Goal: Task Accomplishment & Management: Manage account settings

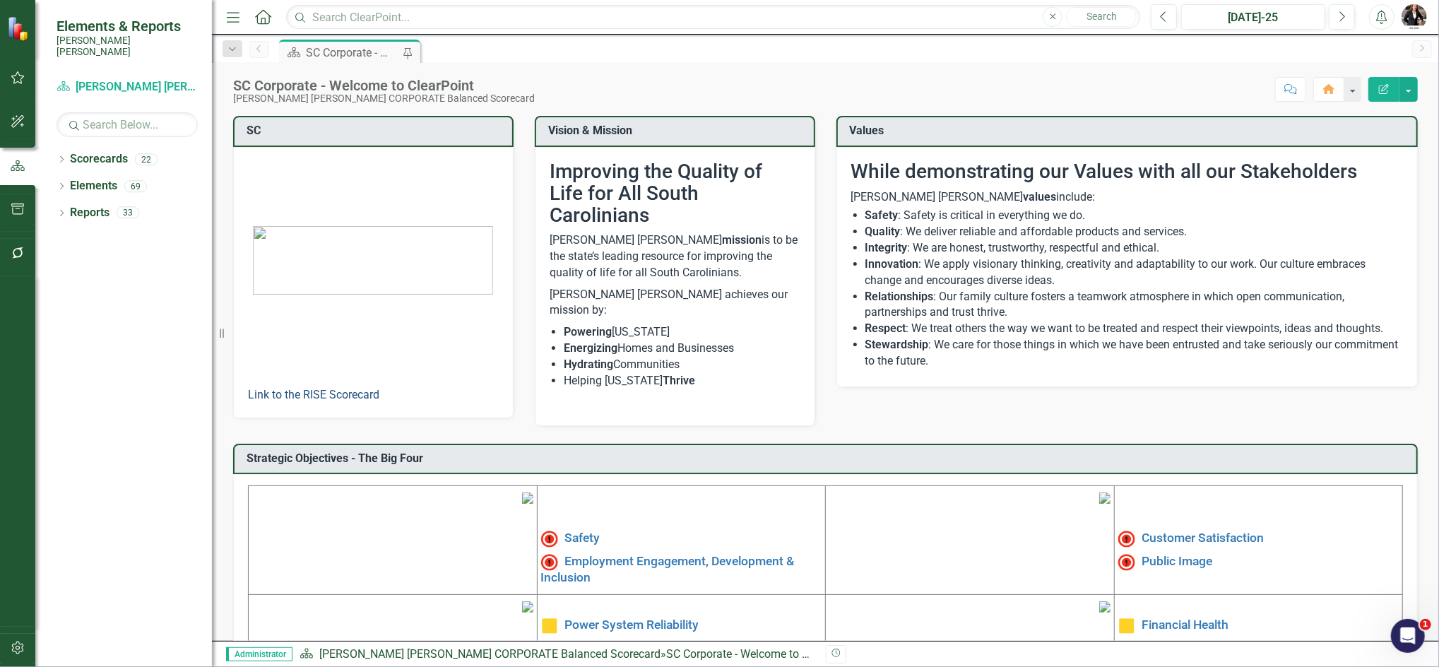
click at [314, 388] on link "Link to the RISE Scorecard" at bounding box center [313, 394] width 131 height 13
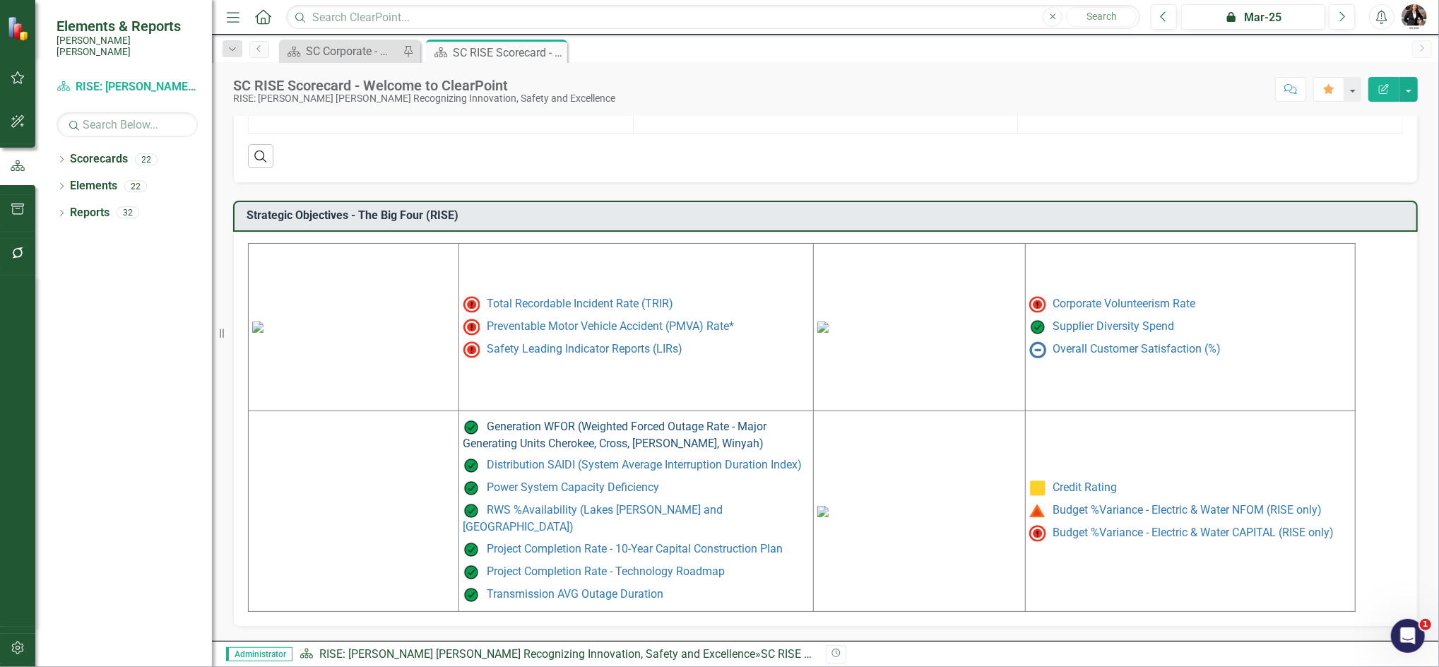
scroll to position [541, 0]
click at [1340, 17] on icon "Next" at bounding box center [1342, 17] width 8 height 13
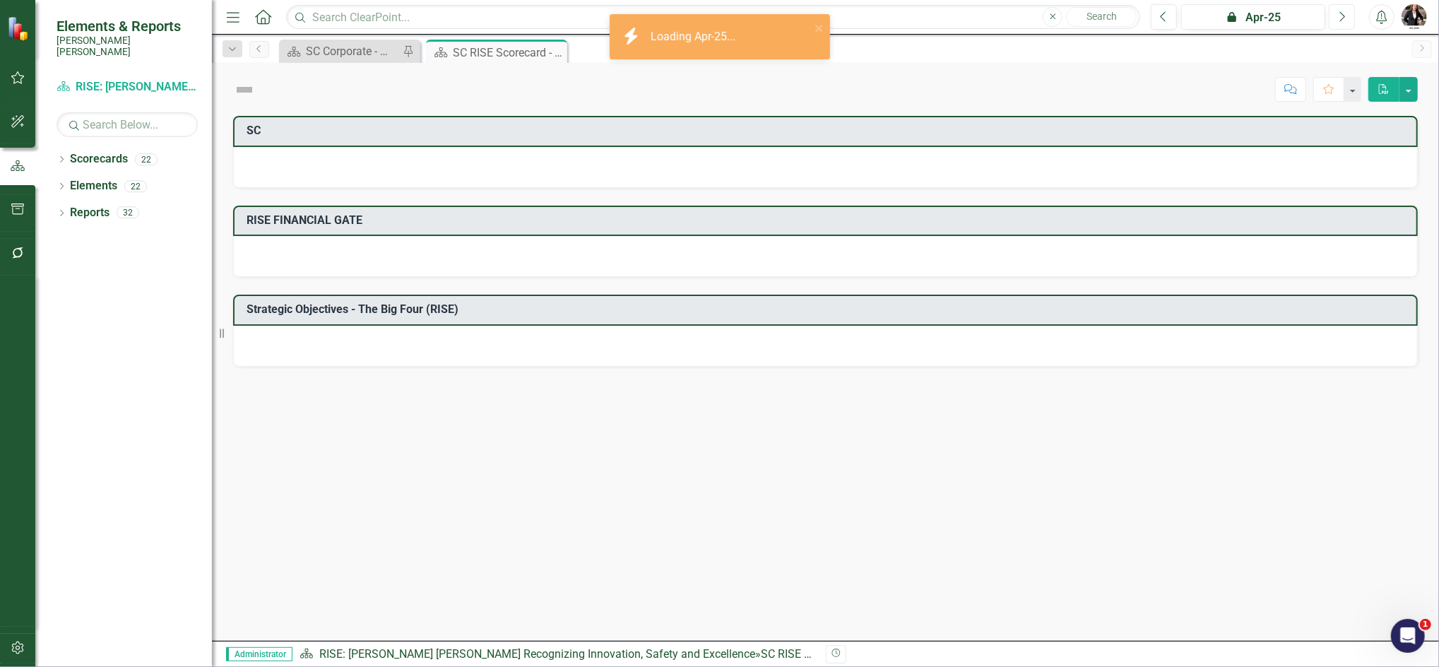
click at [1340, 17] on icon "Next" at bounding box center [1342, 17] width 8 height 13
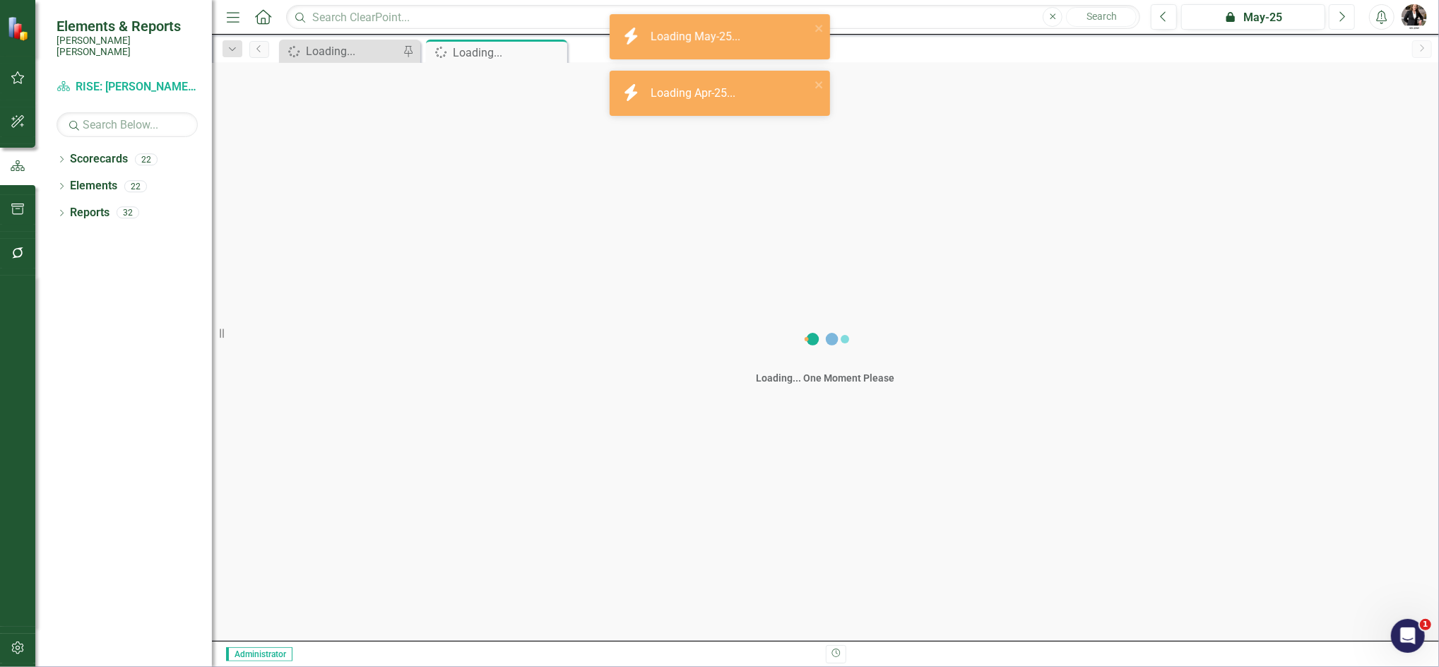
click at [1340, 17] on icon "Next" at bounding box center [1342, 17] width 8 height 13
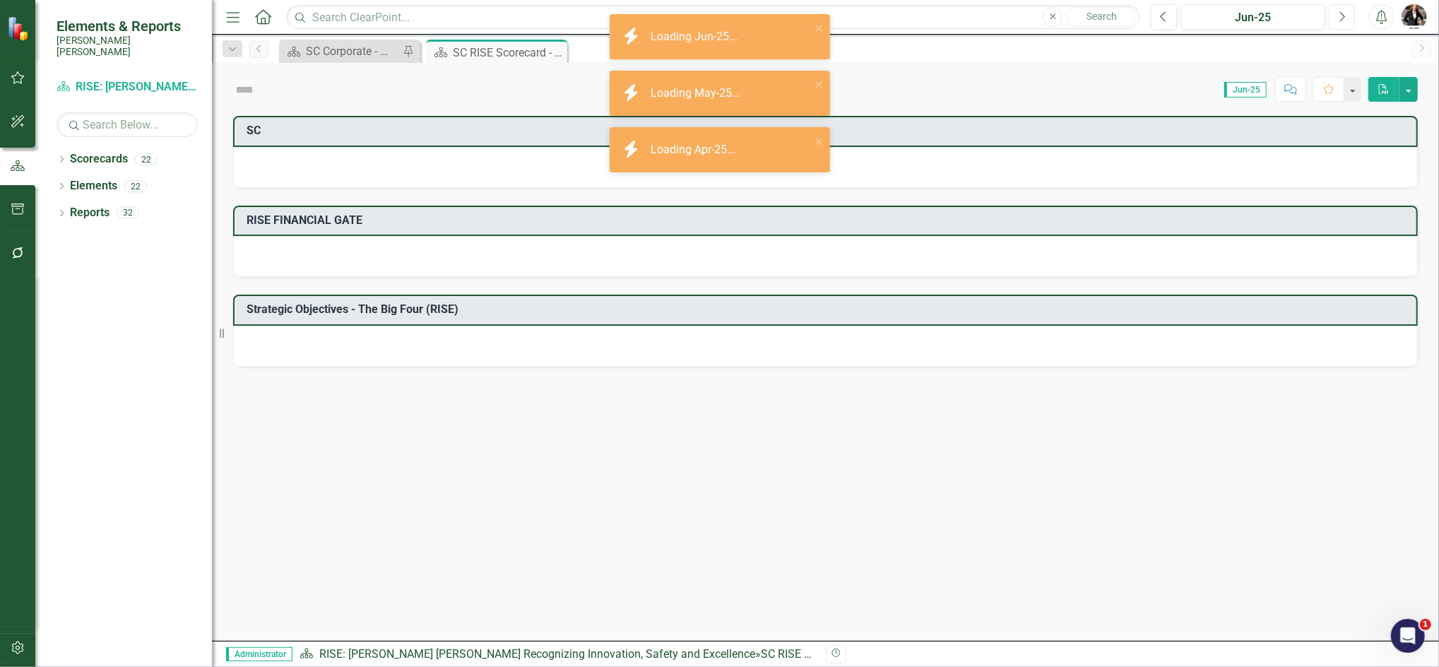
click at [1340, 17] on icon "Next" at bounding box center [1342, 17] width 8 height 13
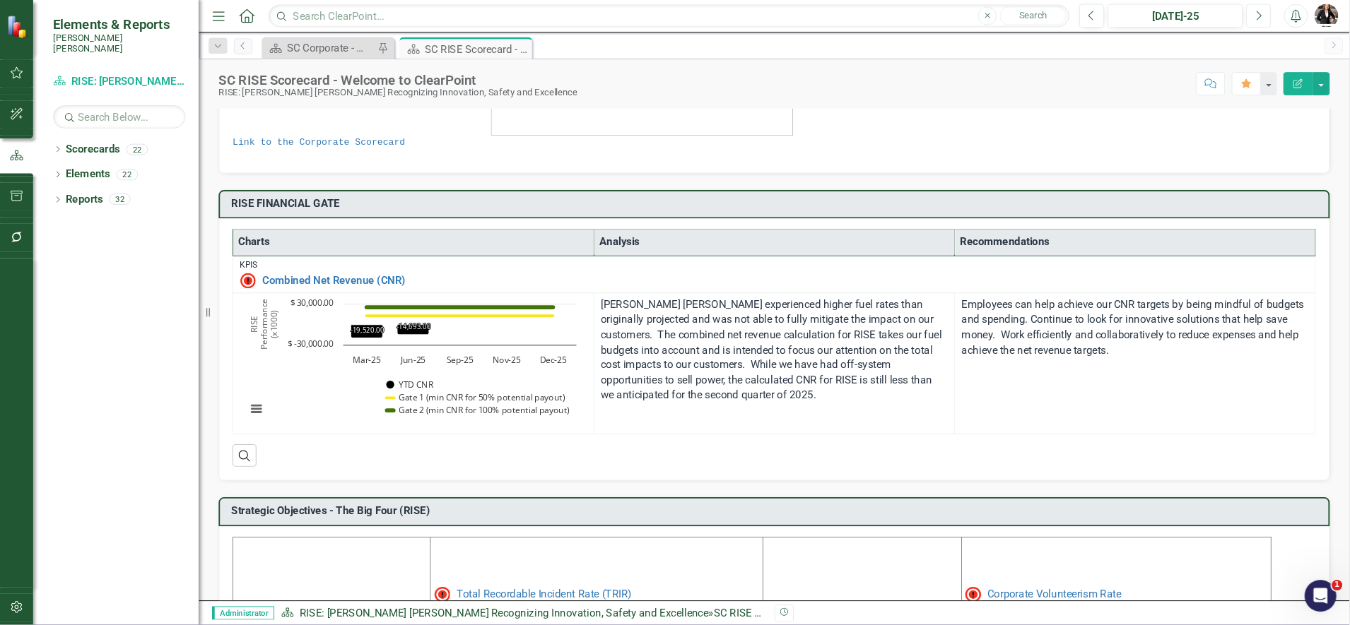
scroll to position [165, 0]
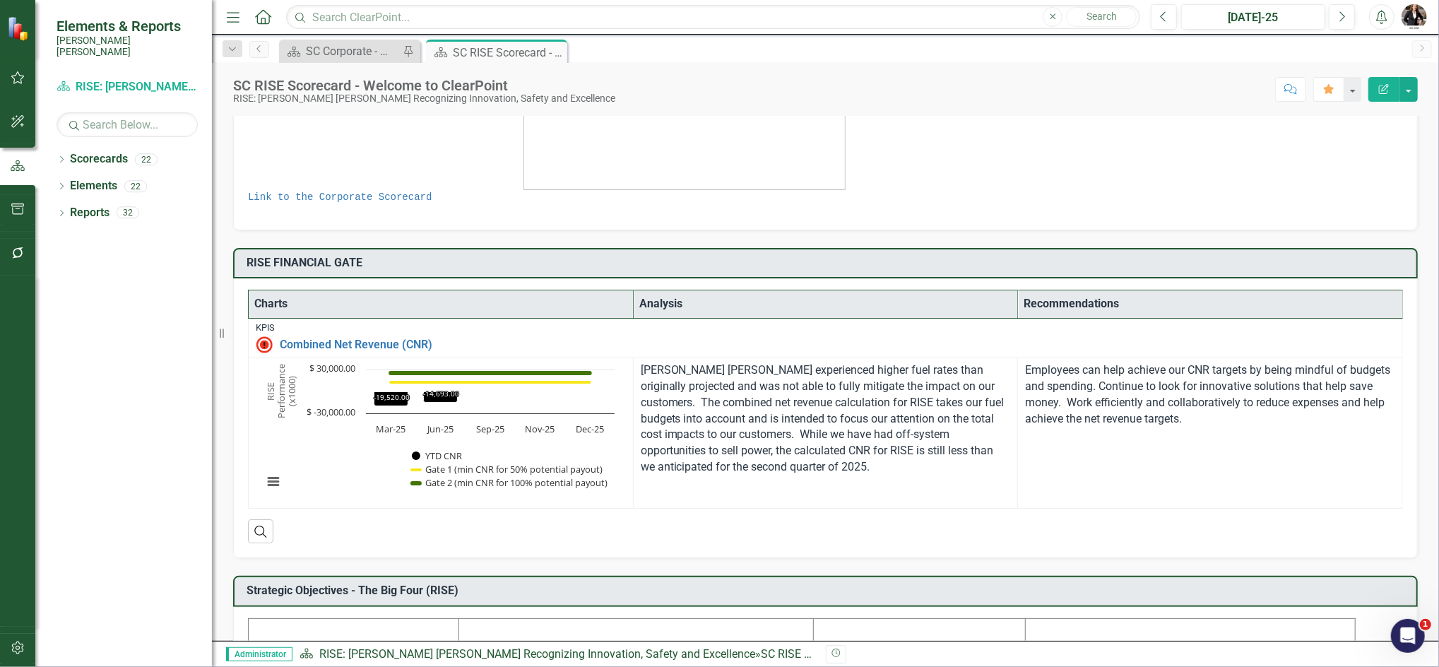
click at [485, 529] on div "Search" at bounding box center [825, 526] width 1155 height 35
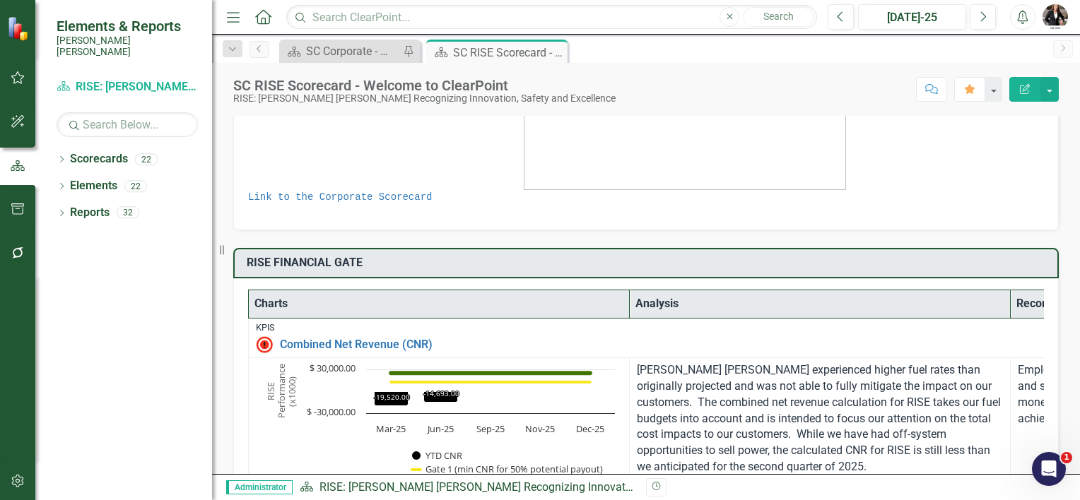
drag, startPoint x: 970, startPoint y: 2, endPoint x: 755, endPoint y: 92, distance: 232.8
click at [755, 92] on div "Score: N/A Jul-25 Completed Comment Favorite Edit Report" at bounding box center [841, 89] width 436 height 24
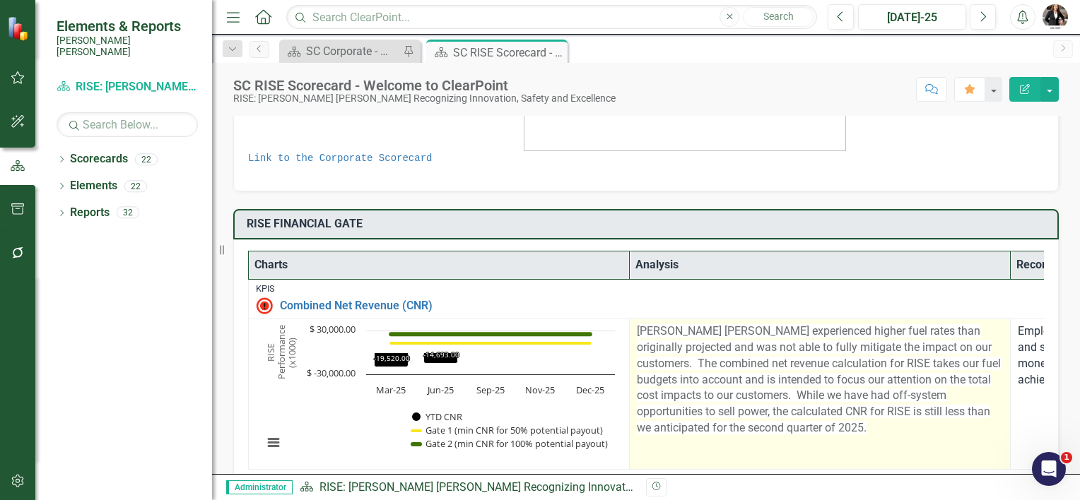
scroll to position [306, 0]
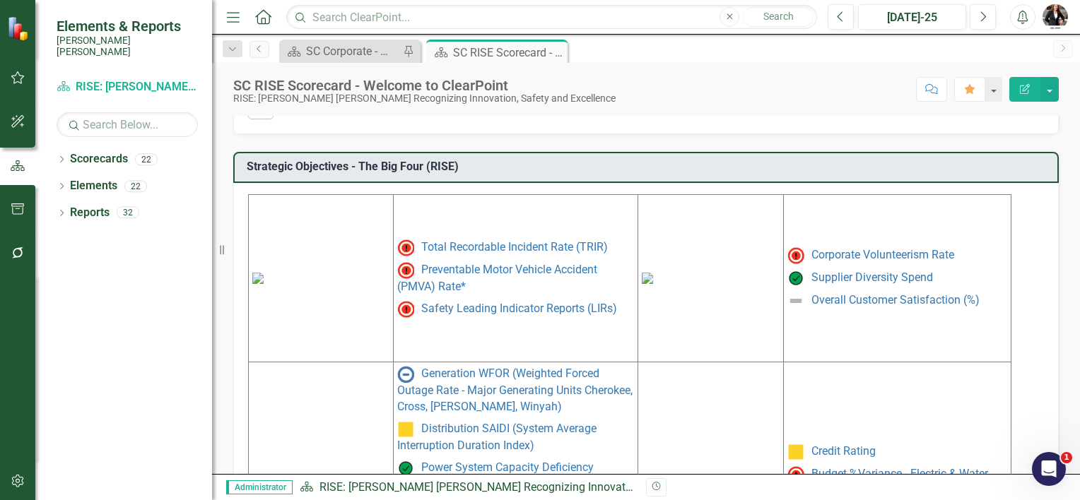
scroll to position [659, 0]
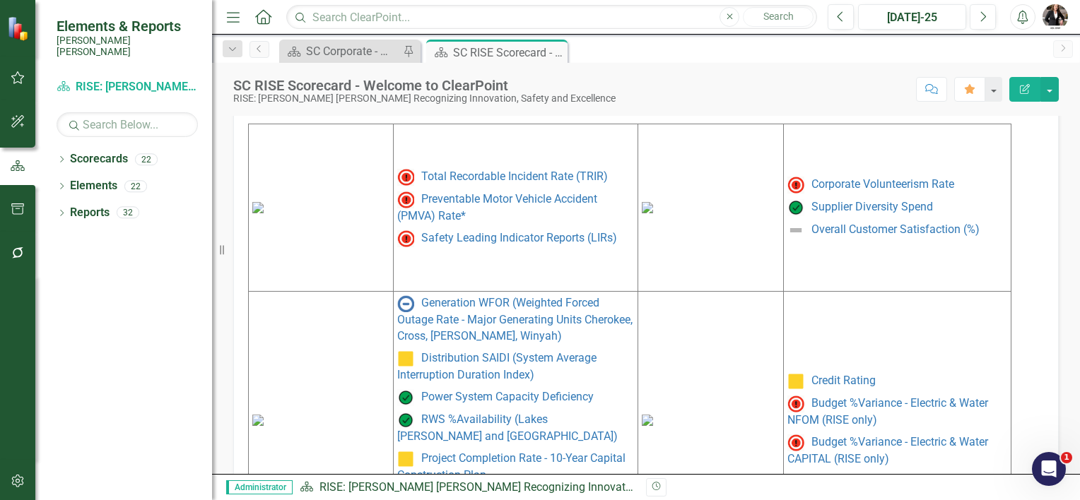
click at [264, 202] on img at bounding box center [257, 207] width 11 height 11
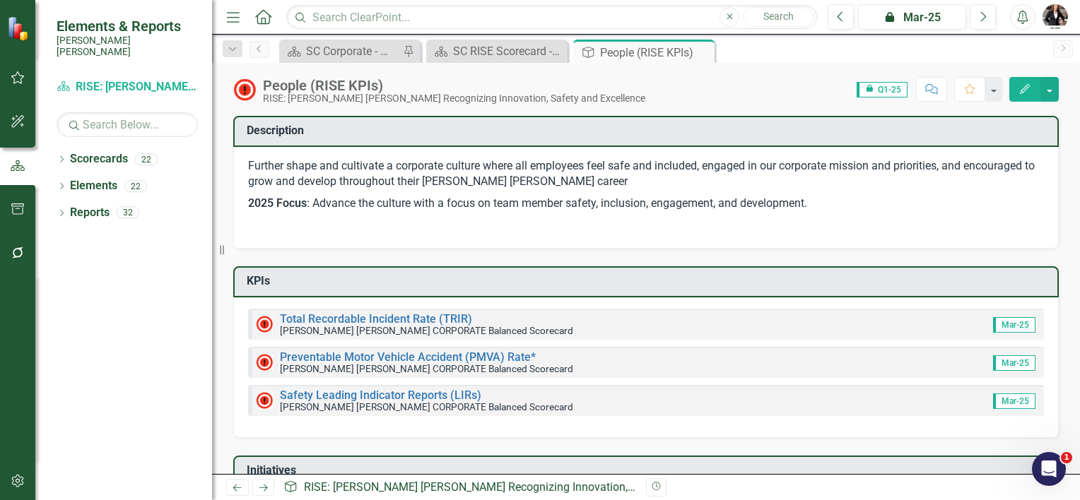
scroll to position [71, 0]
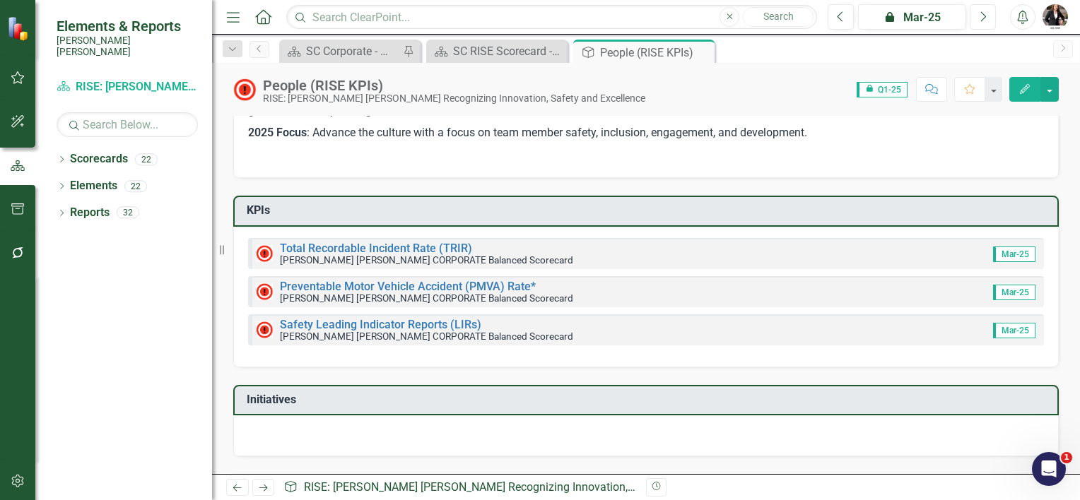
click at [979, 20] on icon "Next" at bounding box center [983, 17] width 8 height 13
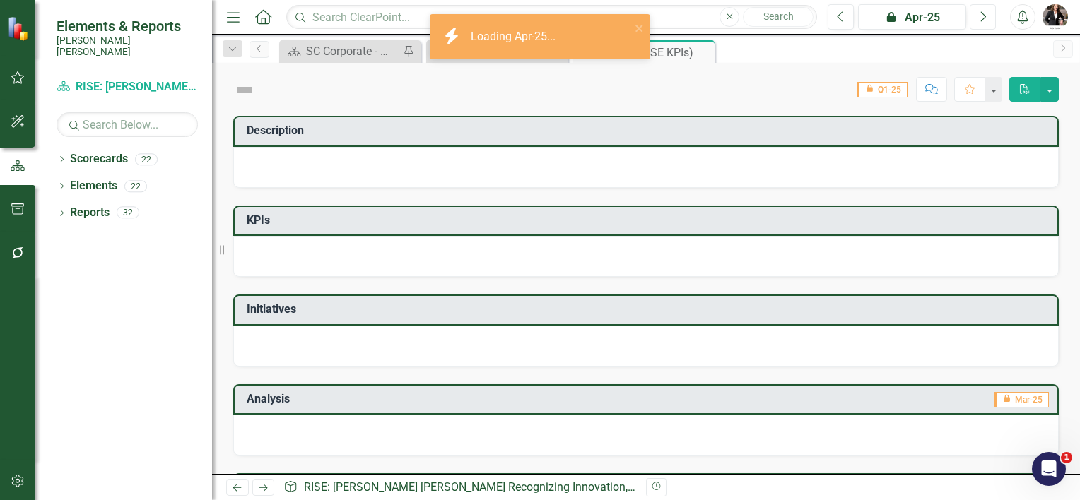
click at [979, 19] on button "Next" at bounding box center [982, 16] width 26 height 25
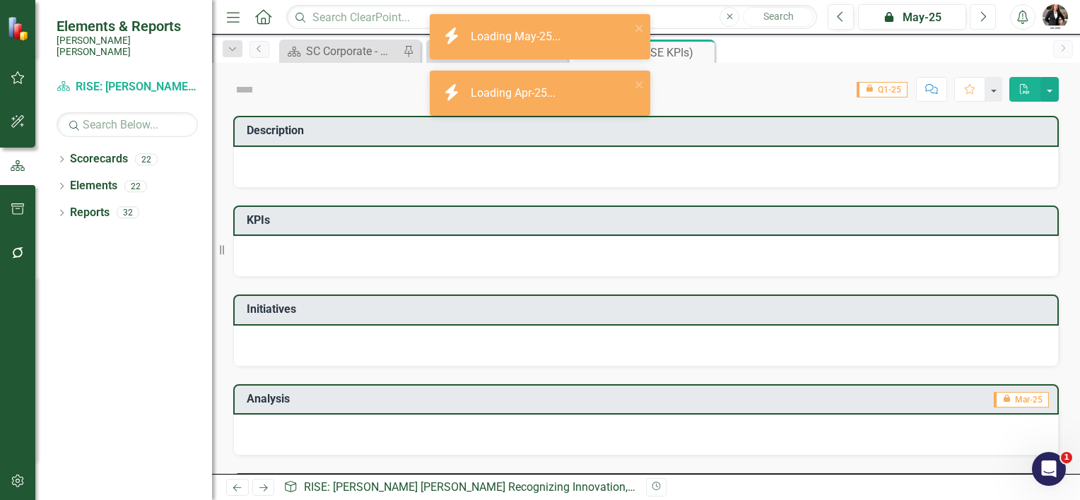
click at [979, 19] on icon "Next" at bounding box center [983, 17] width 8 height 13
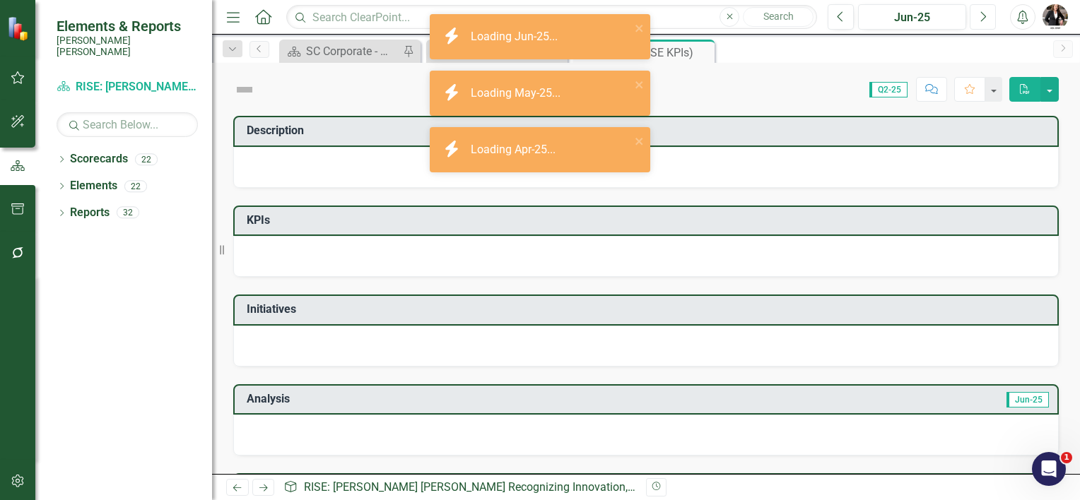
click at [981, 19] on icon "Next" at bounding box center [983, 17] width 8 height 13
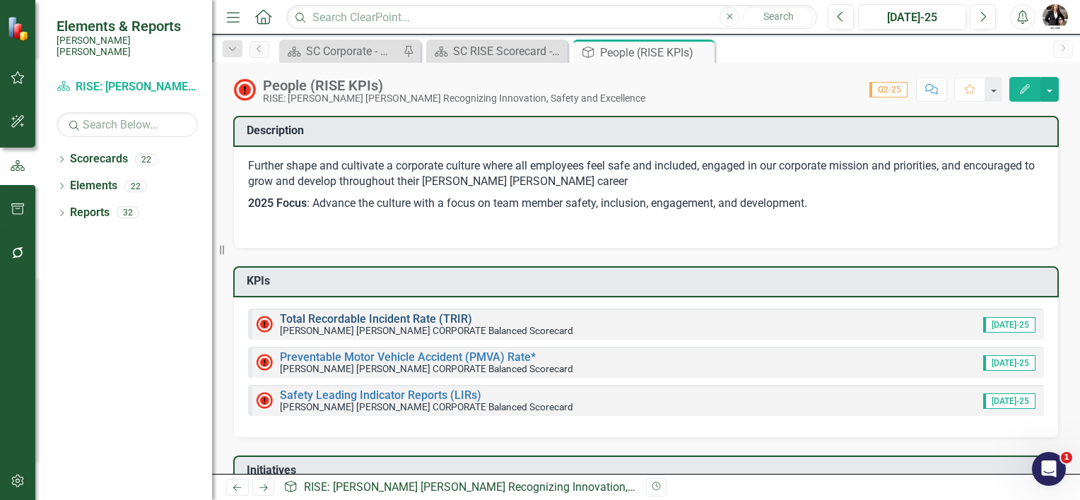
click at [345, 316] on link "Total Recordable Incident Rate (TRIR)" at bounding box center [376, 318] width 192 height 13
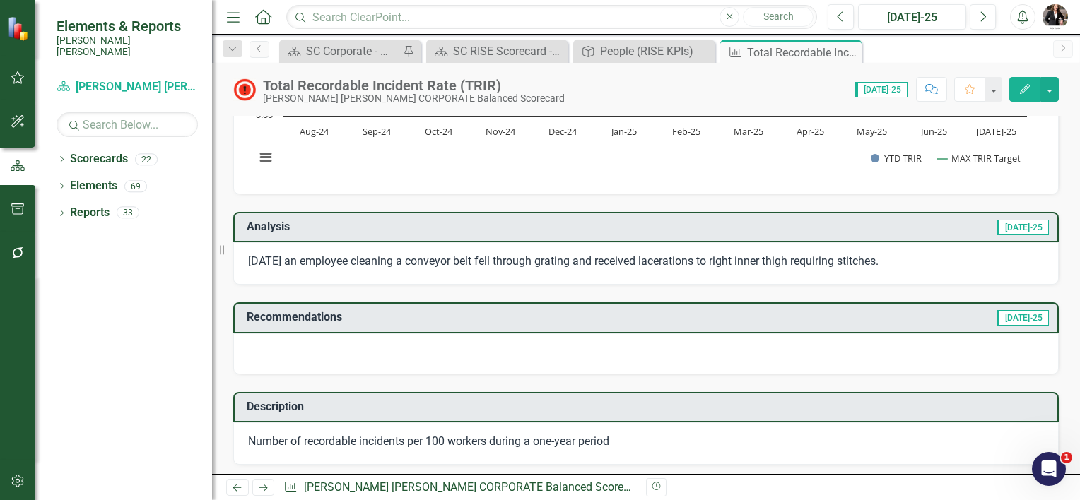
scroll to position [212, 0]
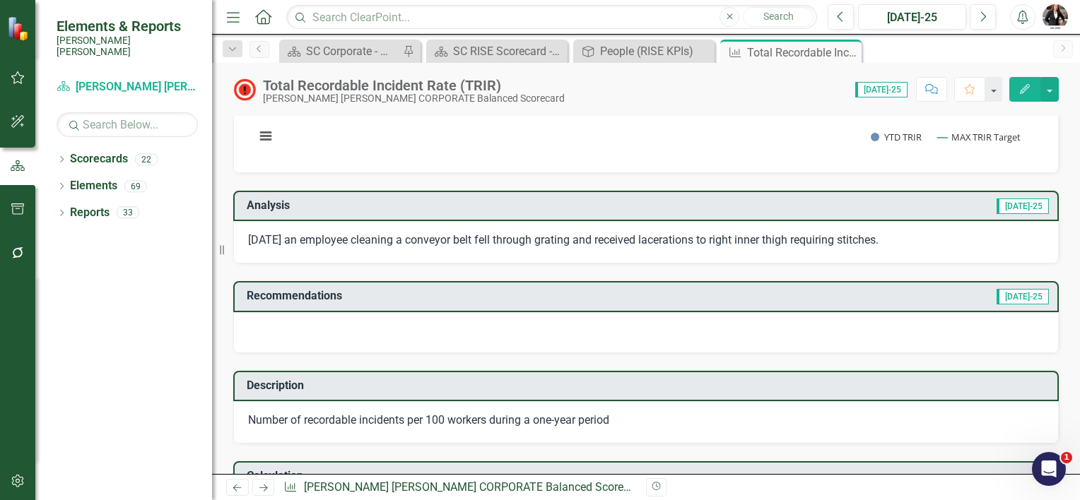
click at [406, 325] on div at bounding box center [645, 332] width 825 height 41
click at [483, 331] on div at bounding box center [645, 332] width 825 height 41
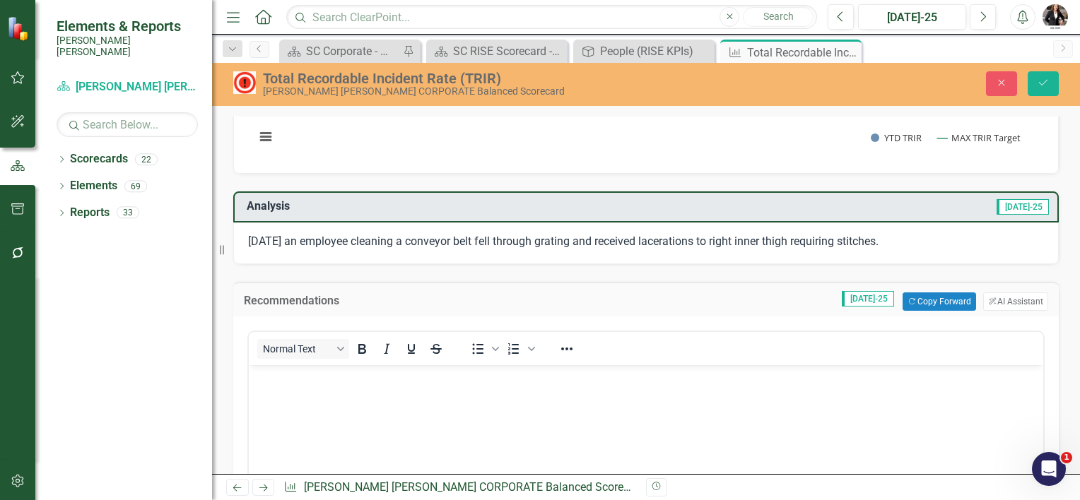
scroll to position [0, 0]
click at [945, 302] on button "Copy Forward Copy Forward" at bounding box center [938, 302] width 73 height 18
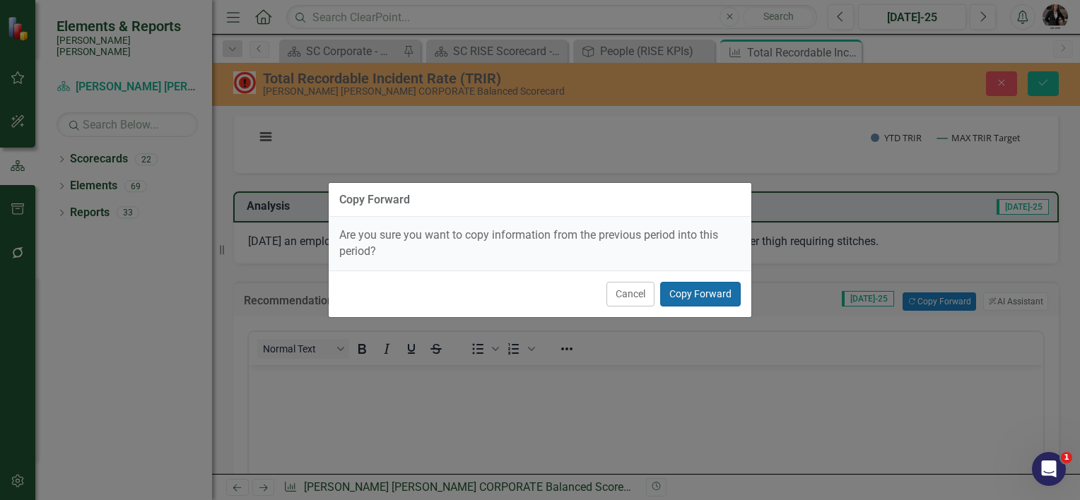
click at [704, 290] on button "Copy Forward" at bounding box center [700, 294] width 81 height 25
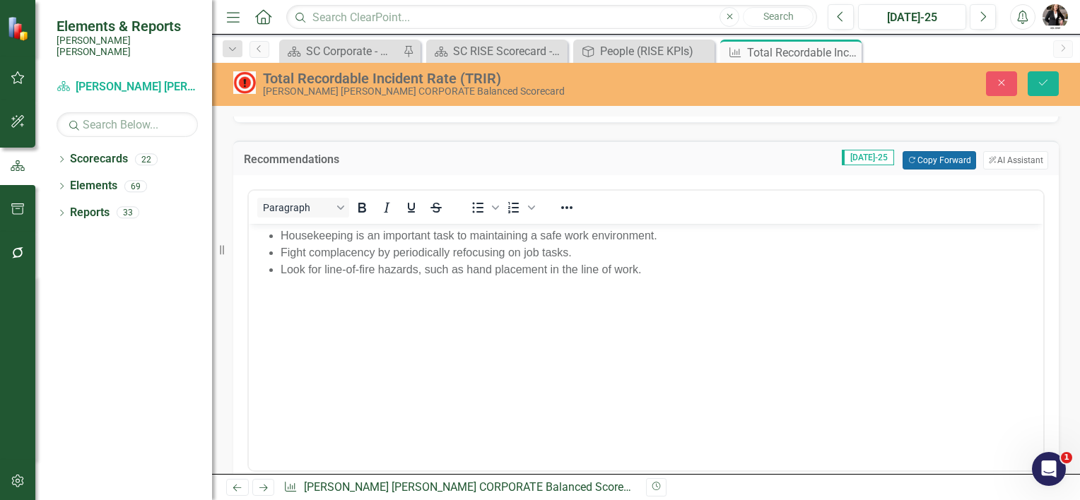
scroll to position [283, 0]
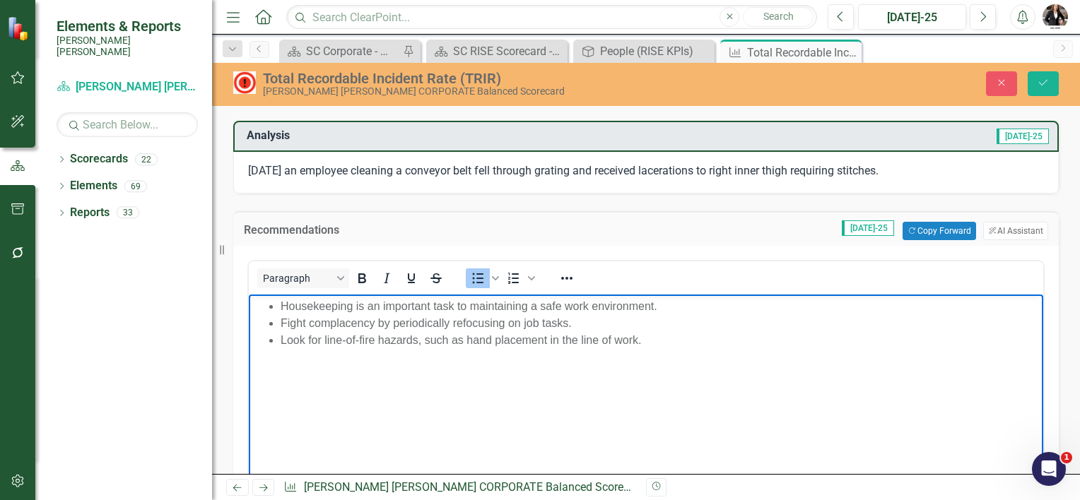
click at [281, 305] on li "Housekeeping is an important task to maintaining a safe work environment." at bounding box center [660, 306] width 759 height 17
click at [436, 305] on li "Employees are encouraged to inspect and report observations regarding general s…" at bounding box center [660, 306] width 759 height 17
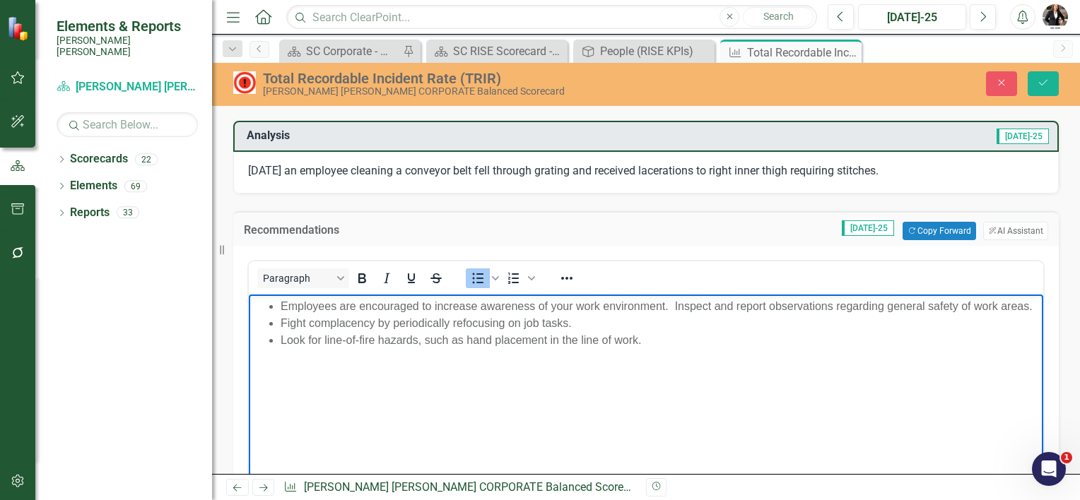
click at [852, 308] on li "Employees are encouraged to increase awareness of your work environment. Inspec…" at bounding box center [660, 306] width 759 height 17
click at [673, 307] on li "Employees are encouraged to increase awareness of your work environment. Inspec…" at bounding box center [660, 315] width 759 height 34
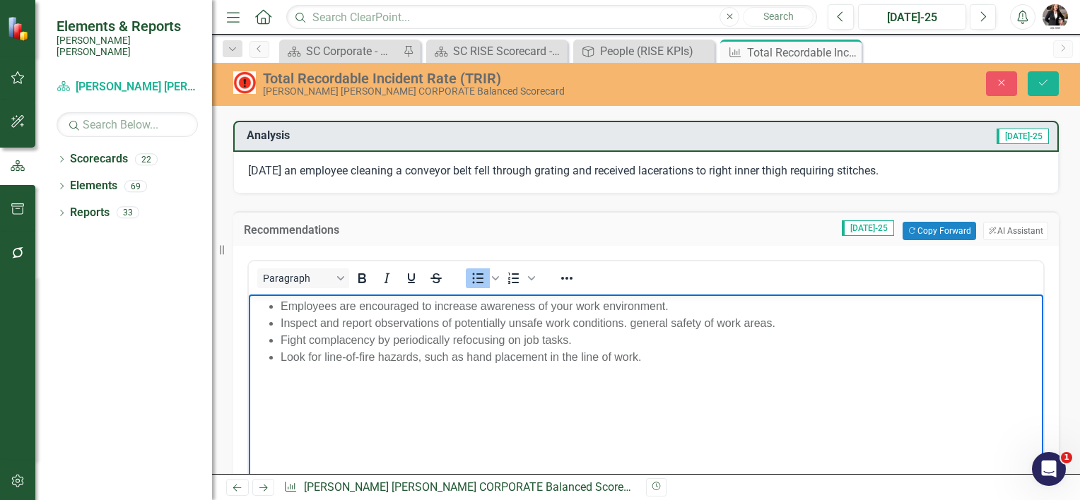
click at [659, 326] on li "Inspect and report observations of potentially unsafe work conditions. general …" at bounding box center [660, 323] width 759 height 17
click at [287, 308] on li "Employees are encouraged to increase awareness of your work environment." at bounding box center [660, 306] width 759 height 17
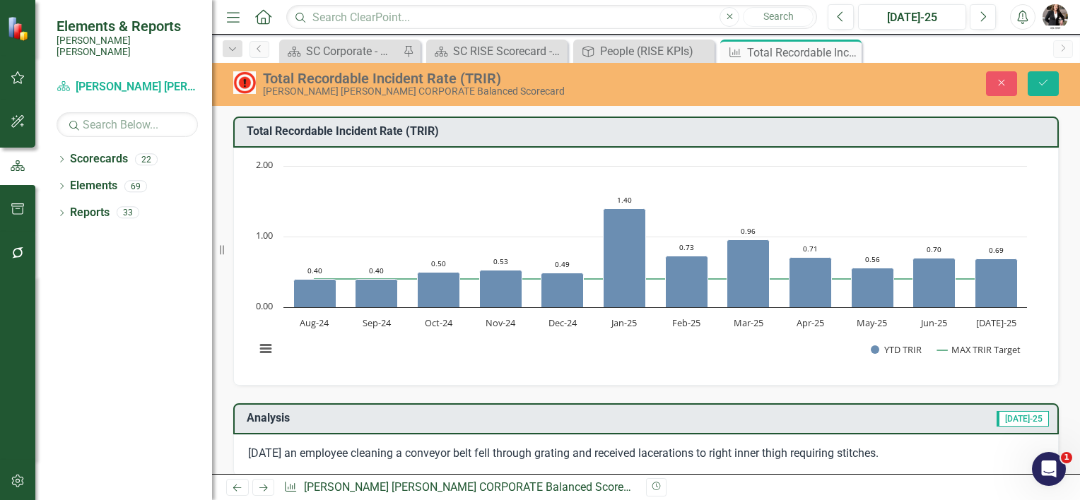
scroll to position [283, 0]
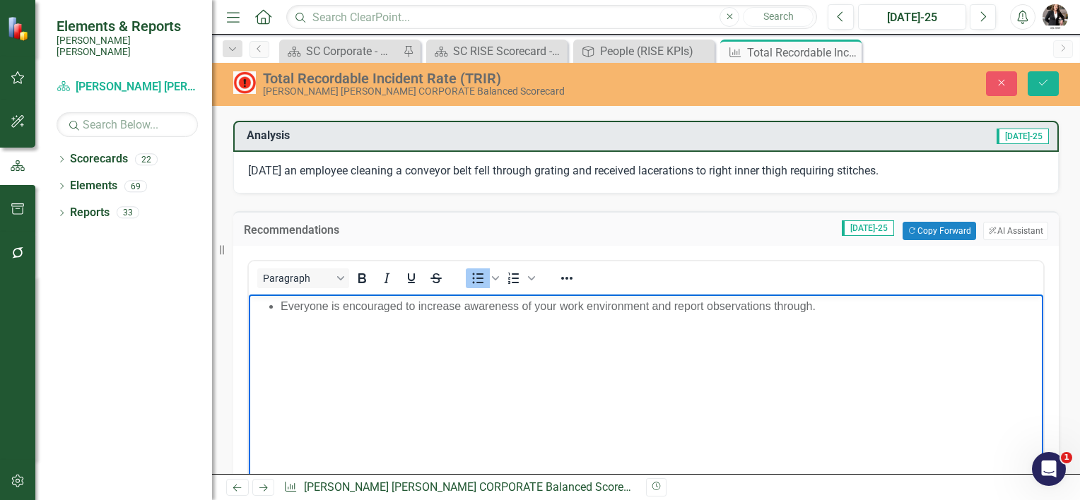
click at [281, 304] on li "Everyone is encouraged to increase awareness of your work environment and repor…" at bounding box center [660, 306] width 759 height 17
click at [650, 308] on li "Everyone is encouraged to increase awareness of your work environment and repor…" at bounding box center [660, 306] width 759 height 17
click at [762, 306] on li "Everyone is encouraged to increase awareness of your work environment, report o…" at bounding box center [660, 306] width 759 height 17
click at [279, 308] on ul "Everyone is encouraged to increase awareness of your work environment, report o…" at bounding box center [645, 306] width 787 height 17
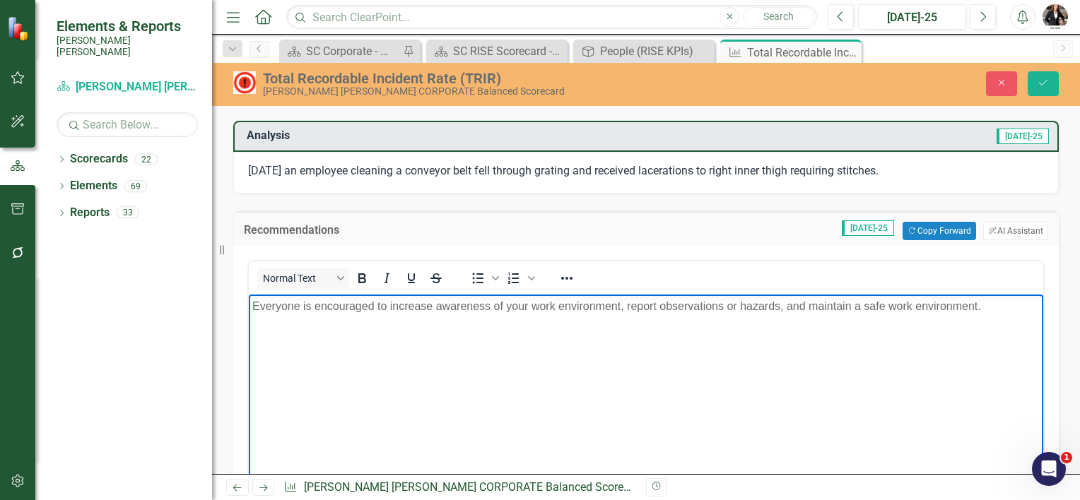
click at [912, 171] on p "[DATE] an employee cleaning a conveyor belt fell through grating and received l…" at bounding box center [646, 171] width 796 height 16
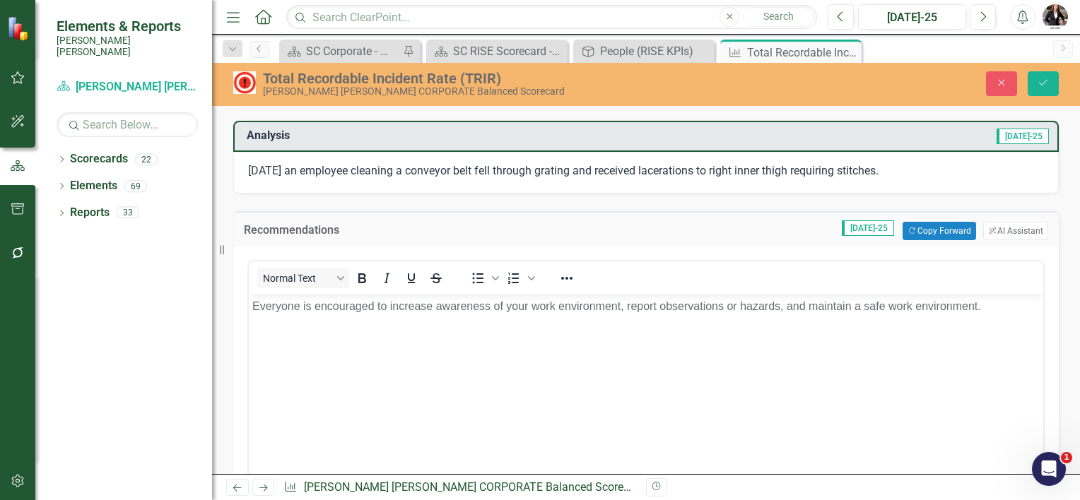
click at [912, 171] on p "[DATE] an employee cleaning a conveyor belt fell through grating and received l…" at bounding box center [646, 171] width 796 height 16
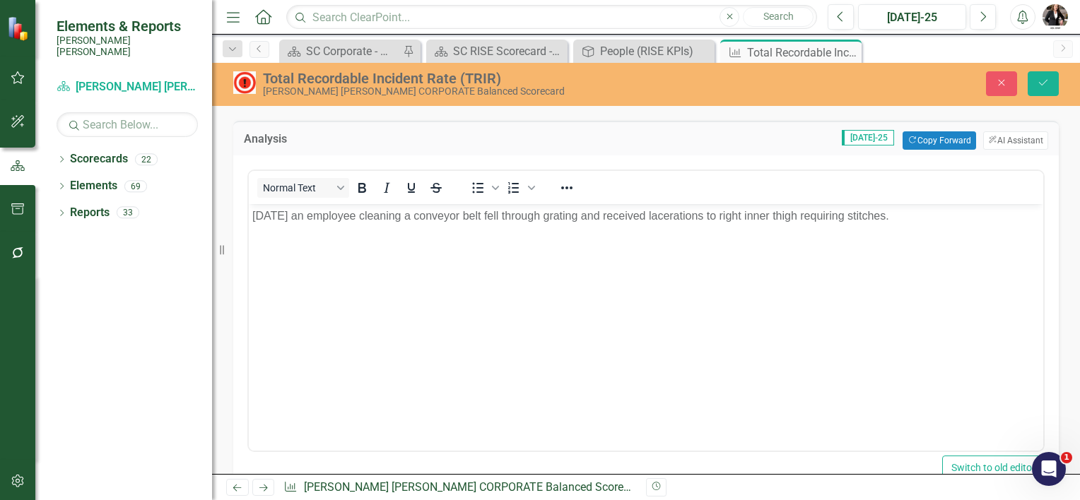
scroll to position [0, 0]
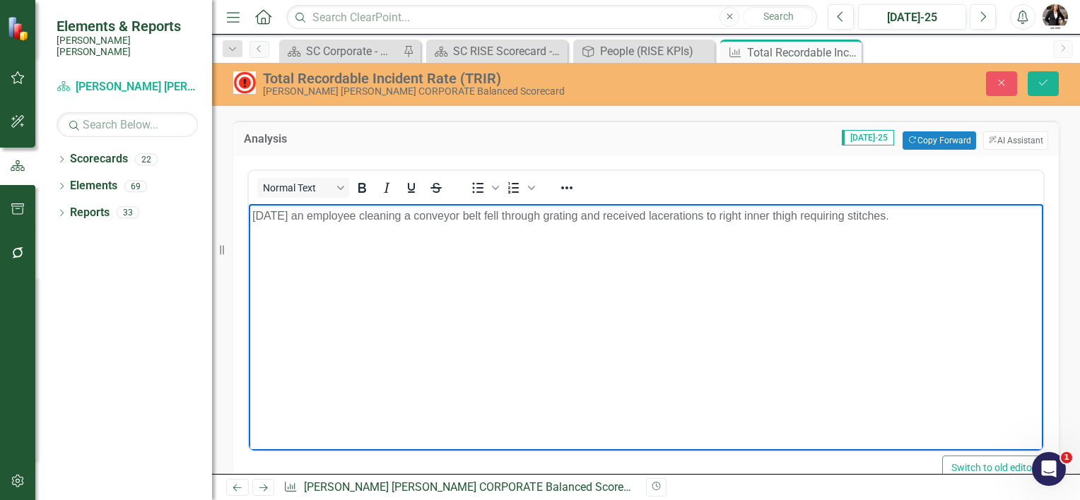
click at [909, 218] on p "[DATE] an employee cleaning a conveyor belt fell through grating and received l…" at bounding box center [645, 216] width 787 height 17
click at [253, 218] on p "[DATE] an employee cleaning a conveyor belt fell through grating and received l…" at bounding box center [645, 216] width 787 height 17
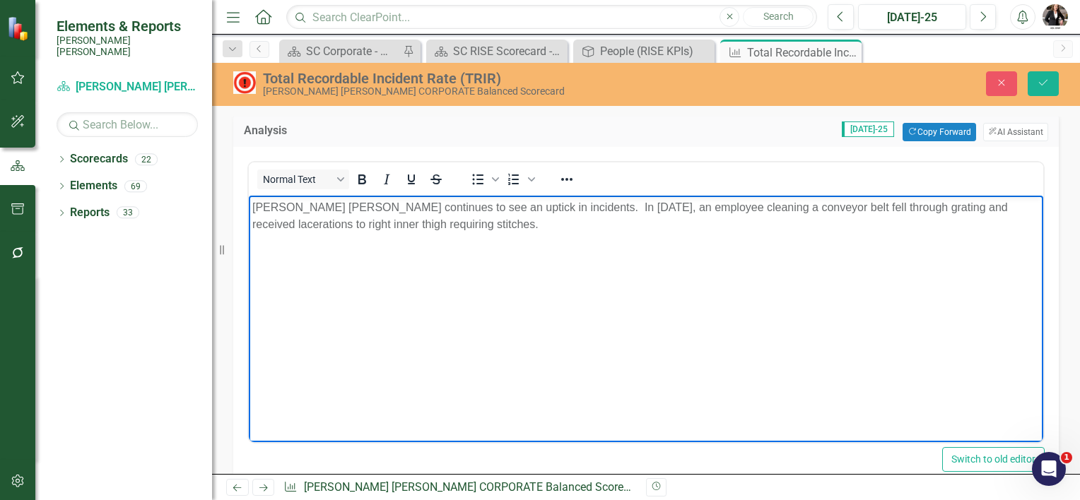
scroll to position [283, 0]
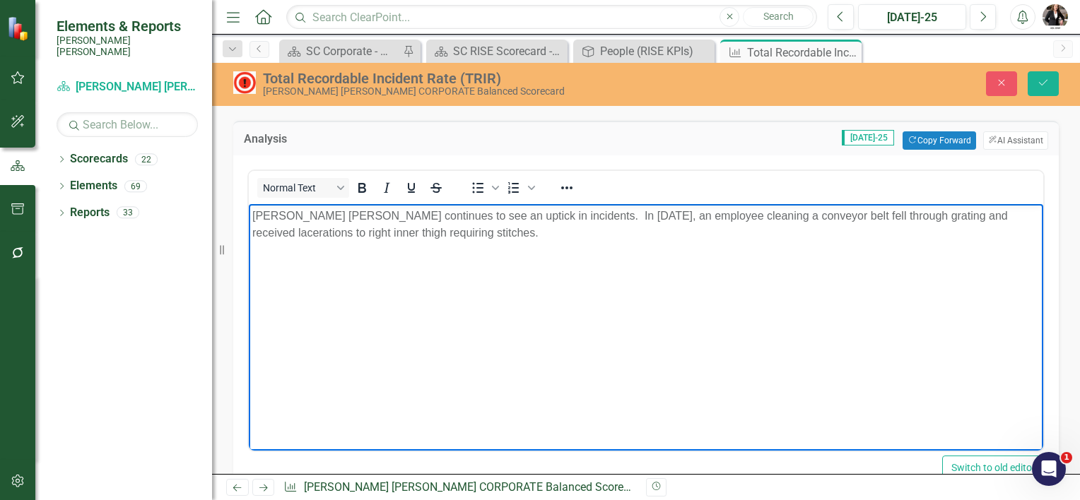
click at [523, 216] on p "[PERSON_NAME] [PERSON_NAME] continues to see an uptick in incidents. In [DATE],…" at bounding box center [645, 225] width 787 height 34
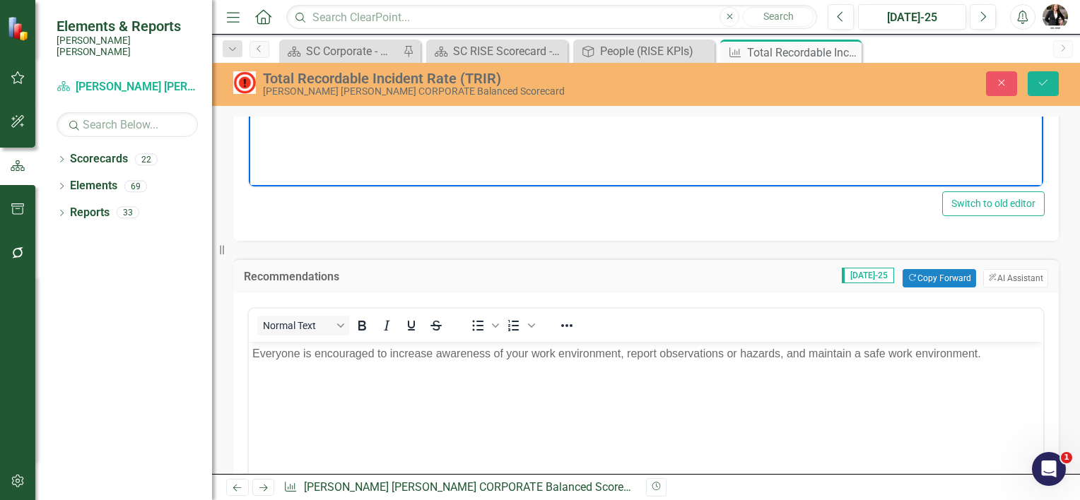
scroll to position [565, 0]
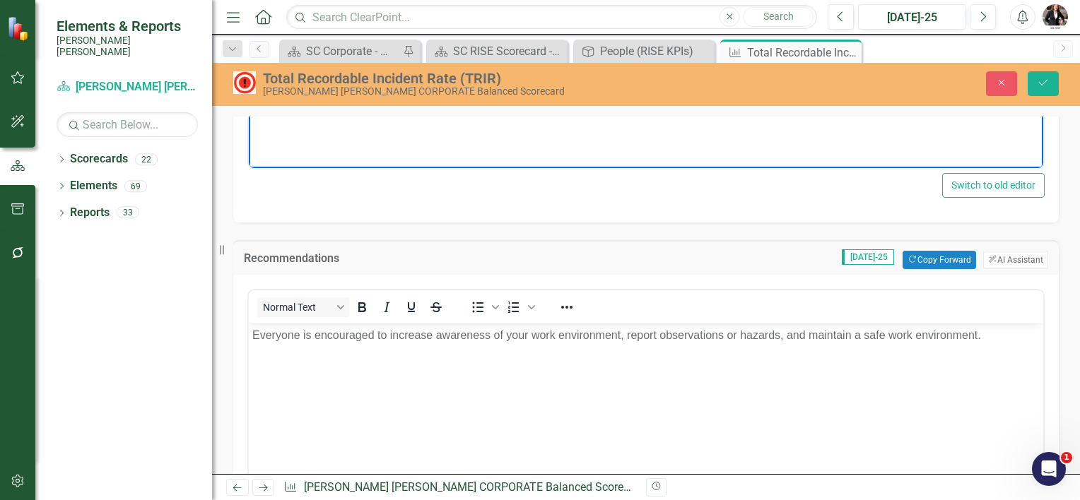
click at [386, 336] on p "Everyone is encouraged to increase awareness of your work environment, report o…" at bounding box center [645, 335] width 787 height 17
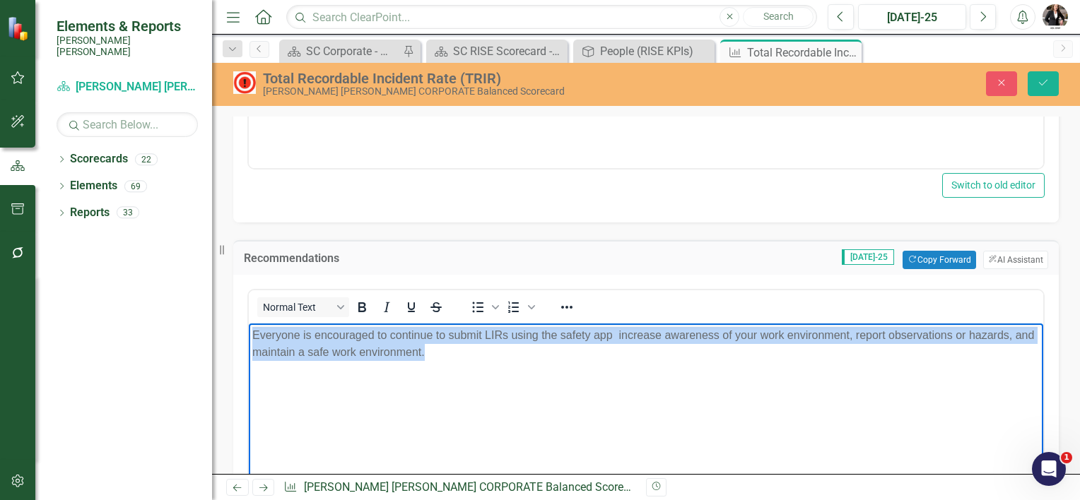
drag, startPoint x: 252, startPoint y: 333, endPoint x: 465, endPoint y: 355, distance: 214.5
click at [465, 355] on p "Everyone is encouraged to continue to submit LIRs using the safety app increase…" at bounding box center [645, 344] width 787 height 34
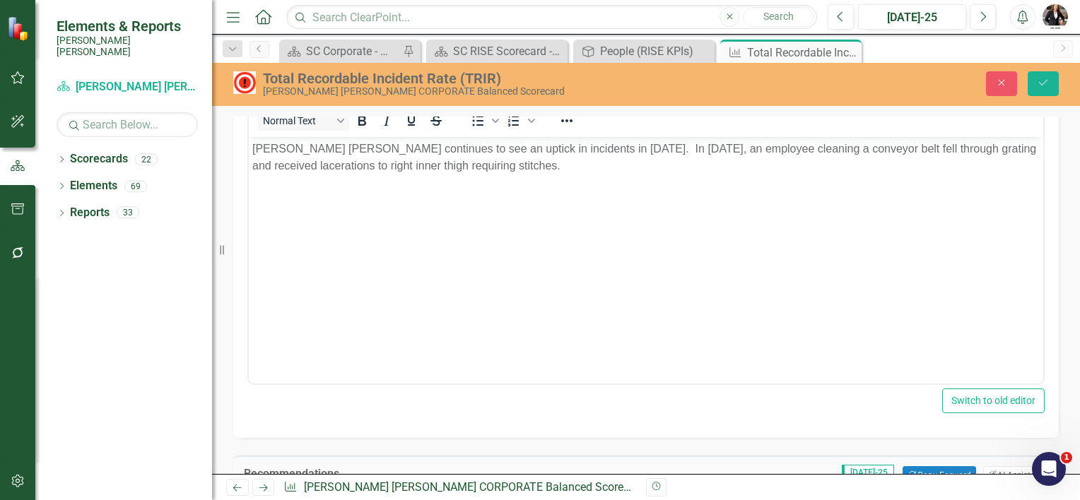
scroll to position [283, 0]
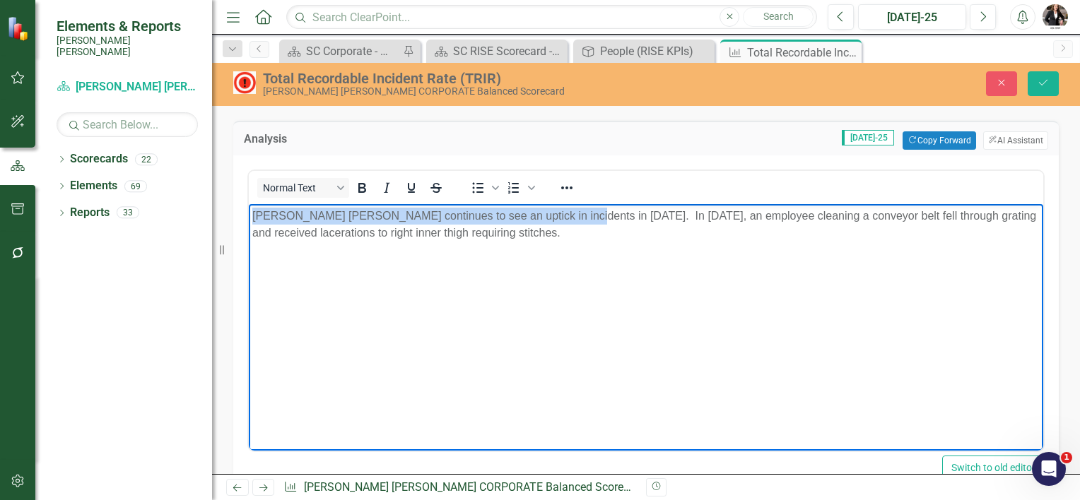
drag, startPoint x: 254, startPoint y: 218, endPoint x: 565, endPoint y: 217, distance: 310.9
click at [565, 217] on p "[PERSON_NAME] [PERSON_NAME] continues to see an uptick in incidents in [DATE]. …" at bounding box center [645, 225] width 787 height 34
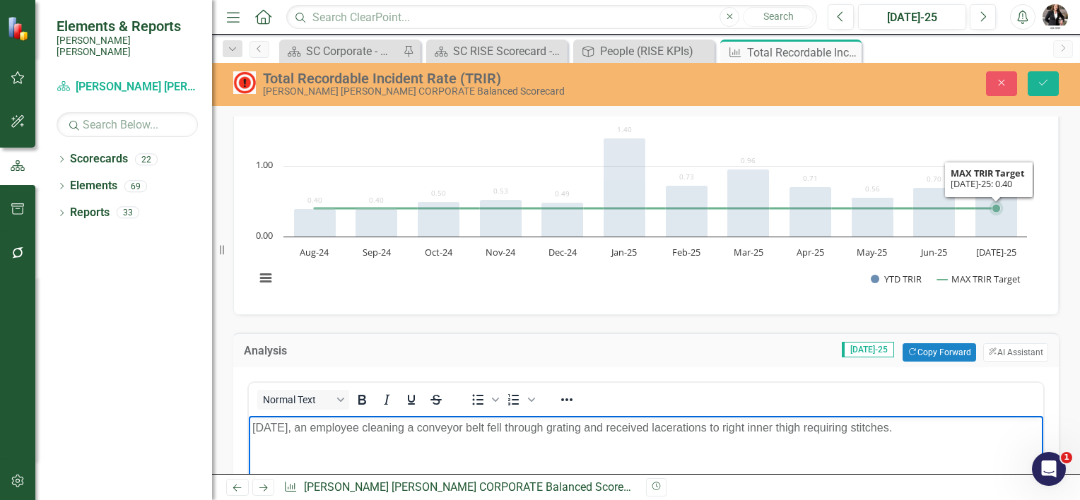
scroll to position [0, 0]
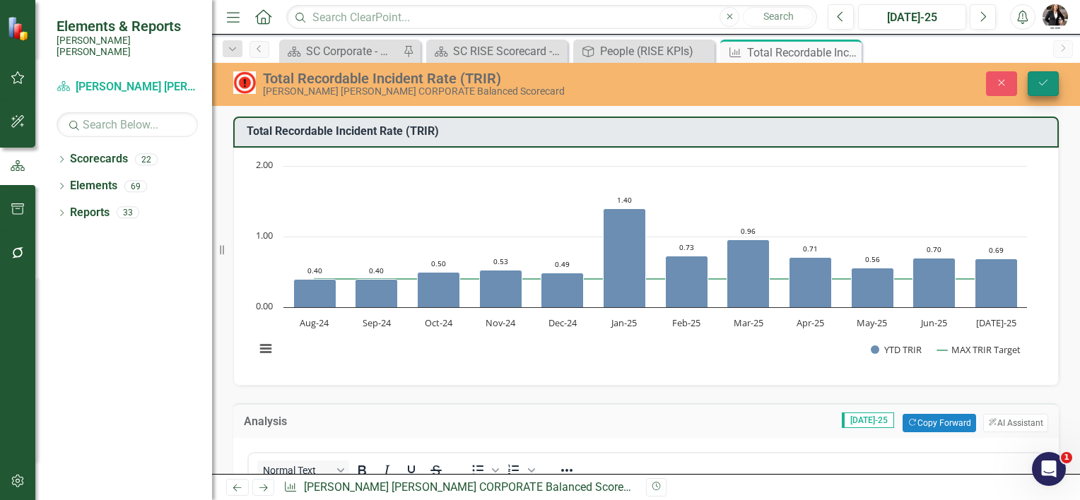
click at [1042, 83] on icon "Save" at bounding box center [1043, 83] width 13 height 10
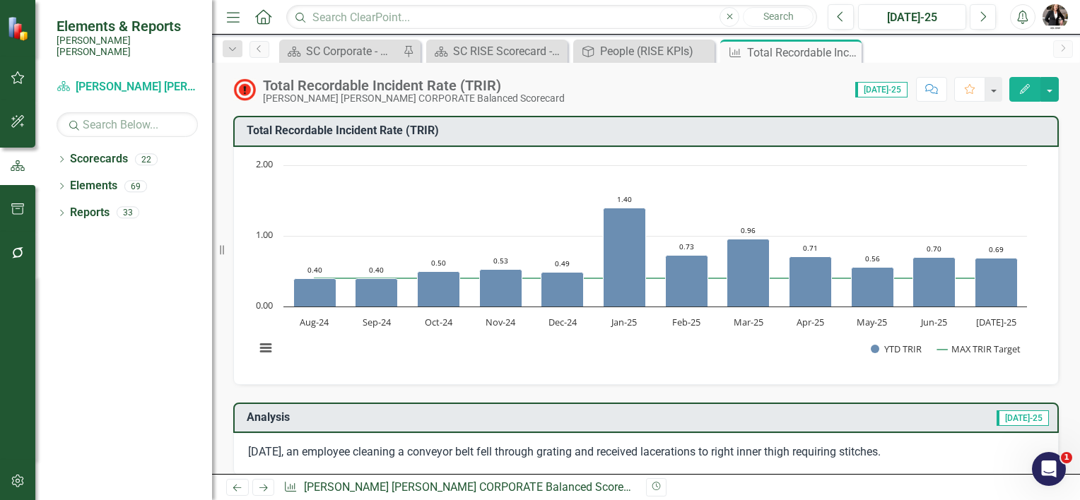
click at [933, 90] on icon "Comment" at bounding box center [931, 89] width 13 height 10
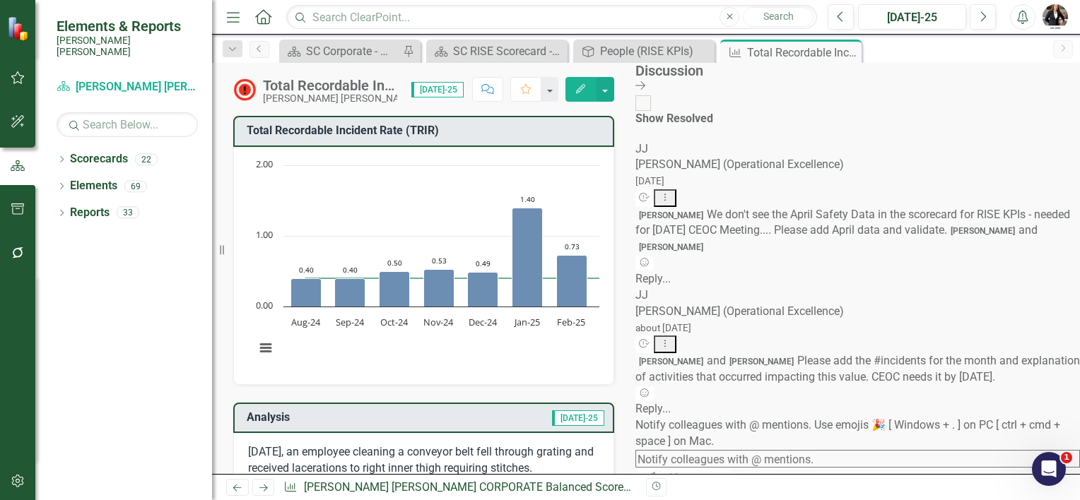
scroll to position [229, 0]
click at [671, 339] on icon "Dropdown Menu" at bounding box center [665, 343] width 12 height 9
click at [928, 450] on textarea at bounding box center [857, 459] width 444 height 18
type textarea "@[PERSON_NAME] (Occupational Safety) please add recommendations from Safety for…"
click at [733, 484] on button "Send Add Comment" at bounding box center [684, 495] width 98 height 22
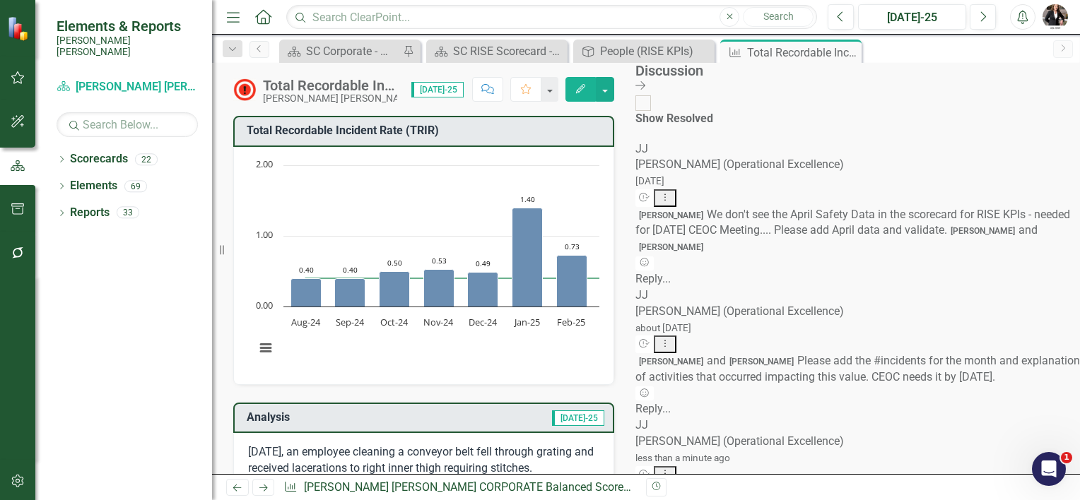
scroll to position [379, 0]
click at [847, 51] on icon "Close" at bounding box center [848, 52] width 14 height 11
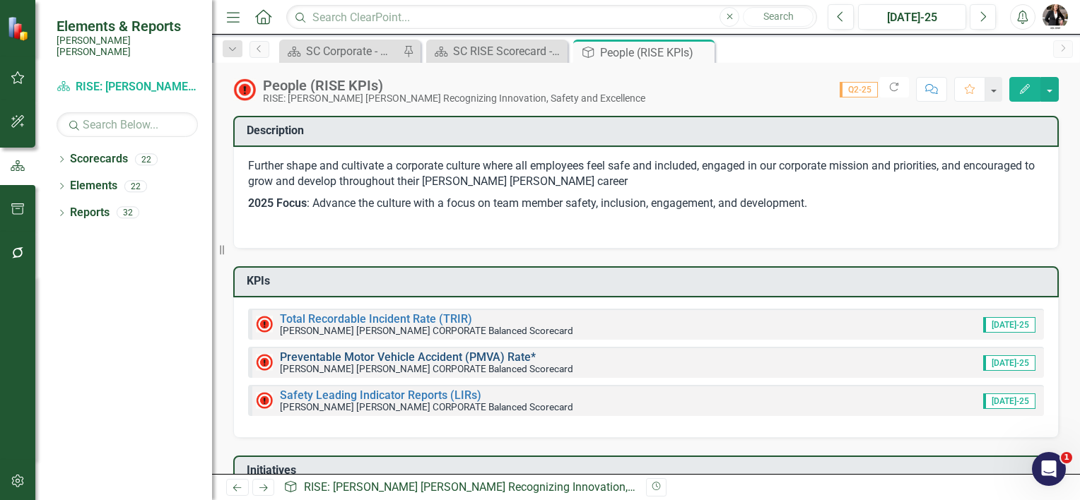
click at [377, 355] on link "Preventable Motor Vehicle Accident (PMVA) Rate*" at bounding box center [408, 356] width 256 height 13
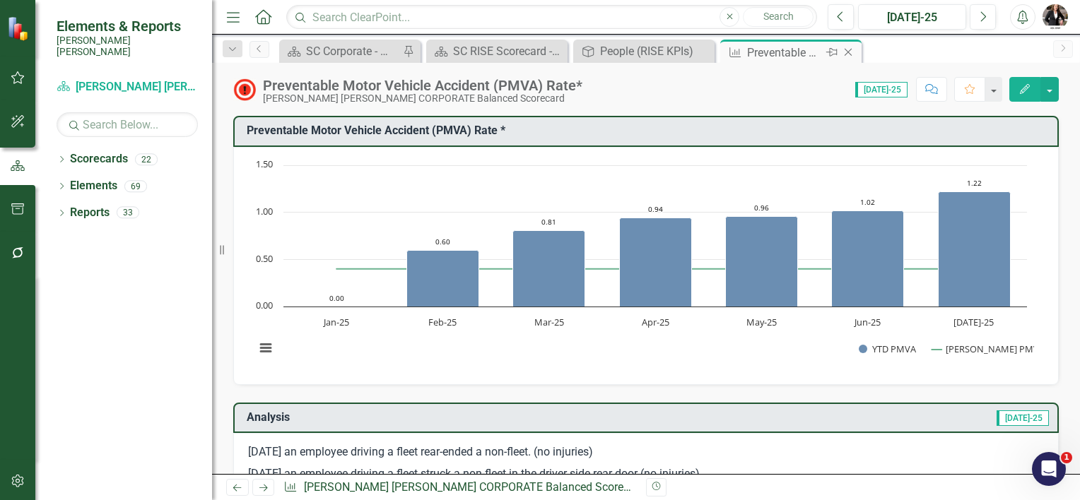
click at [846, 49] on icon "Close" at bounding box center [848, 52] width 14 height 11
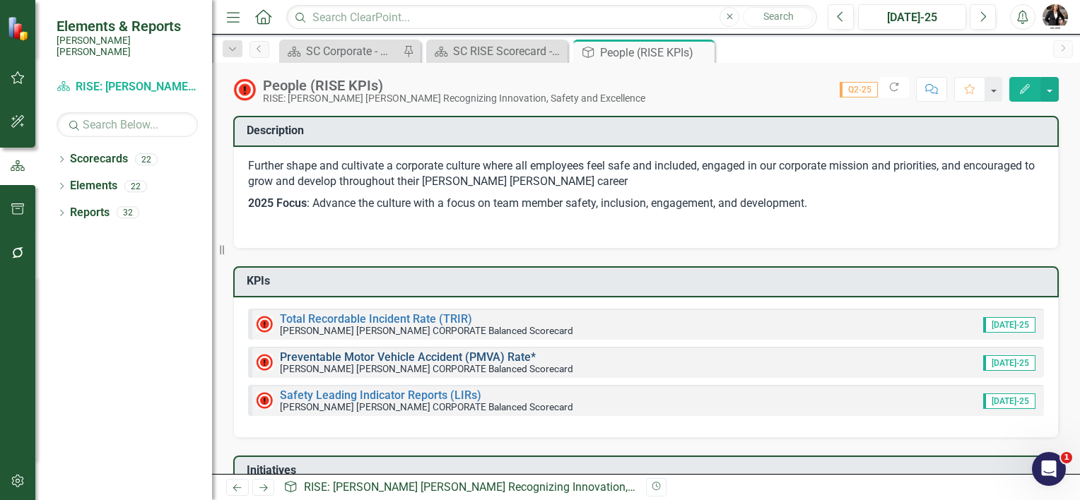
click at [339, 357] on link "Preventable Motor Vehicle Accident (PMVA) Rate*" at bounding box center [408, 356] width 256 height 13
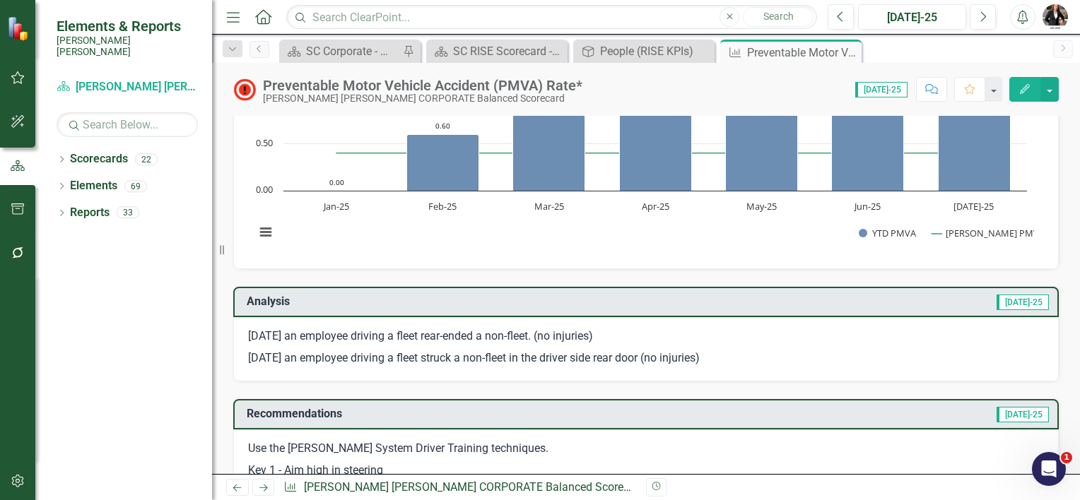
scroll to position [141, 0]
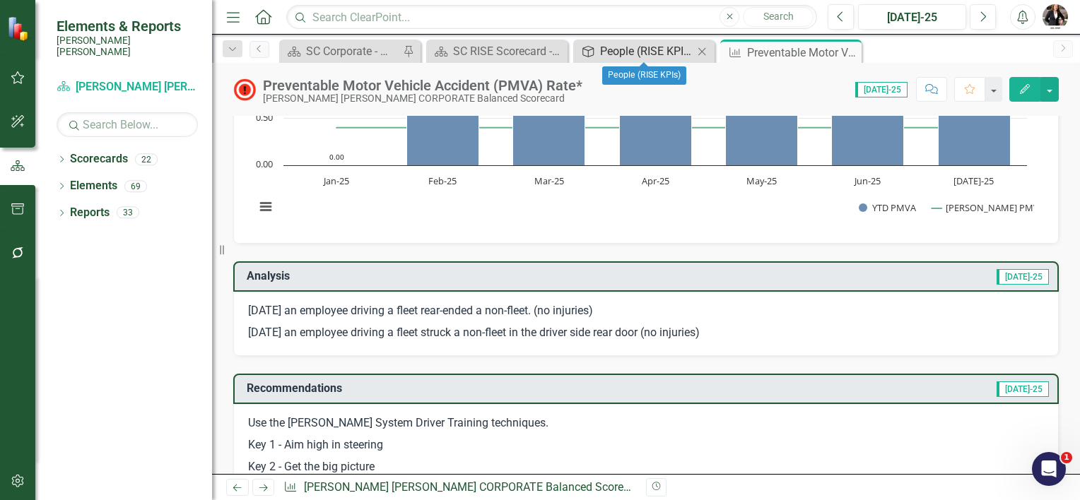
click at [611, 48] on div "People (RISE KPIs)" at bounding box center [646, 51] width 93 height 18
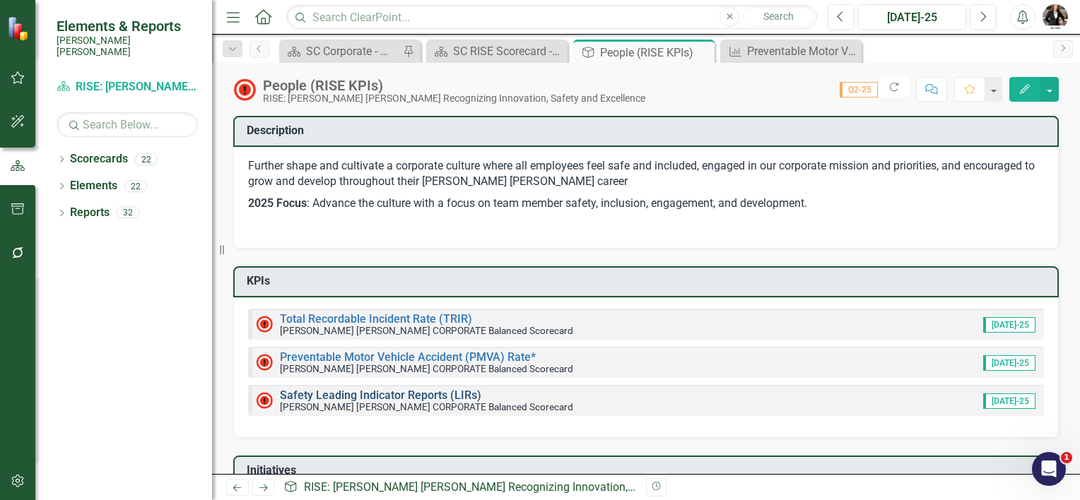
click at [355, 391] on link "Safety Leading Indicator Reports (LIRs)" at bounding box center [380, 395] width 201 height 13
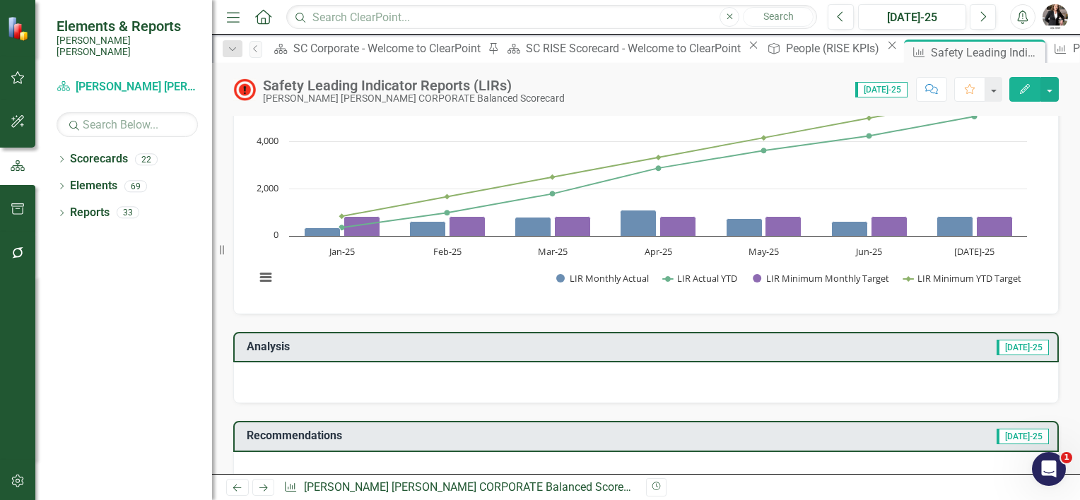
scroll to position [141, 0]
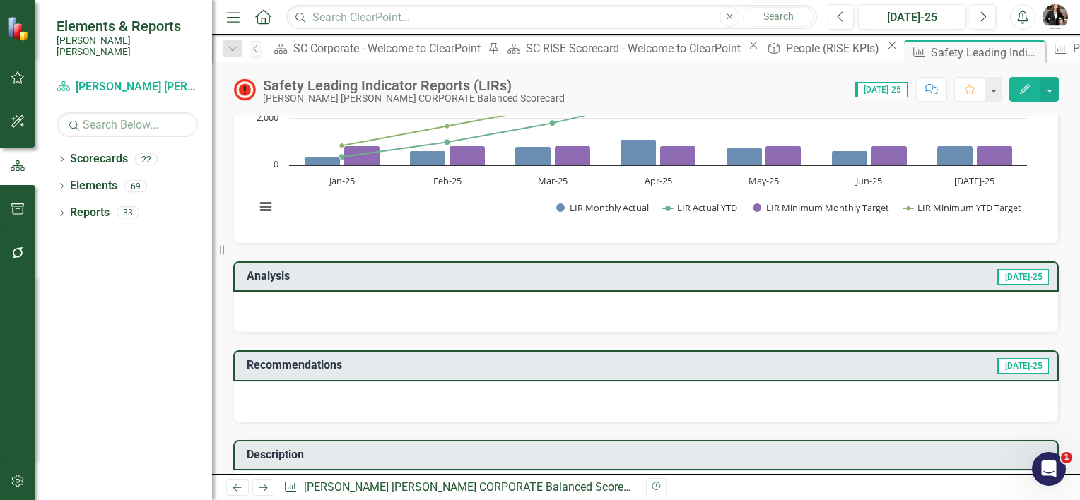
click at [936, 84] on icon "Comment" at bounding box center [931, 89] width 13 height 10
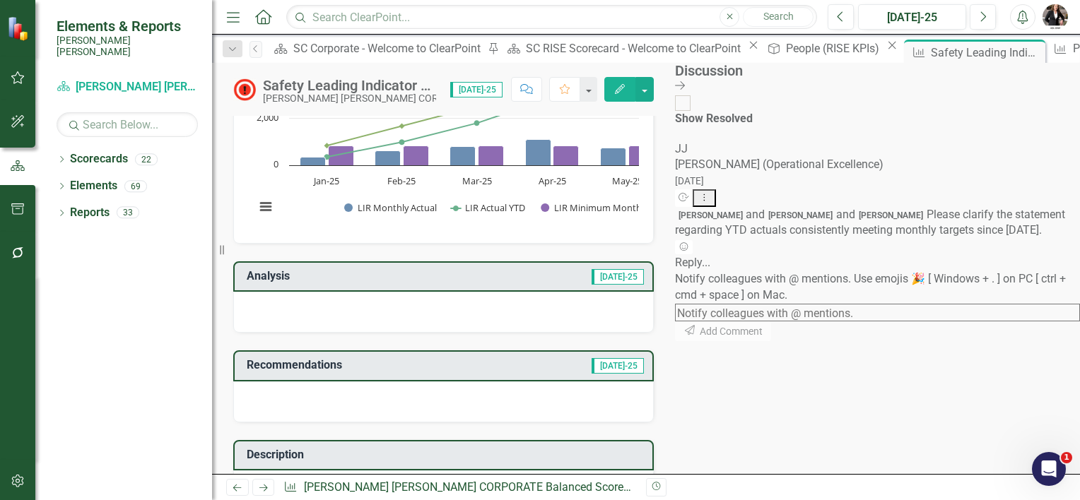
scroll to position [23, 0]
click at [920, 322] on textarea at bounding box center [877, 313] width 405 height 18
type textarea "R"
click at [941, 322] on textarea "@Rose" at bounding box center [877, 313] width 405 height 18
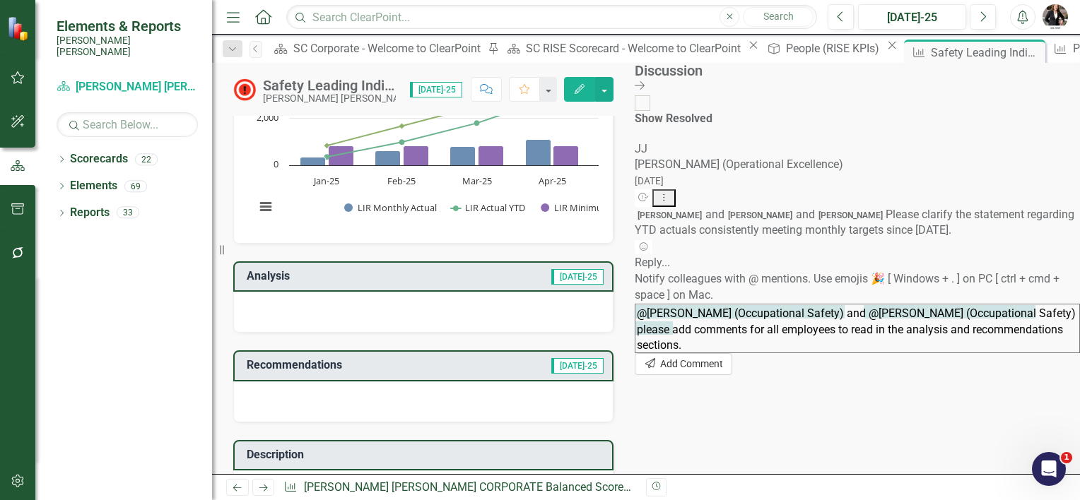
type textarea "@[PERSON_NAME] (Occupational Safety) and @[PERSON_NAME] (Occupational Safety) p…"
click at [732, 375] on button "Send Add Comment" at bounding box center [684, 364] width 98 height 22
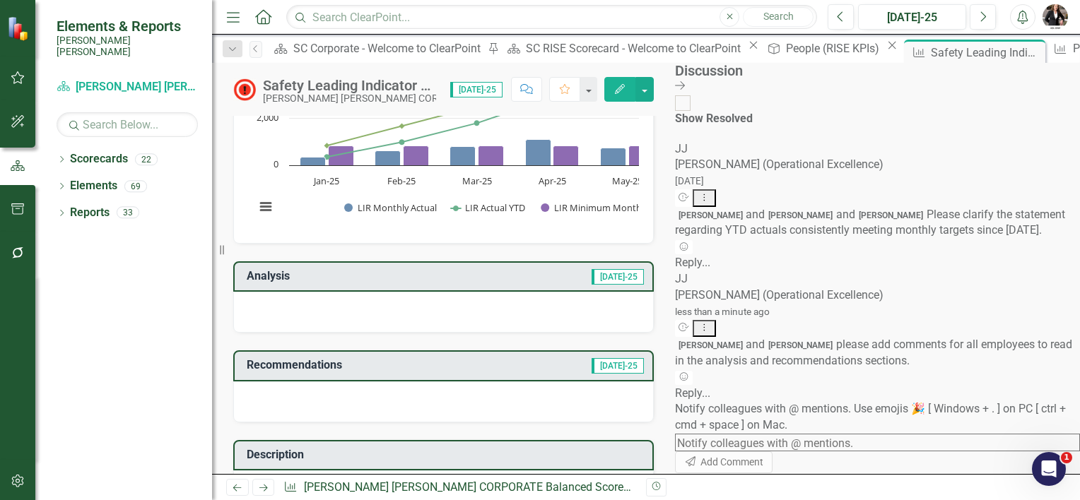
scroll to position [201, 0]
click at [1025, 52] on icon "Close" at bounding box center [1032, 52] width 14 height 11
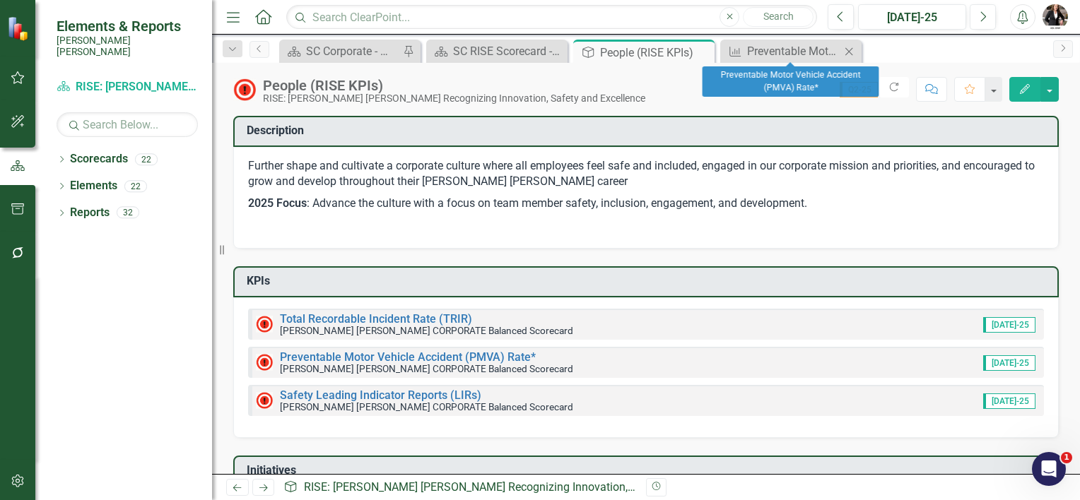
click at [850, 47] on icon "Close" at bounding box center [849, 51] width 14 height 11
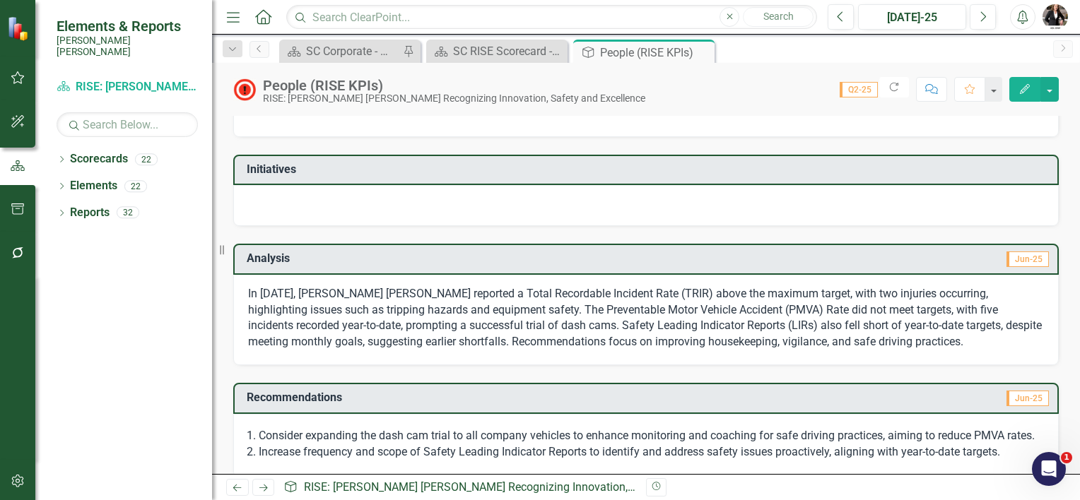
scroll to position [331, 0]
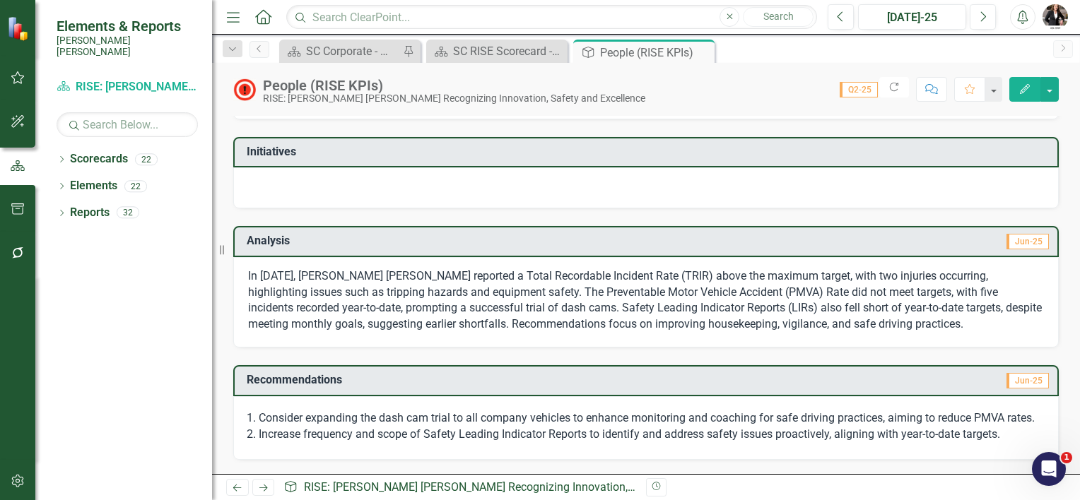
click at [797, 279] on p "In [DATE], [PERSON_NAME] [PERSON_NAME] reported a Total Recordable Incident Rat…" at bounding box center [646, 301] width 796 height 64
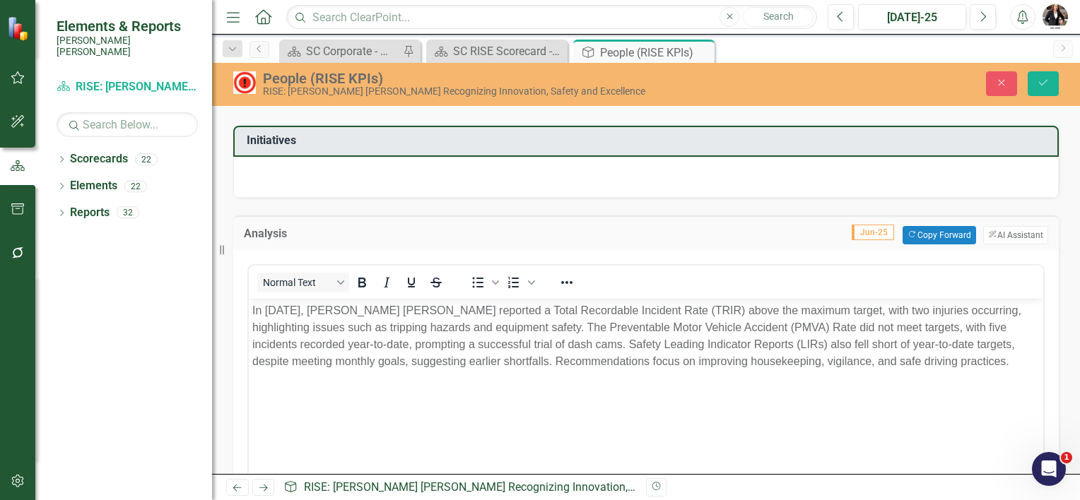
scroll to position [0, 0]
click at [1001, 79] on icon "Close" at bounding box center [1001, 83] width 13 height 10
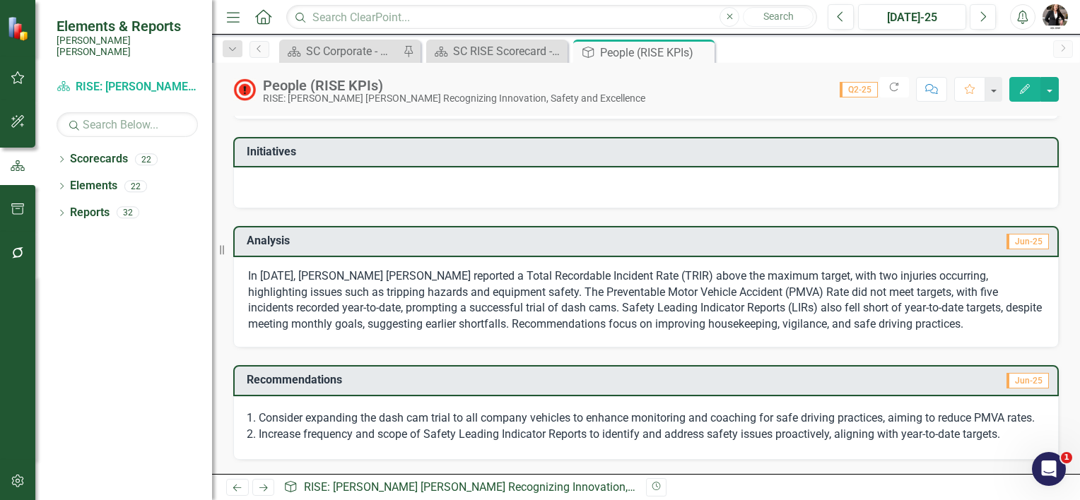
click at [596, 285] on p "In [DATE], [PERSON_NAME] [PERSON_NAME] reported a Total Recordable Incident Rat…" at bounding box center [646, 301] width 796 height 64
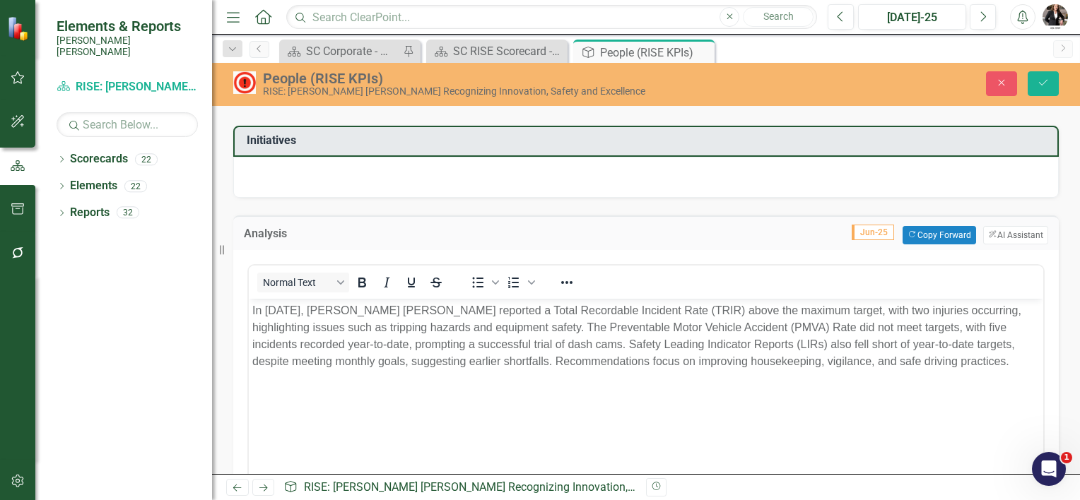
click at [533, 329] on p "In [DATE], [PERSON_NAME] [PERSON_NAME] reported a Total Recordable Incident Rat…" at bounding box center [645, 336] width 787 height 68
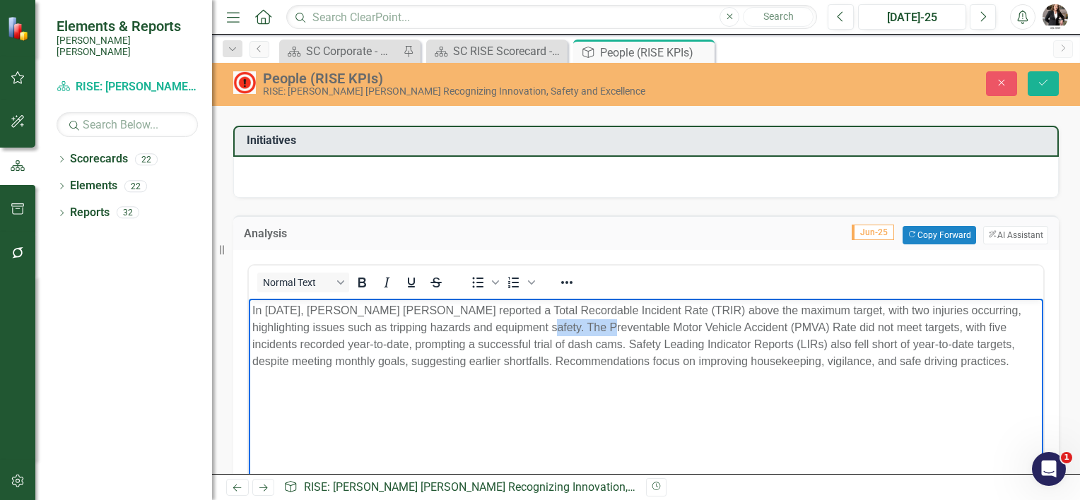
click at [532, 329] on p "In [DATE], [PERSON_NAME] [PERSON_NAME] reported a Total Recordable Incident Rat…" at bounding box center [645, 336] width 787 height 68
click at [509, 381] on body "In [DATE], [PERSON_NAME] [PERSON_NAME] reported a Total Recordable Incident Rat…" at bounding box center [646, 404] width 794 height 212
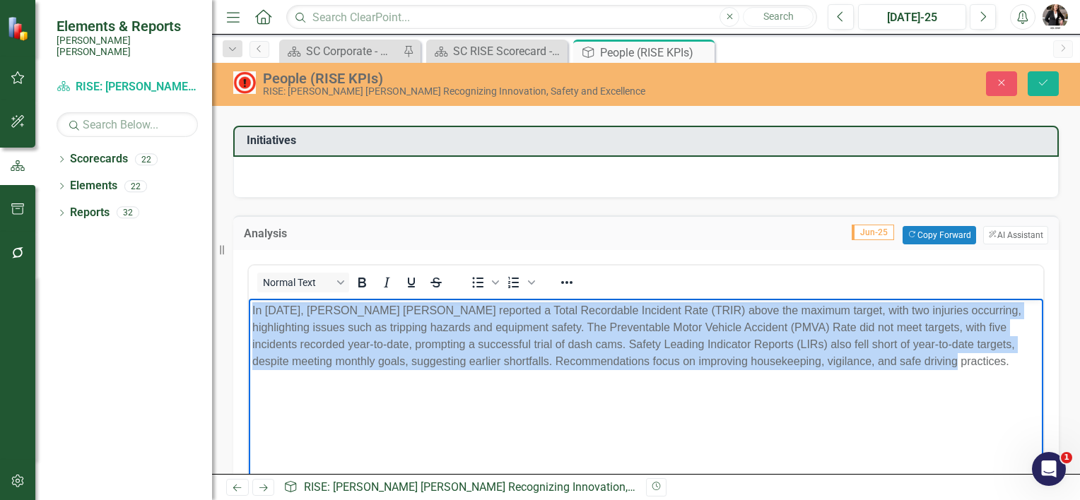
drag, startPoint x: 249, startPoint y: 310, endPoint x: 954, endPoint y: 356, distance: 706.7
click at [954, 356] on body "In [DATE], [PERSON_NAME] [PERSON_NAME] reported a Total Recordable Incident Rat…" at bounding box center [646, 404] width 794 height 212
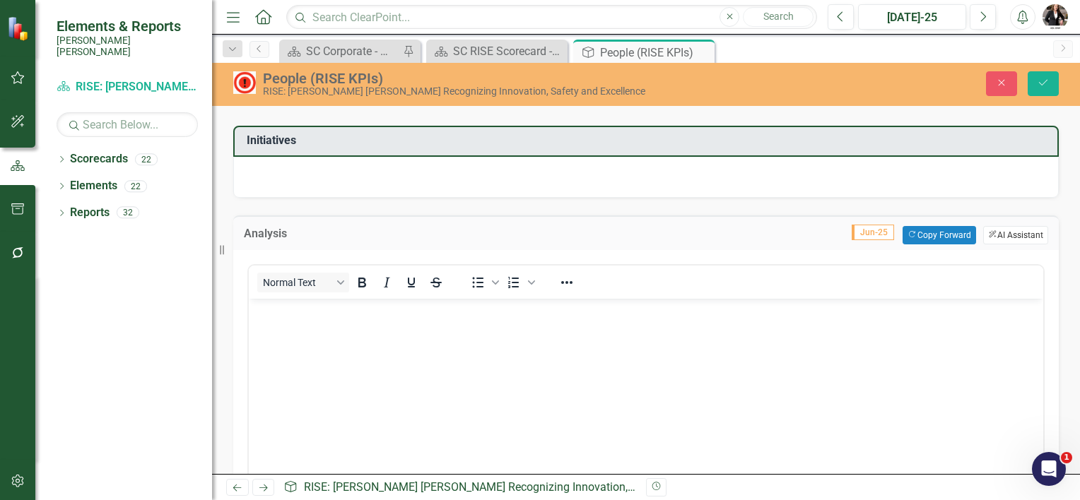
click at [1014, 228] on button "ClearPoint AI AI Assistant" at bounding box center [1015, 235] width 65 height 18
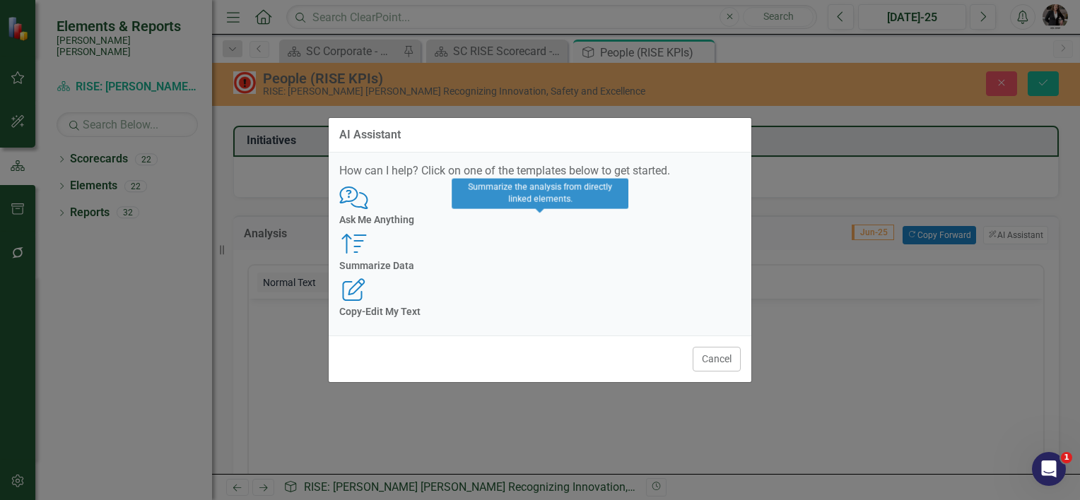
click at [524, 249] on div "Summarize Summarize Data" at bounding box center [539, 251] width 401 height 39
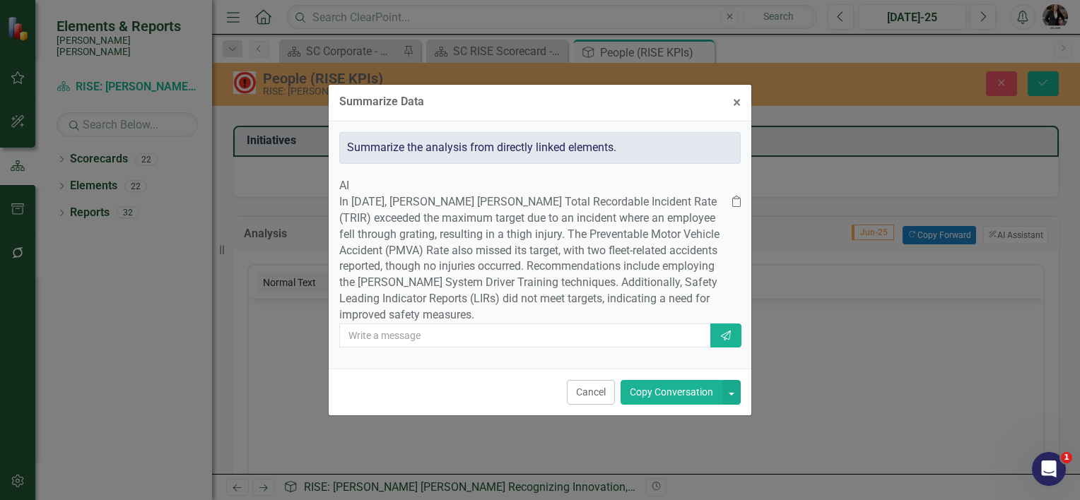
click at [651, 405] on button "Copy Conversation" at bounding box center [671, 392] width 102 height 25
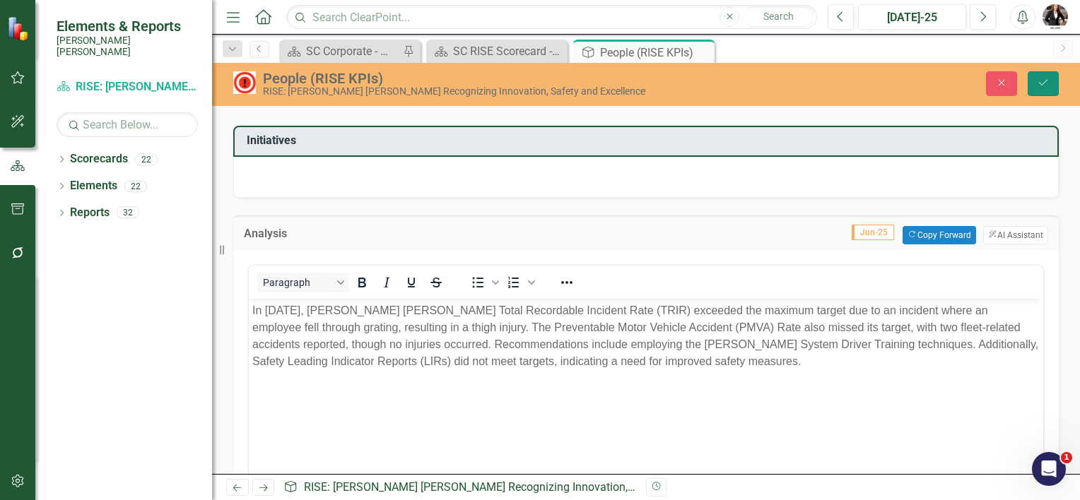
click at [1043, 79] on icon "Save" at bounding box center [1043, 83] width 13 height 10
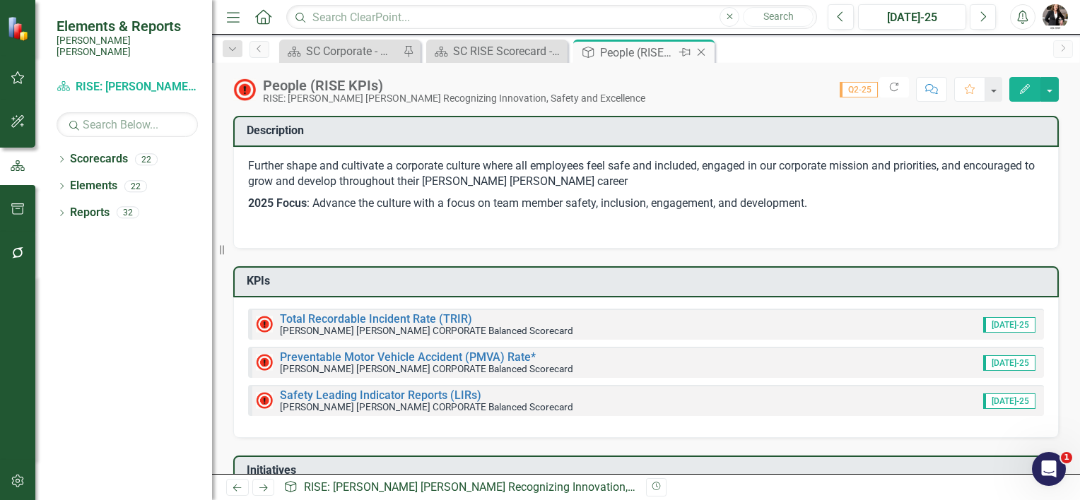
click at [702, 49] on icon "Close" at bounding box center [701, 52] width 14 height 11
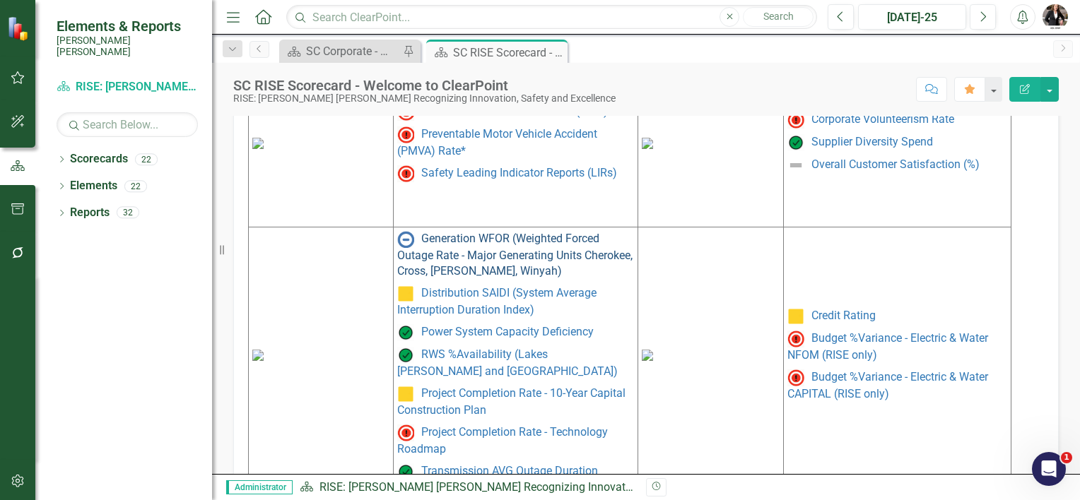
scroll to position [777, 0]
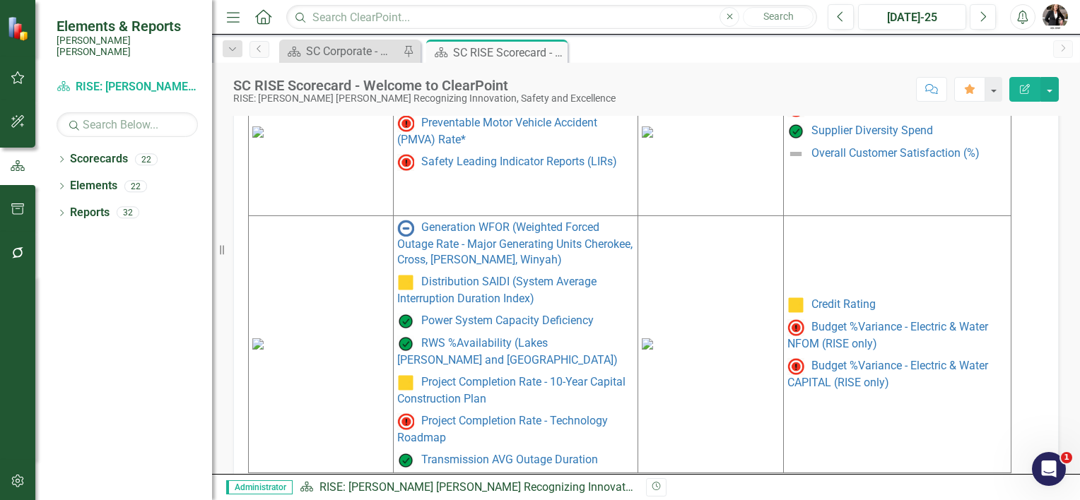
click at [264, 338] on img at bounding box center [257, 343] width 11 height 11
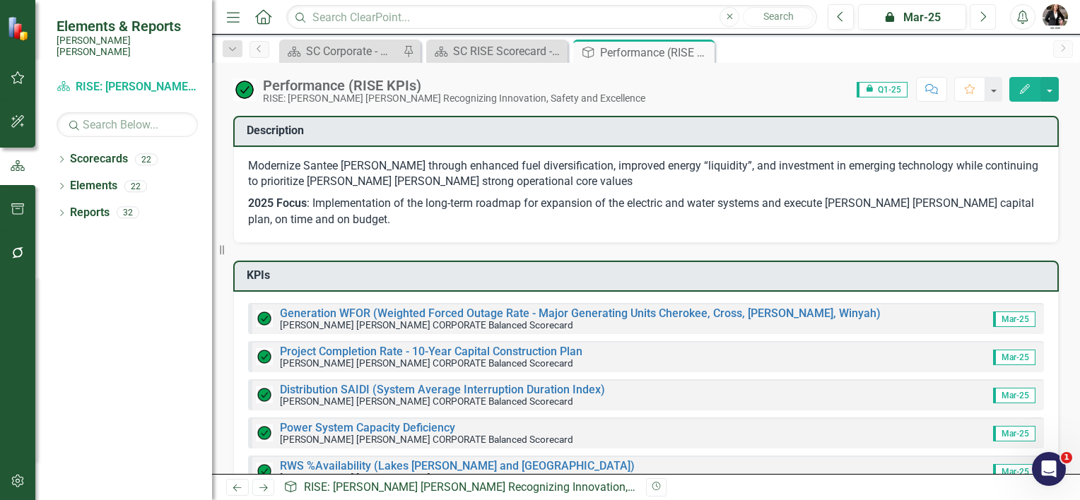
click at [989, 20] on button "Next" at bounding box center [982, 16] width 26 height 25
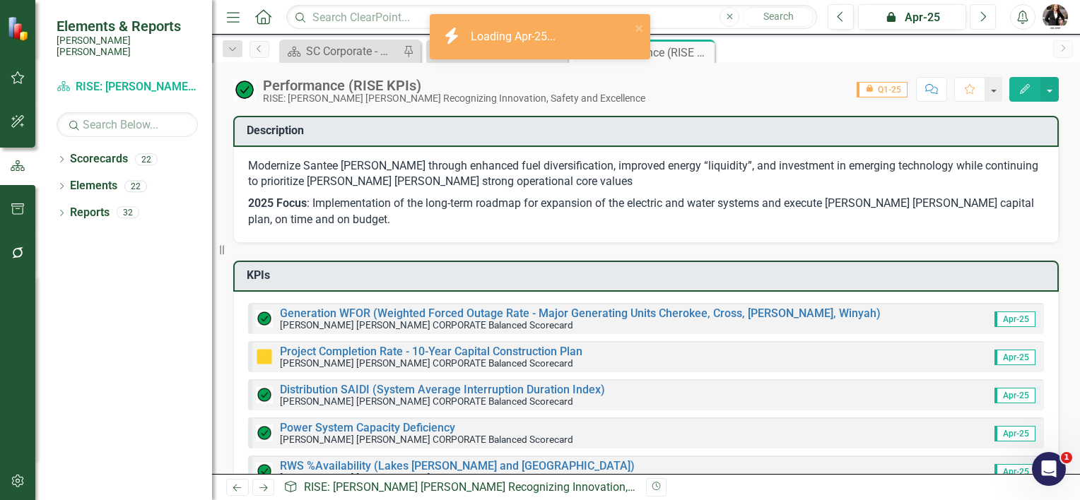
click at [987, 20] on button "Next" at bounding box center [982, 16] width 26 height 25
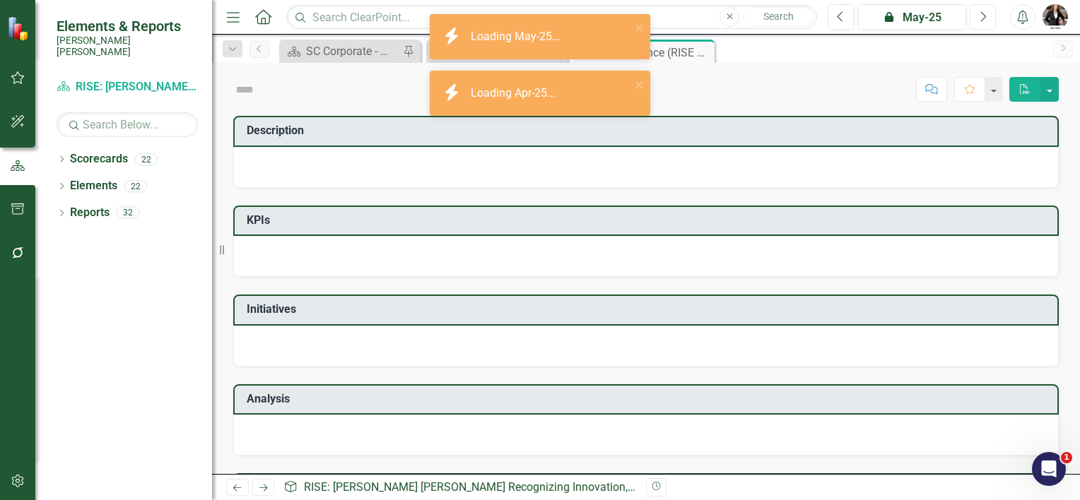
click at [986, 20] on button "Next" at bounding box center [982, 16] width 26 height 25
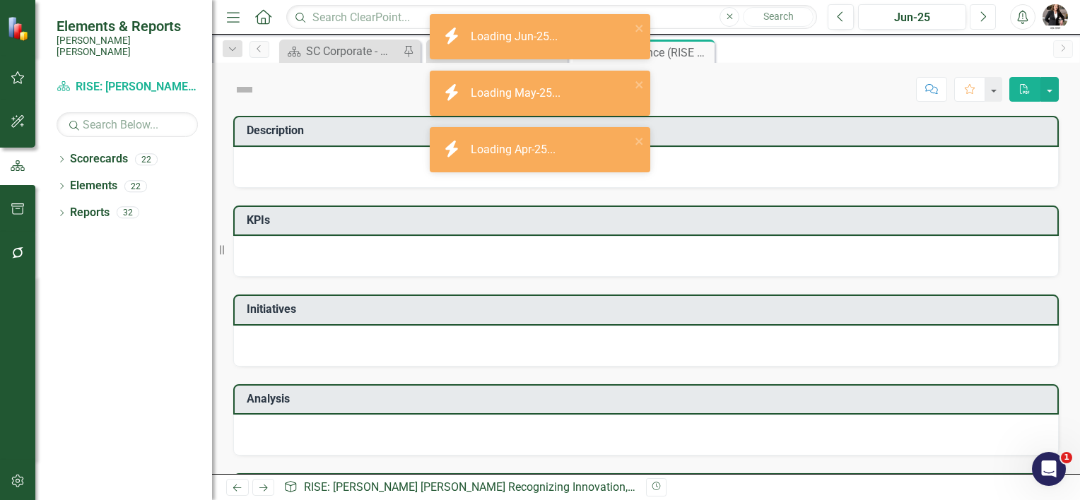
click at [986, 19] on button "Next" at bounding box center [982, 16] width 26 height 25
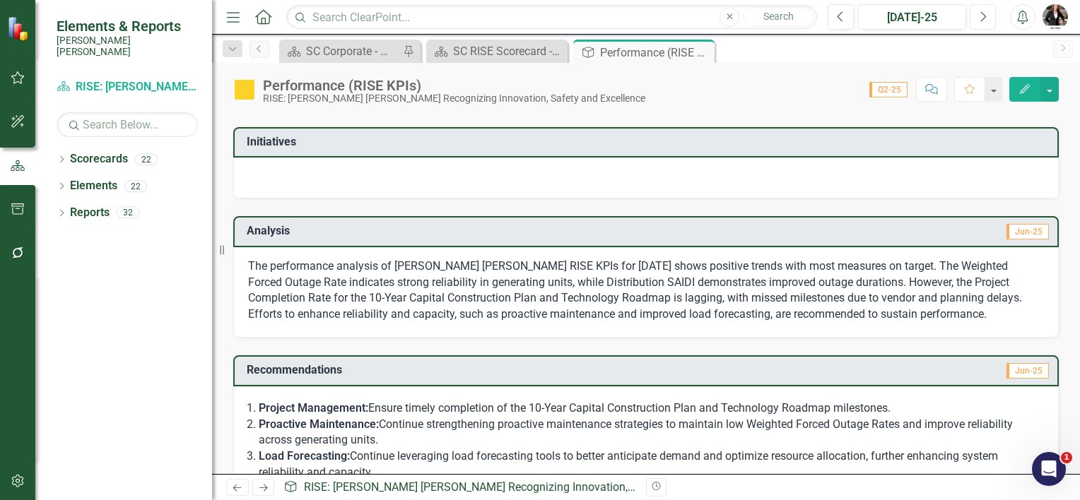
scroll to position [509, 0]
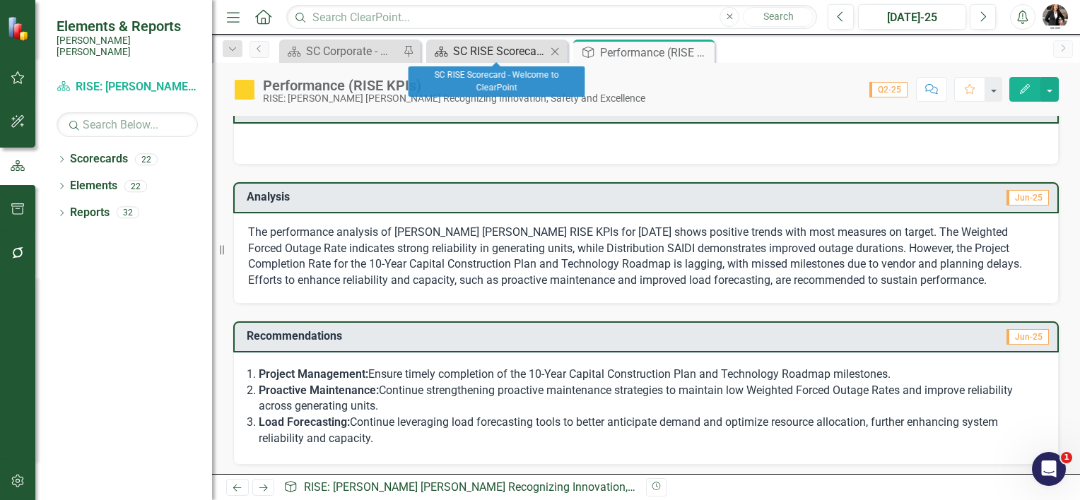
click at [471, 48] on div "SC RISE Scorecard - Welcome to ClearPoint" at bounding box center [499, 51] width 93 height 18
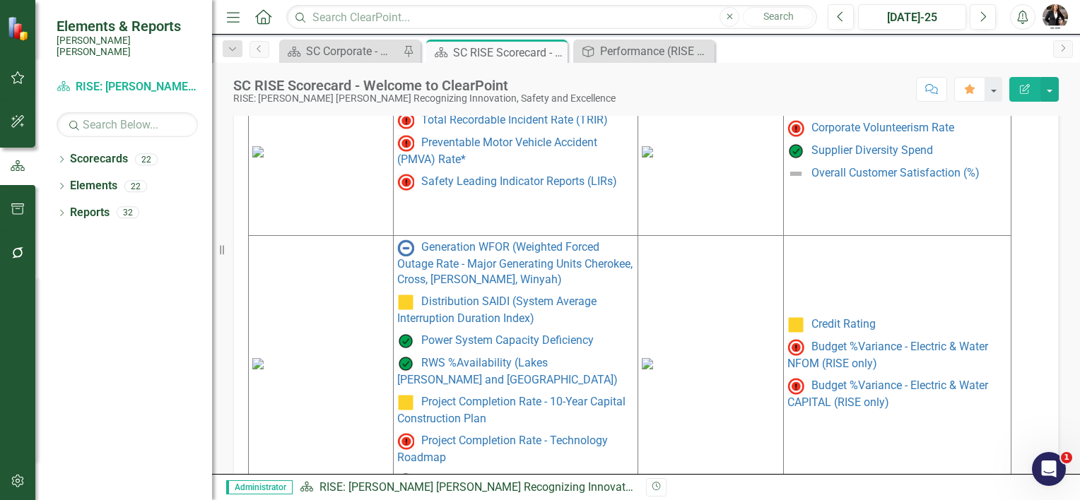
scroll to position [733, 0]
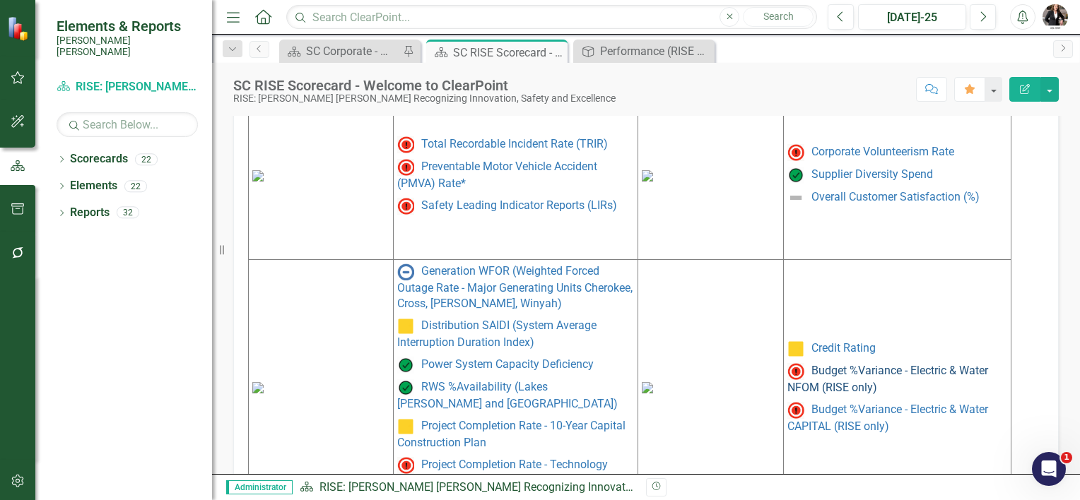
click at [848, 381] on link "Budget %Variance - Electric & Water NFOM (RISE only)" at bounding box center [887, 379] width 201 height 30
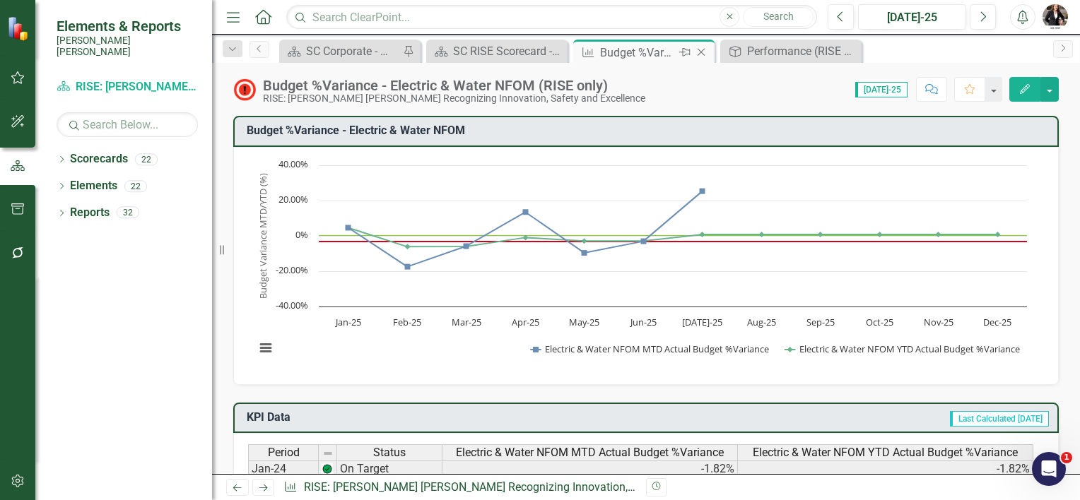
click at [701, 52] on icon "Close" at bounding box center [701, 52] width 14 height 11
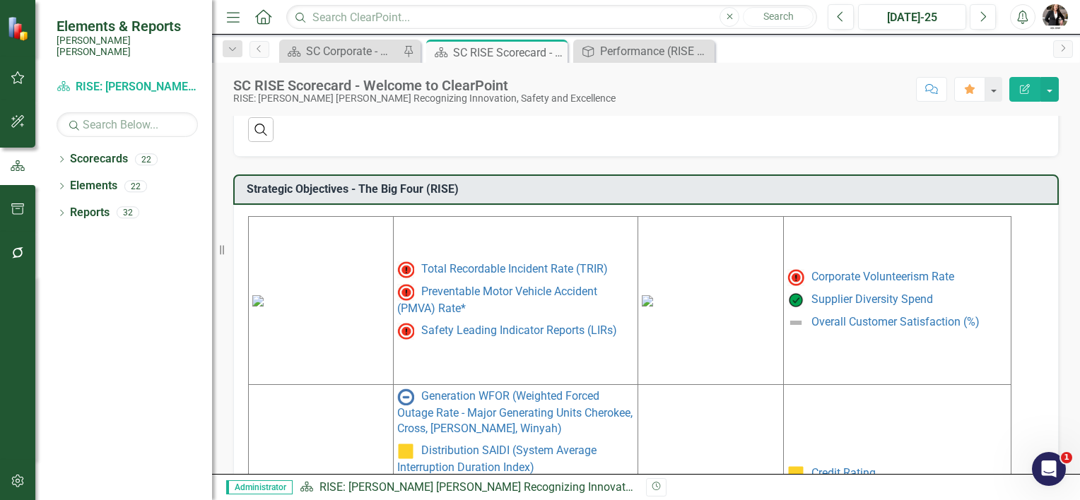
scroll to position [707, 0]
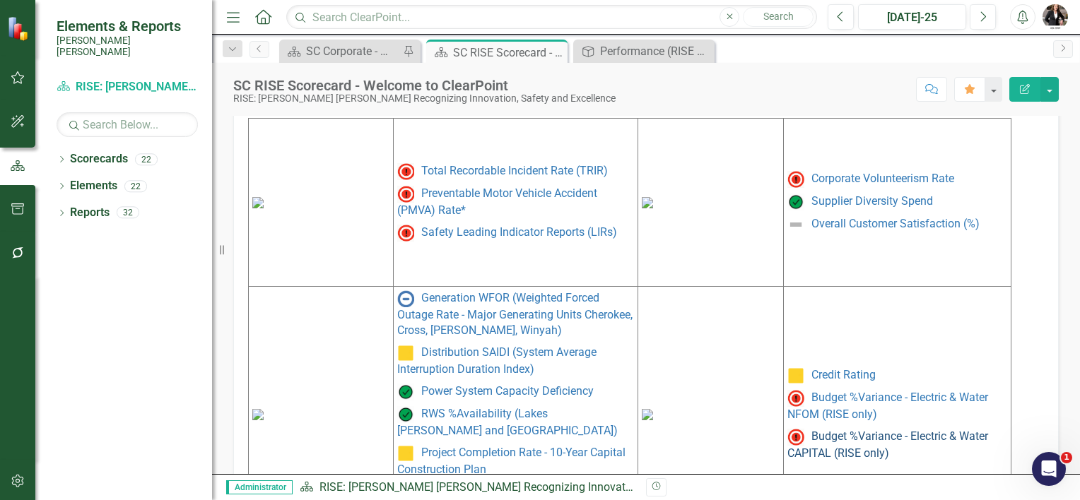
click at [848, 437] on link "Budget %Variance - Electric & Water CAPITAL (RISE only)" at bounding box center [887, 445] width 201 height 30
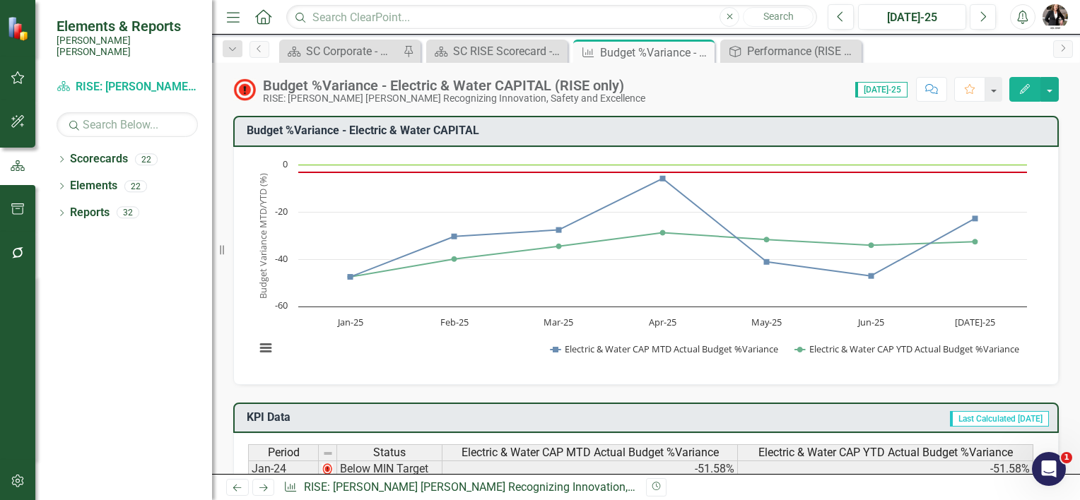
click at [1018, 90] on button "Edit" at bounding box center [1024, 89] width 31 height 25
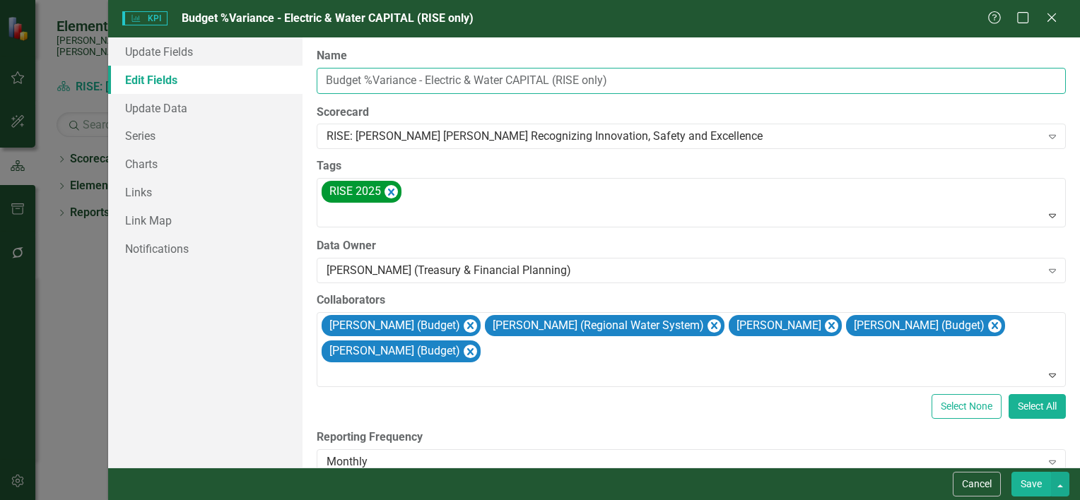
click at [587, 78] on input "Budget %Variance - Electric & Water CAPITAL (RISE only)" at bounding box center [691, 81] width 749 height 26
type input "Budget %Variance - Electric & Water CAPITAL (RISE)"
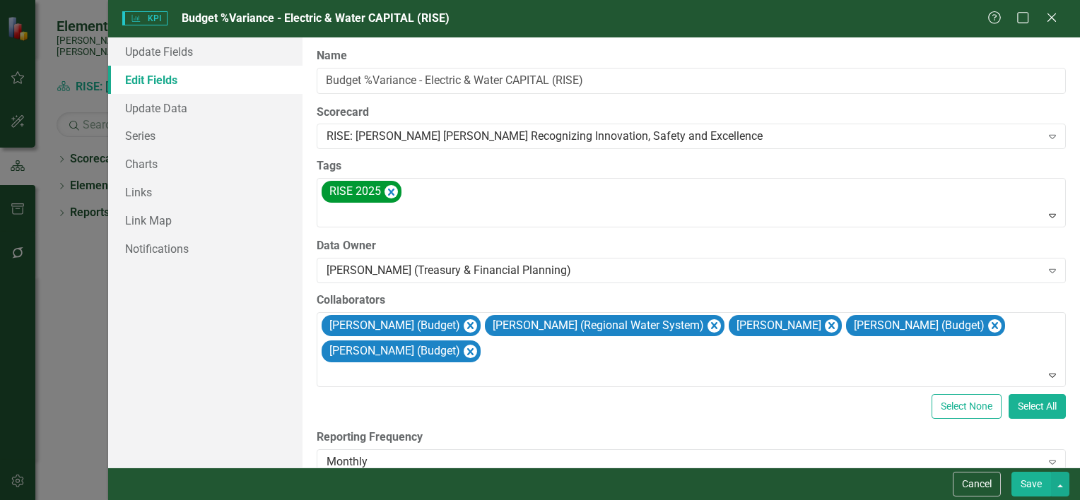
click at [1019, 482] on button "Save" at bounding box center [1031, 484] width 40 height 25
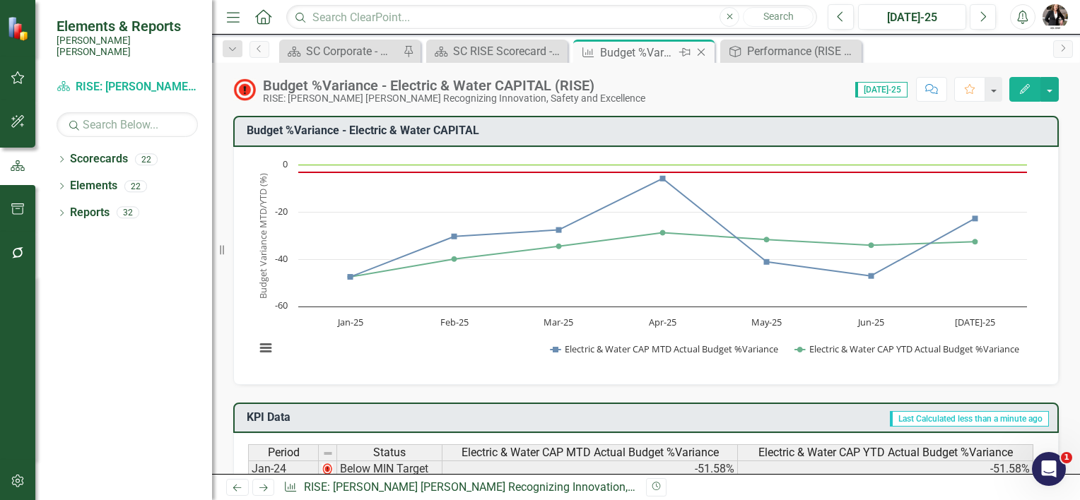
click at [697, 47] on icon "Close" at bounding box center [701, 52] width 14 height 11
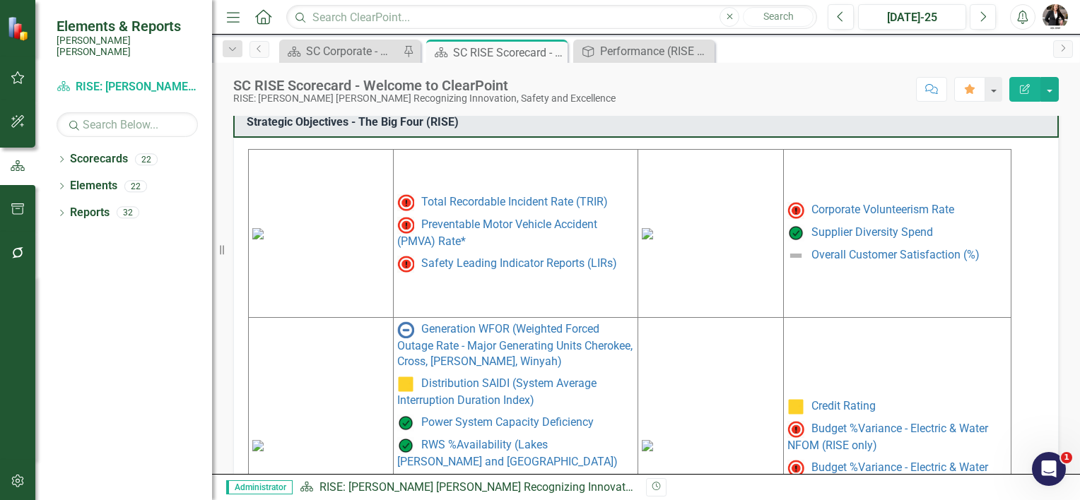
scroll to position [707, 0]
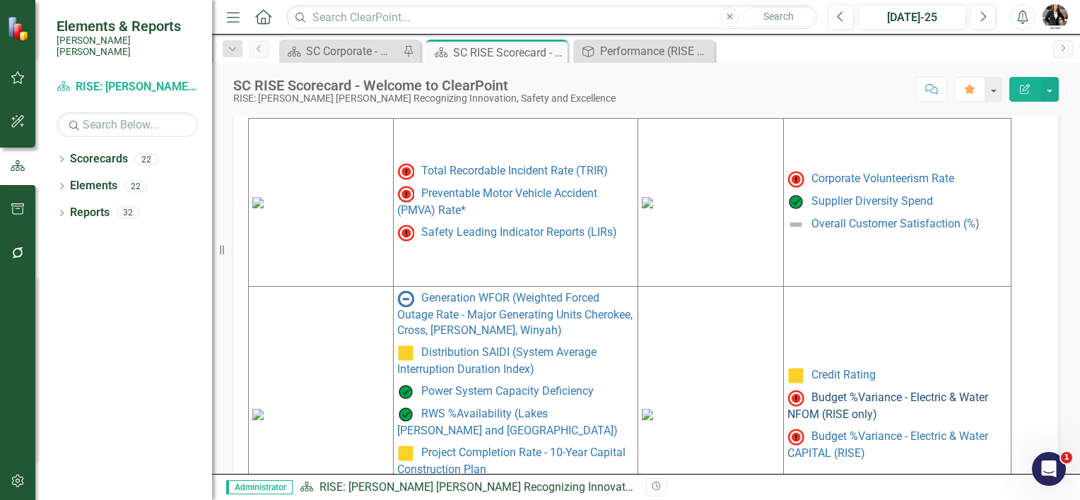
click at [842, 397] on link "Budget %Variance - Electric & Water NFOM (RISE only)" at bounding box center [887, 406] width 201 height 30
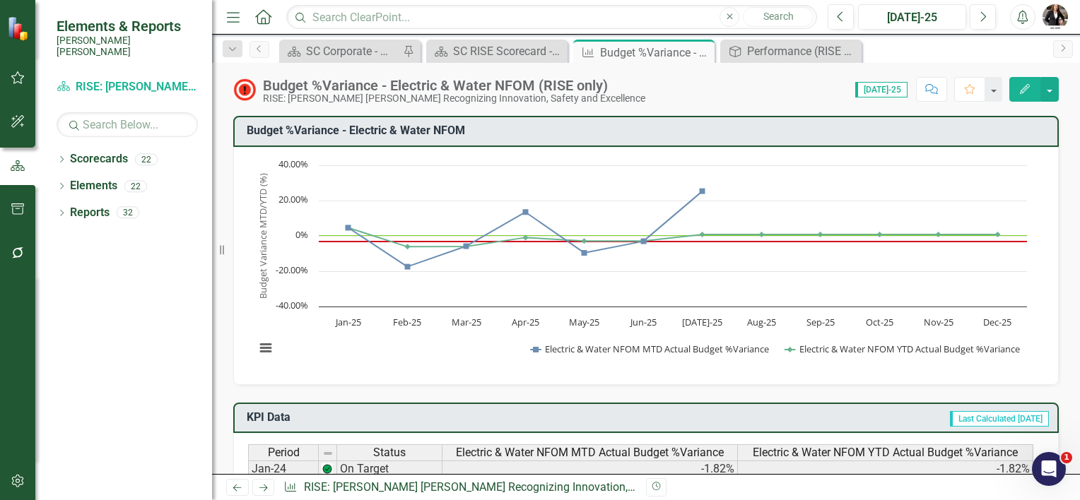
click at [1019, 88] on icon "Edit" at bounding box center [1024, 89] width 13 height 10
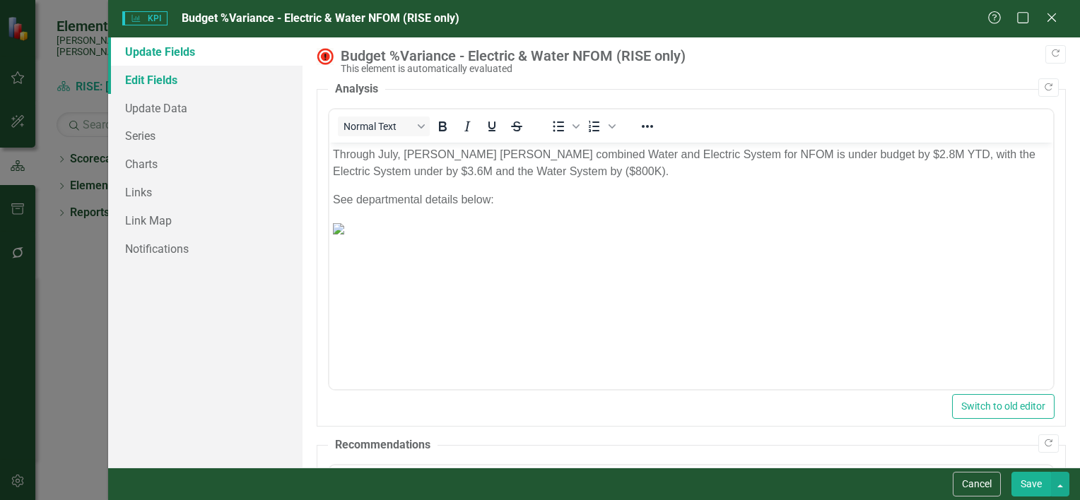
click at [165, 80] on link "Edit Fields" at bounding box center [205, 80] width 194 height 28
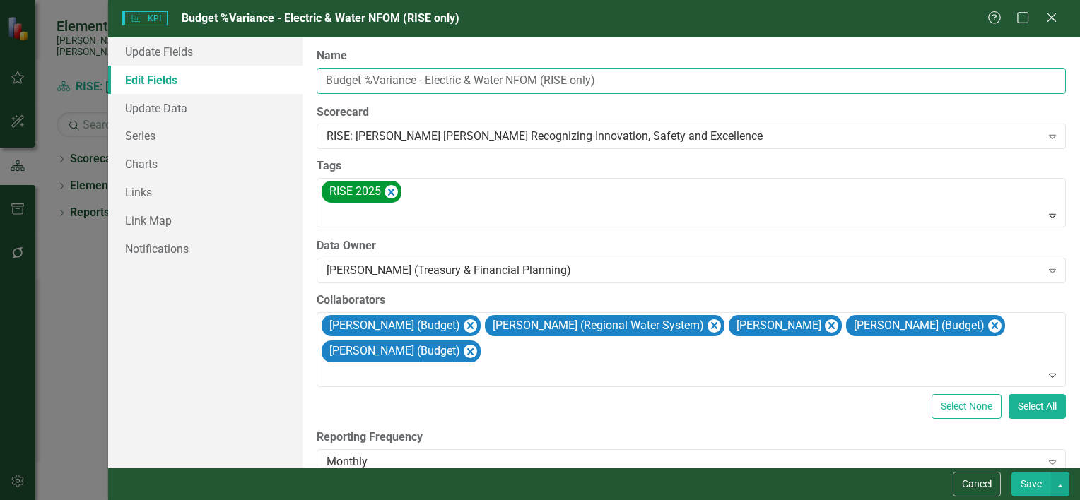
click at [584, 79] on input "Budget %Variance - Electric & Water NFOM (RISE only)" at bounding box center [691, 81] width 749 height 26
type input "Budget %Variance - Electric & Water NFOM (RISE)"
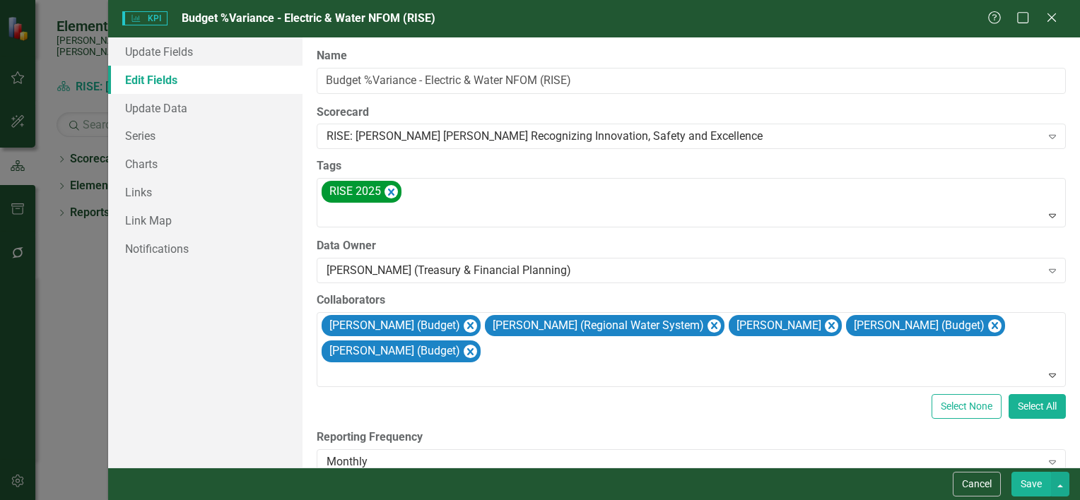
click at [1032, 484] on button "Save" at bounding box center [1031, 484] width 40 height 25
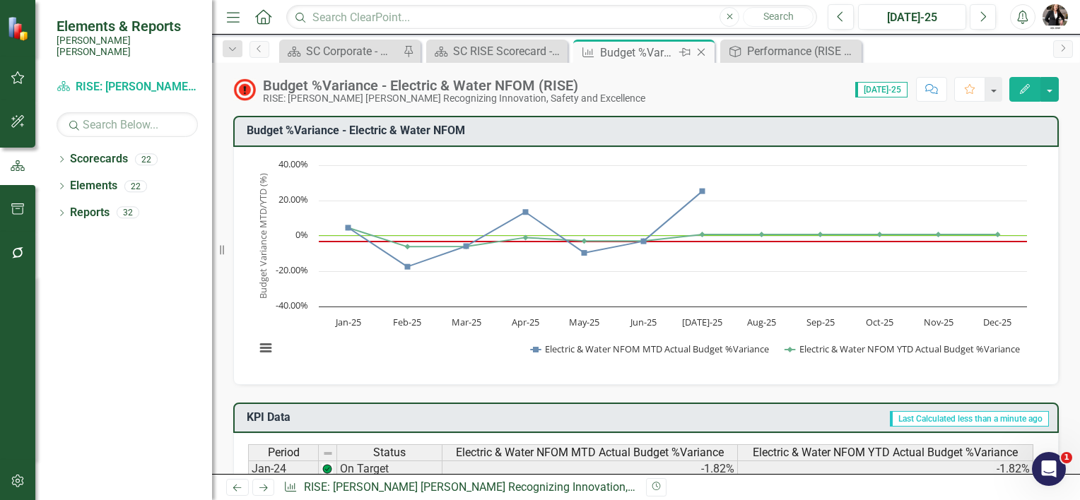
click at [695, 51] on icon "Close" at bounding box center [701, 52] width 14 height 11
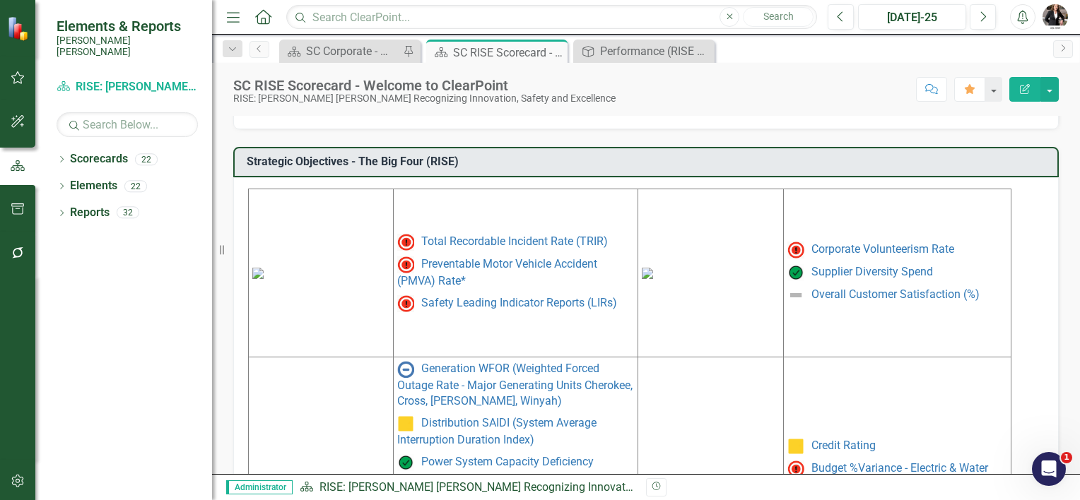
scroll to position [636, 0]
click at [653, 268] on img at bounding box center [647, 273] width 11 height 11
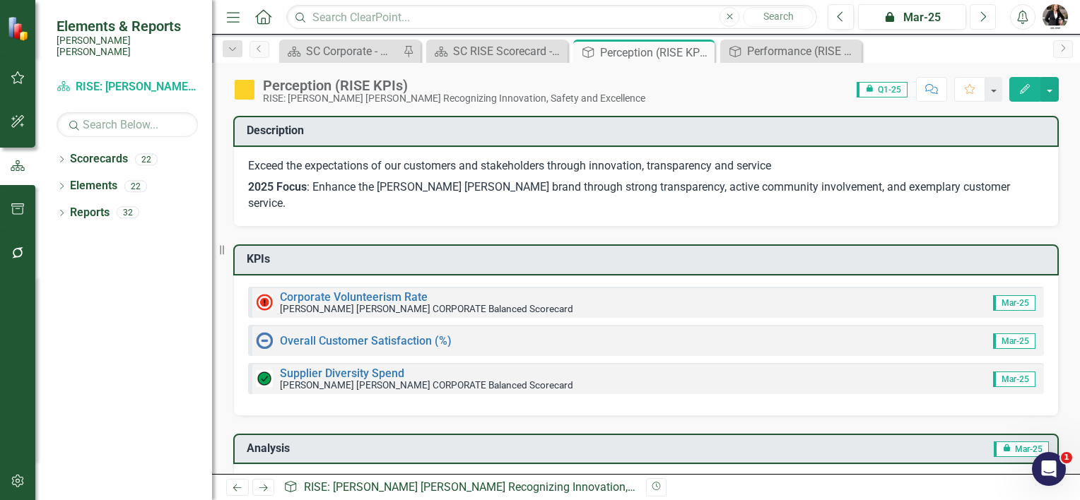
click at [986, 15] on button "Next" at bounding box center [982, 16] width 26 height 25
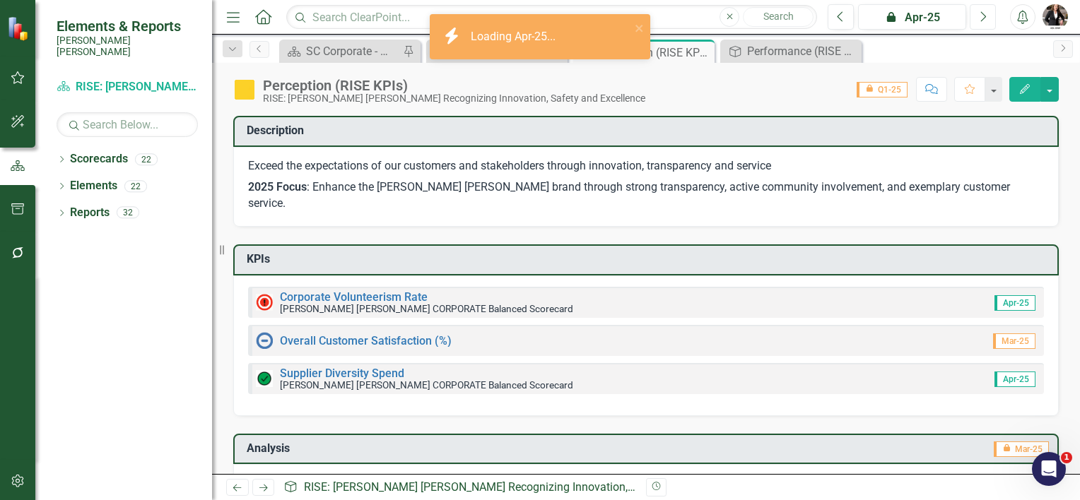
click at [986, 14] on button "Next" at bounding box center [982, 16] width 26 height 25
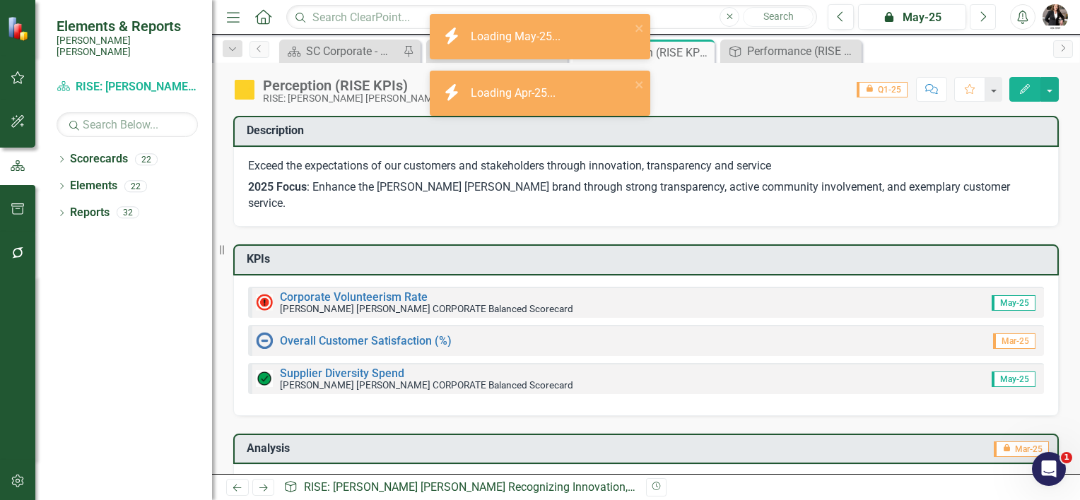
click at [981, 11] on icon "Next" at bounding box center [983, 17] width 8 height 13
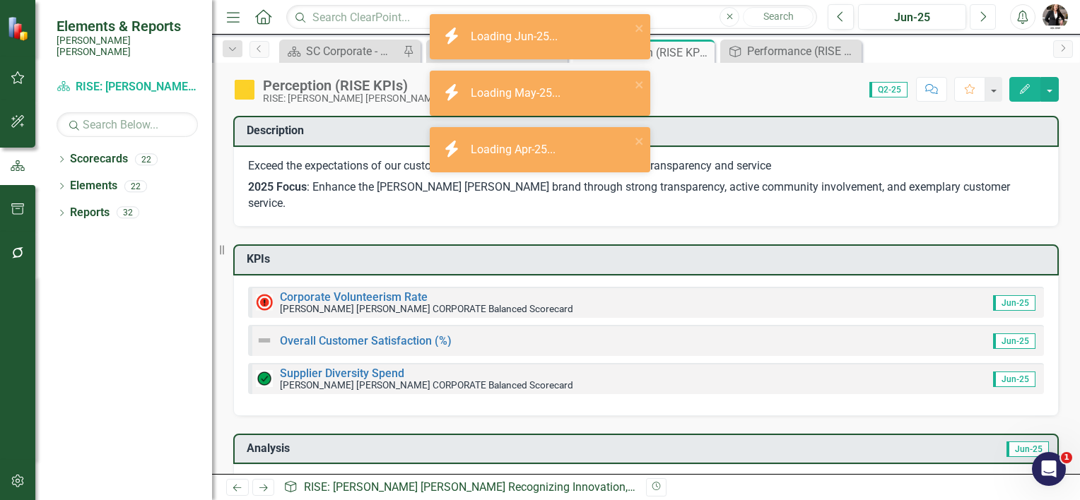
click at [981, 11] on icon "Next" at bounding box center [983, 17] width 8 height 13
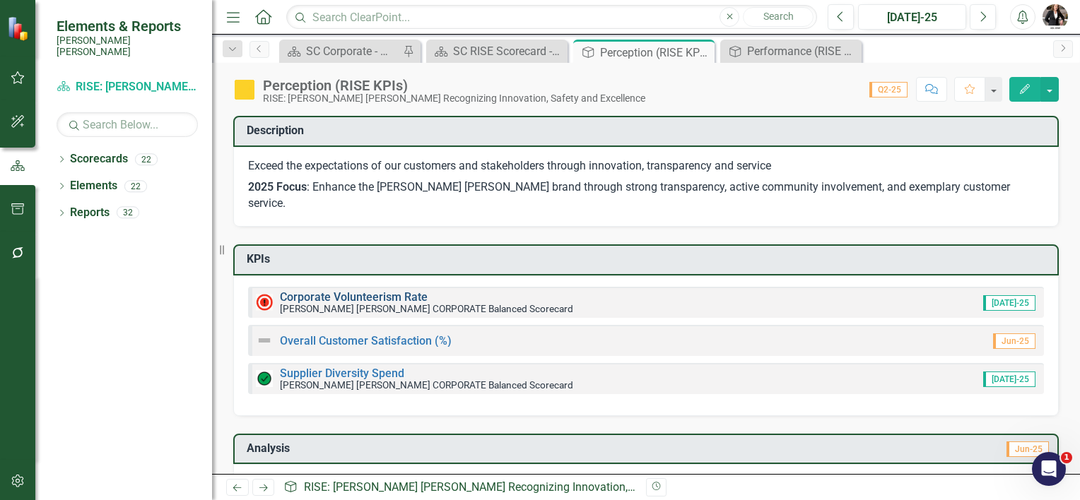
click at [388, 290] on link "Corporate Volunteerism Rate" at bounding box center [354, 296] width 148 height 13
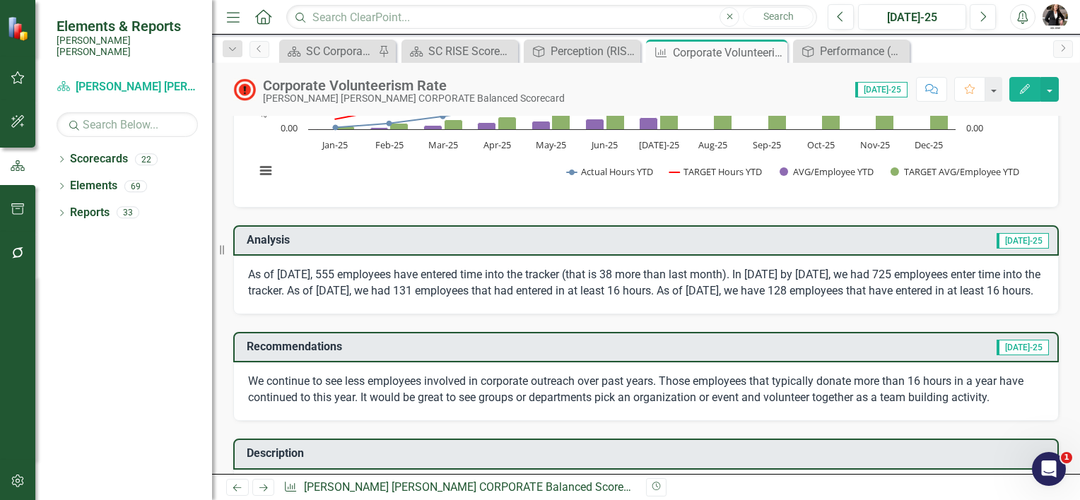
scroll to position [212, 0]
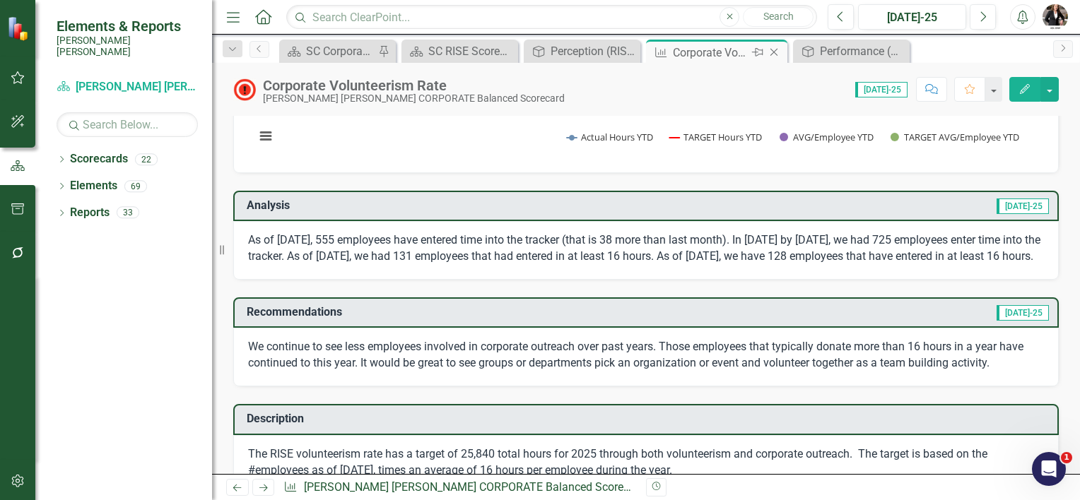
click at [775, 51] on icon "Close" at bounding box center [774, 52] width 14 height 11
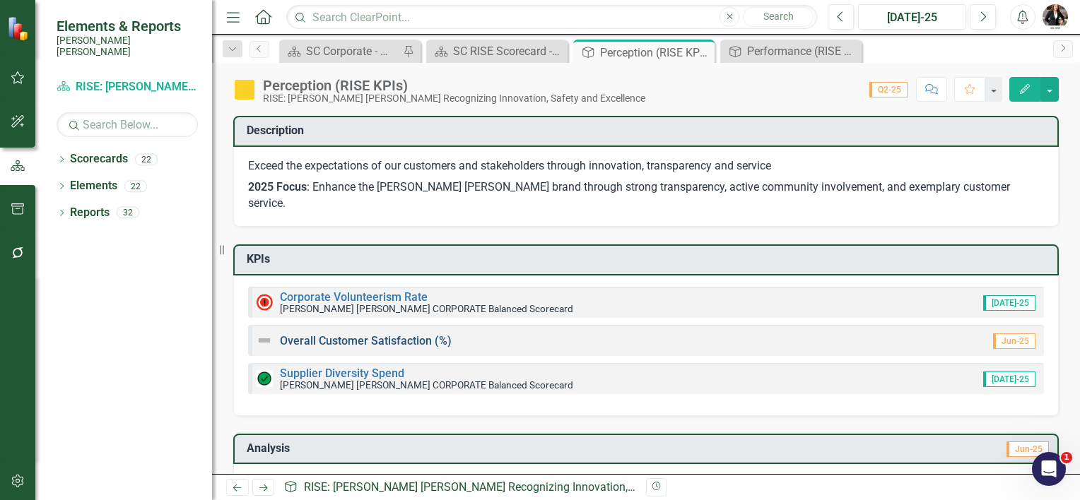
click at [357, 334] on link "Overall Customer Satisfaction (%)" at bounding box center [366, 340] width 172 height 13
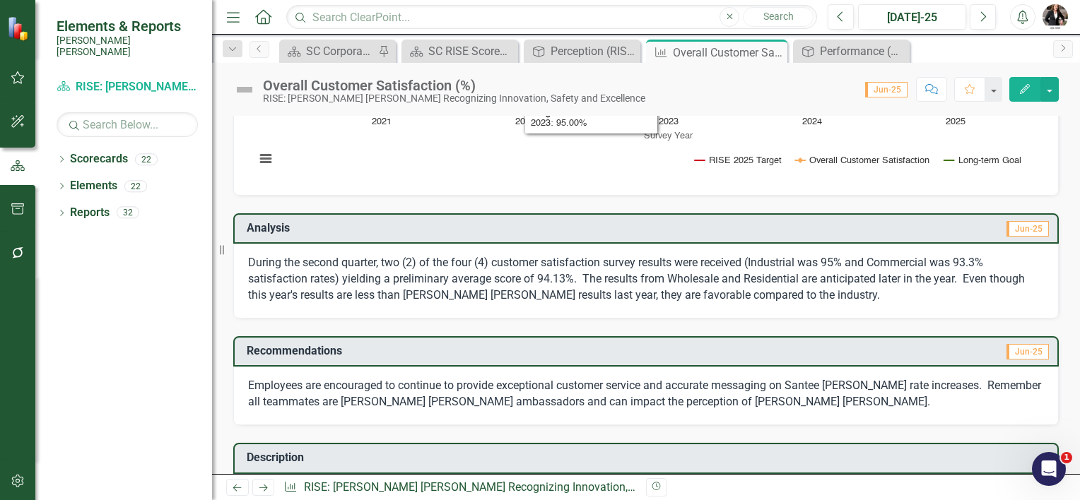
scroll to position [212, 0]
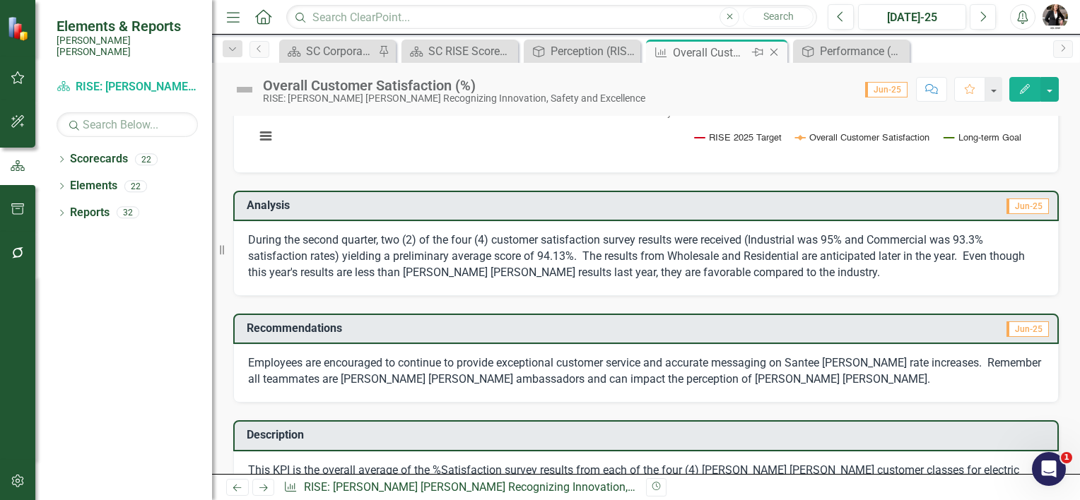
click at [774, 52] on icon at bounding box center [774, 53] width 8 height 8
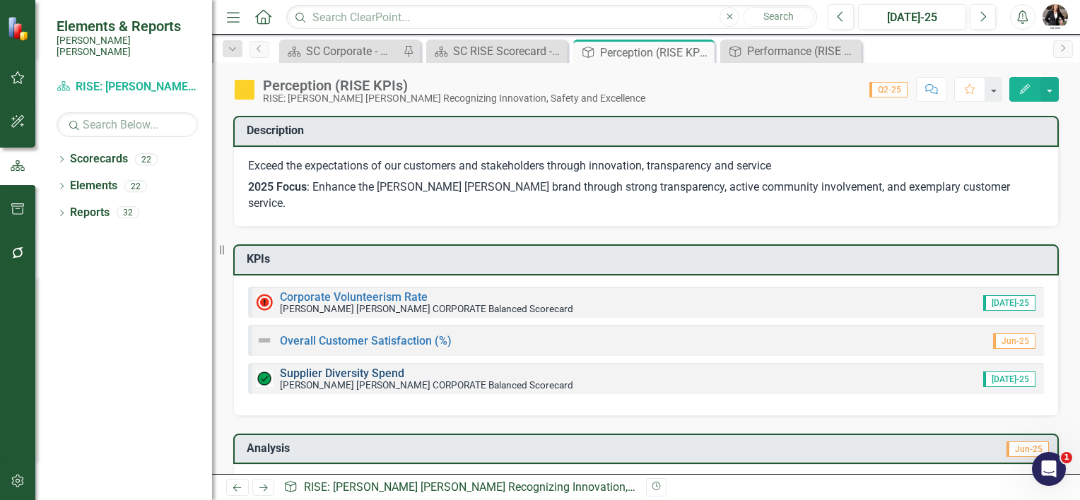
click at [370, 367] on link "Supplier Diversity Spend" at bounding box center [342, 373] width 124 height 13
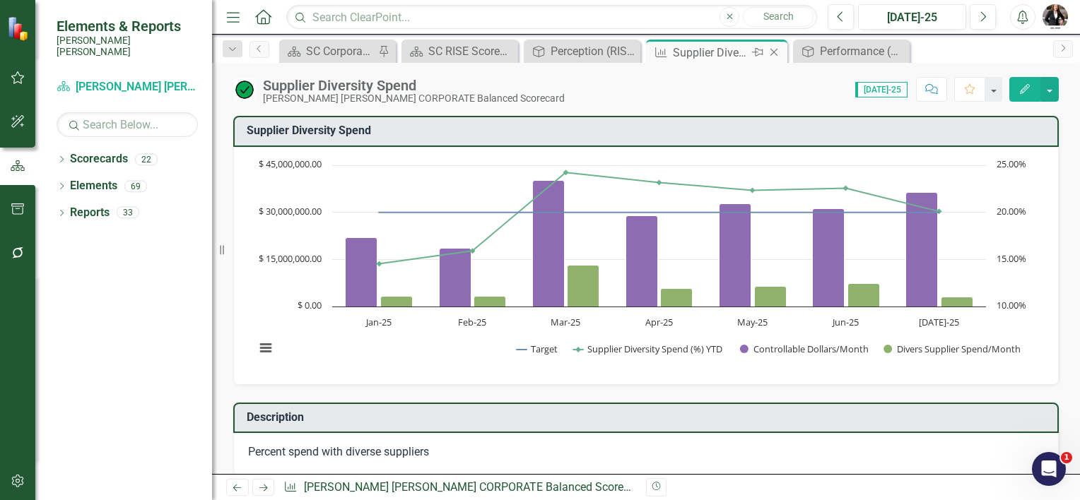
click at [770, 51] on icon "Close" at bounding box center [774, 52] width 14 height 11
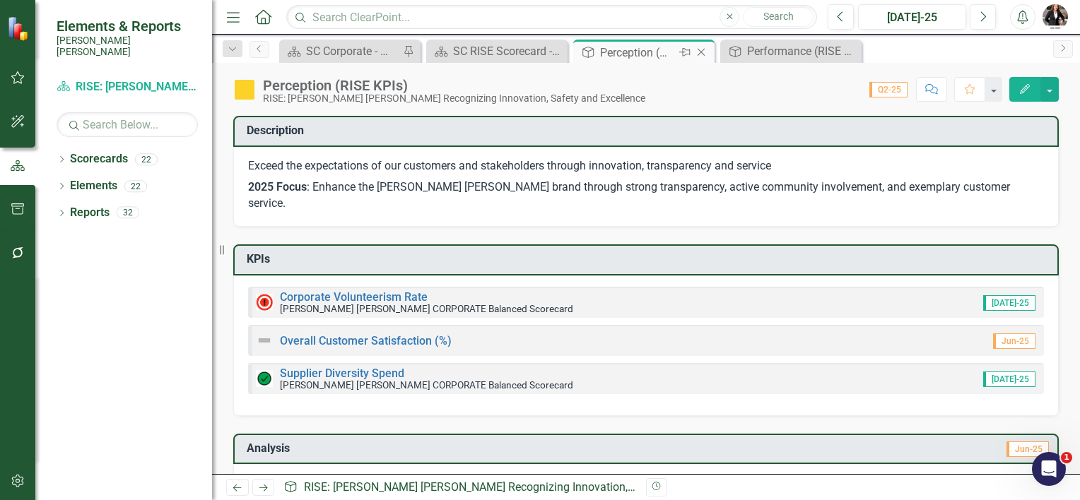
click at [697, 51] on icon "Close" at bounding box center [701, 52] width 14 height 11
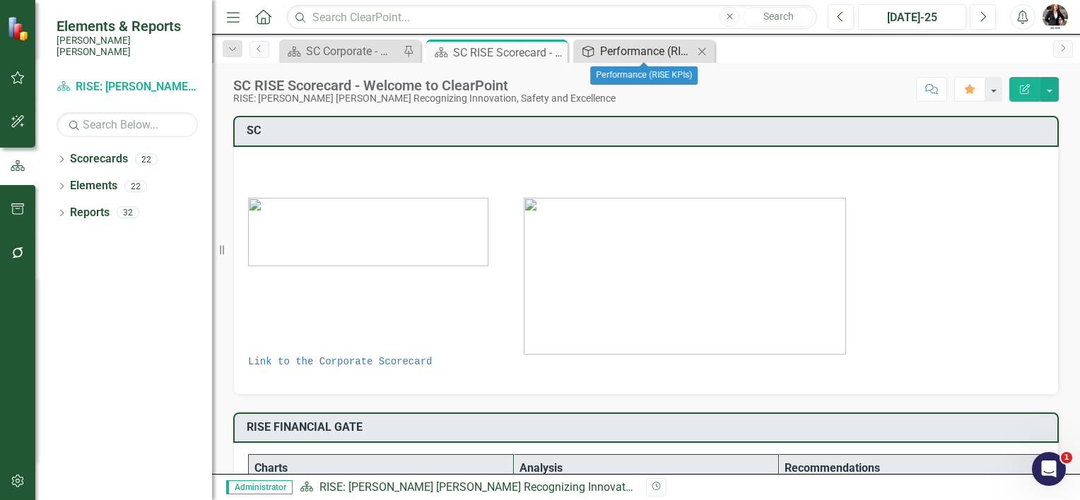
click at [636, 49] on div "Performance (RISE KPIs)" at bounding box center [646, 51] width 93 height 18
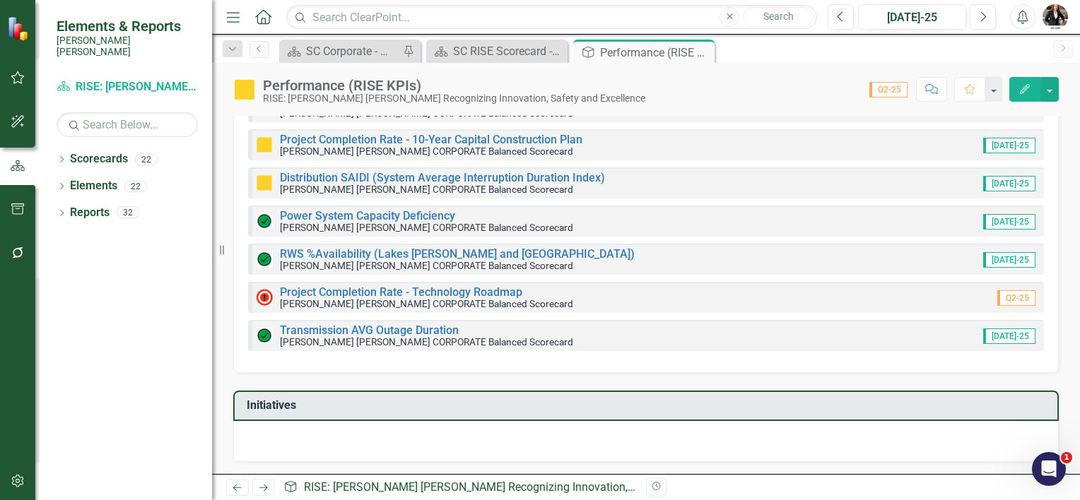
scroll to position [141, 0]
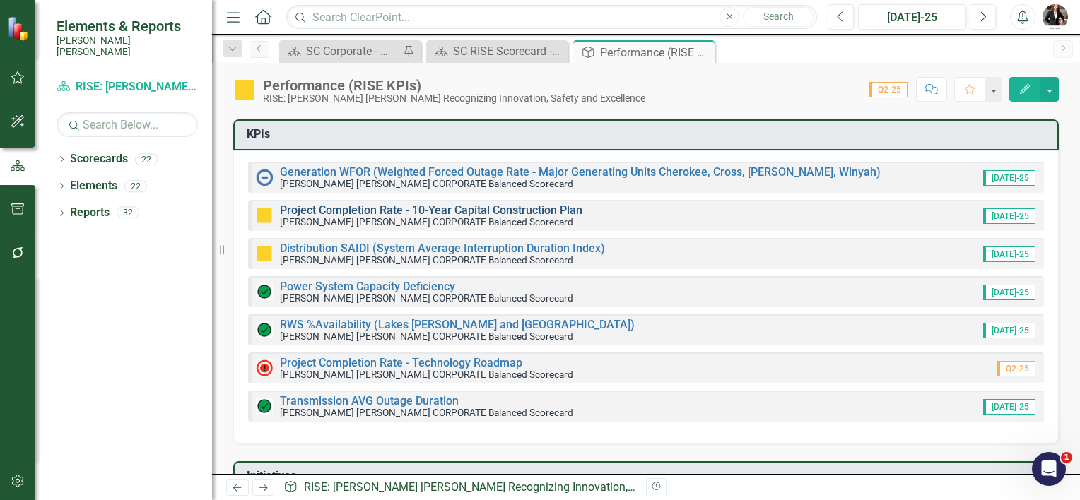
click at [331, 209] on link "Project Completion Rate - 10-Year Capital Construction Plan" at bounding box center [431, 210] width 302 height 13
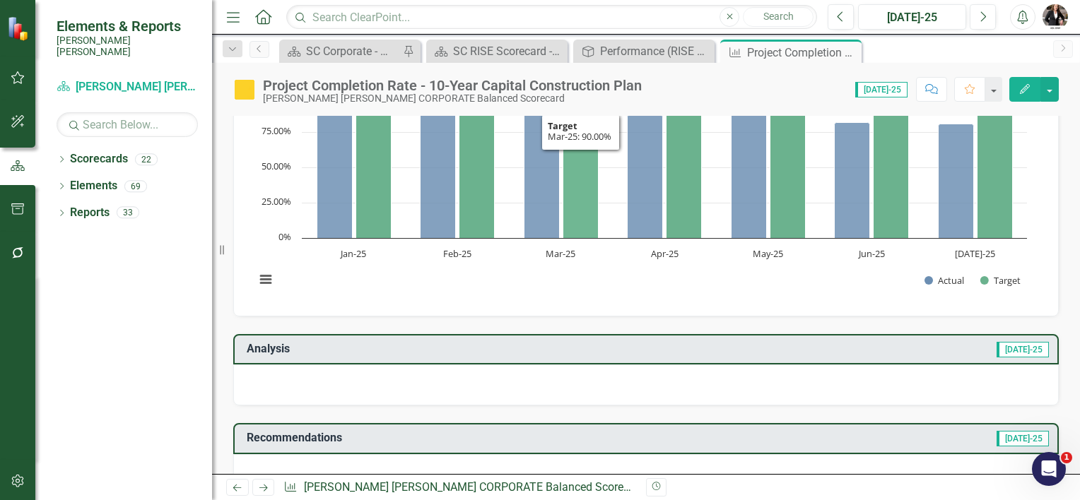
scroll to position [141, 0]
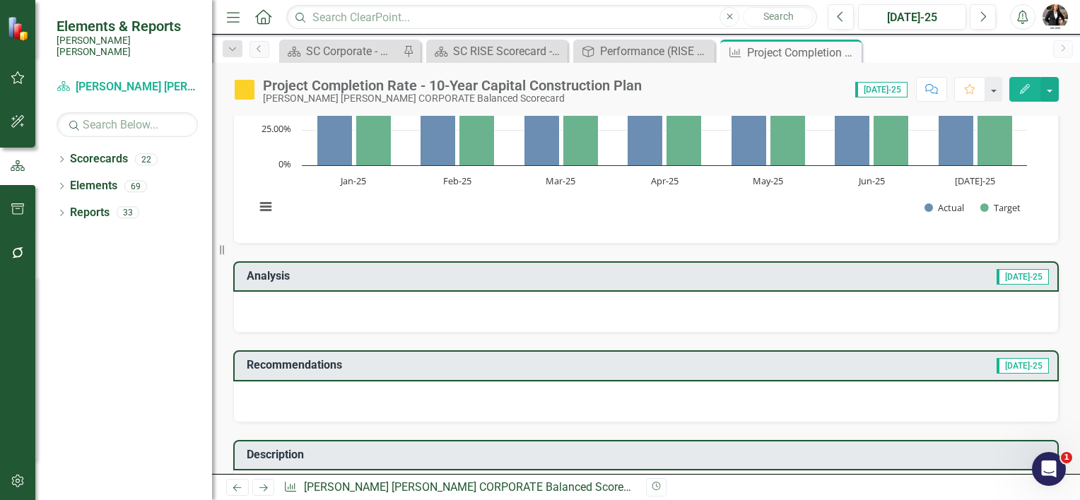
click at [933, 93] on icon "Comment" at bounding box center [931, 89] width 13 height 10
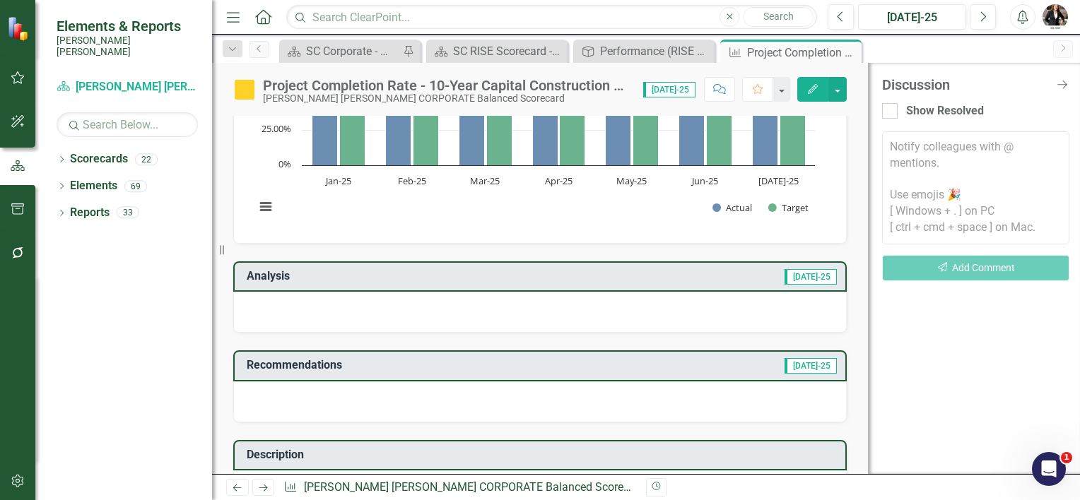
click at [909, 157] on textarea at bounding box center [975, 187] width 187 height 113
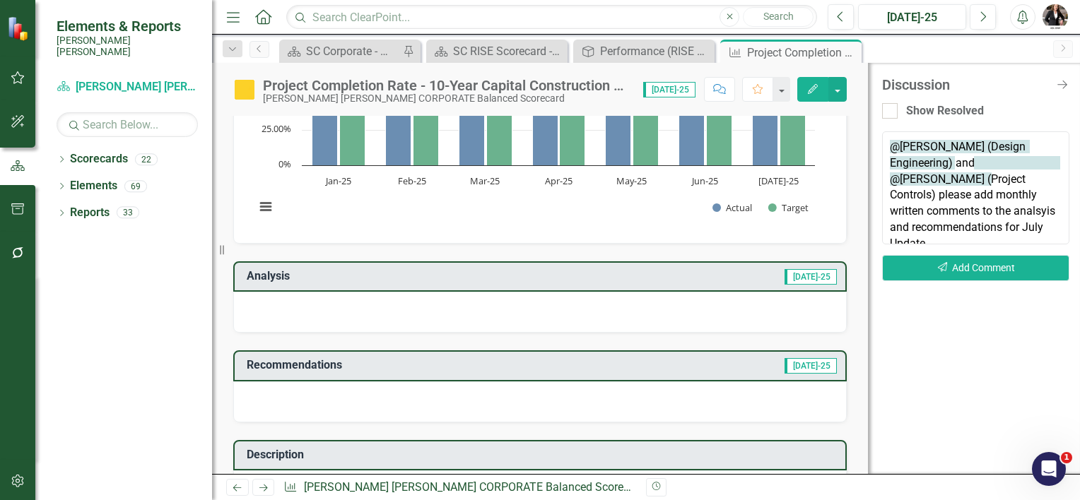
drag, startPoint x: 1027, startPoint y: 189, endPoint x: 1051, endPoint y: 176, distance: 26.9
click at [1053, 175] on textarea "@Al Lopez (Design Engineering) and @Lionel Richardson (Project Controls) please…" at bounding box center [975, 187] width 187 height 113
type textarea "@Al Lopez (Design Engineering) and @Lionel Richardson (Project Controls) please…"
drag, startPoint x: 960, startPoint y: 266, endPoint x: 333, endPoint y: 260, distance: 626.8
click at [960, 266] on button "Send Add Comment" at bounding box center [975, 268] width 187 height 26
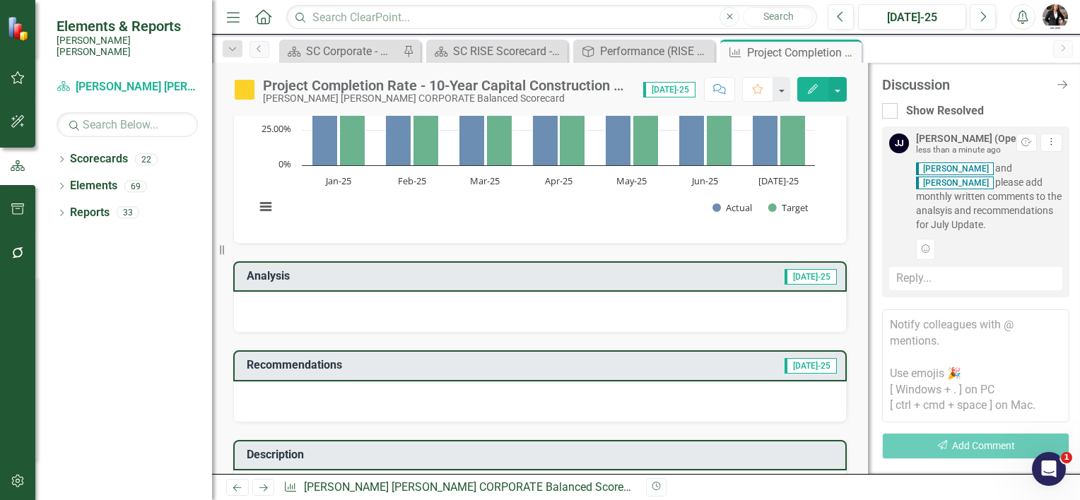
drag, startPoint x: 845, startPoint y: 54, endPoint x: 830, endPoint y: 64, distance: 17.5
click at [0, 0] on icon "Close" at bounding box center [0, 0] width 0 height 0
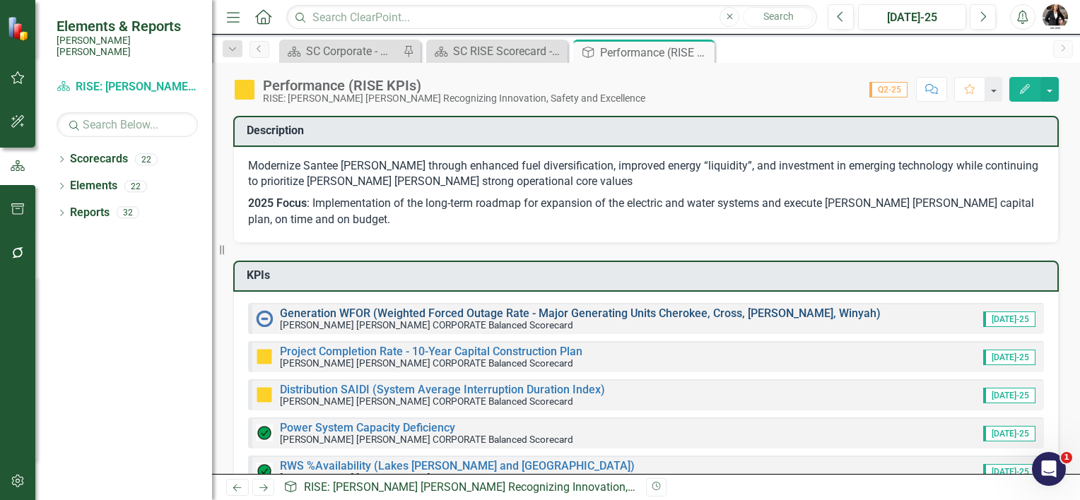
click at [331, 314] on link "Generation WFOR (Weighted Forced Outage Rate - Major Generating Units Cherokee,…" at bounding box center [580, 313] width 601 height 13
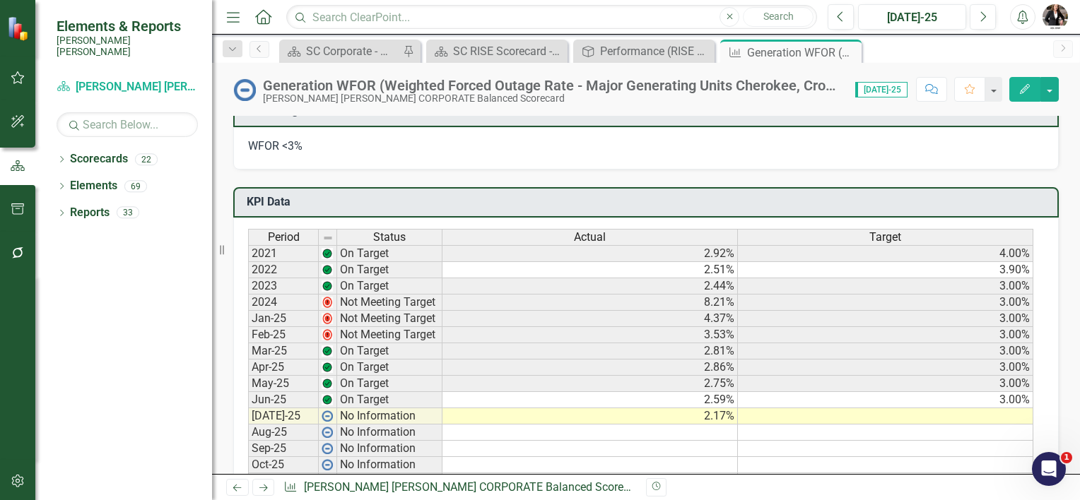
scroll to position [848, 0]
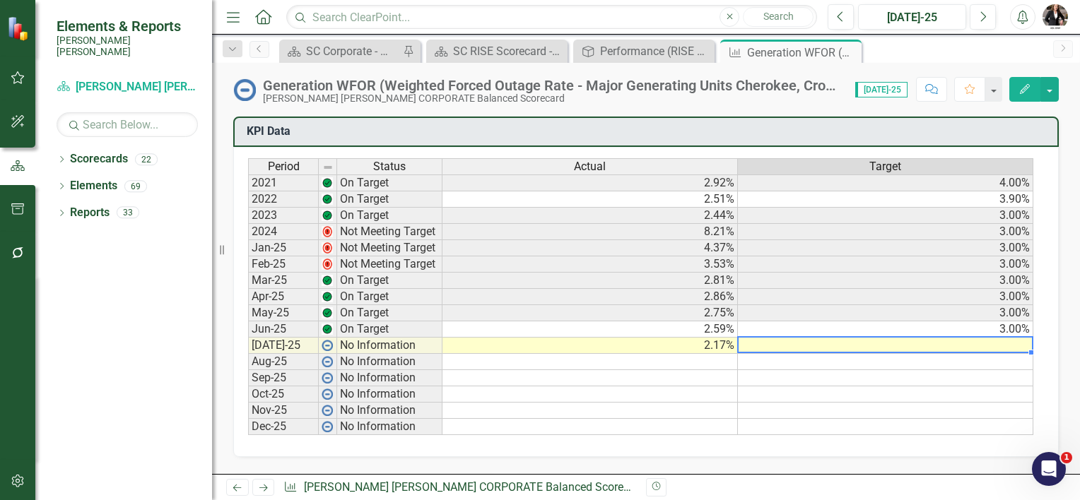
click at [991, 338] on td at bounding box center [885, 346] width 295 height 16
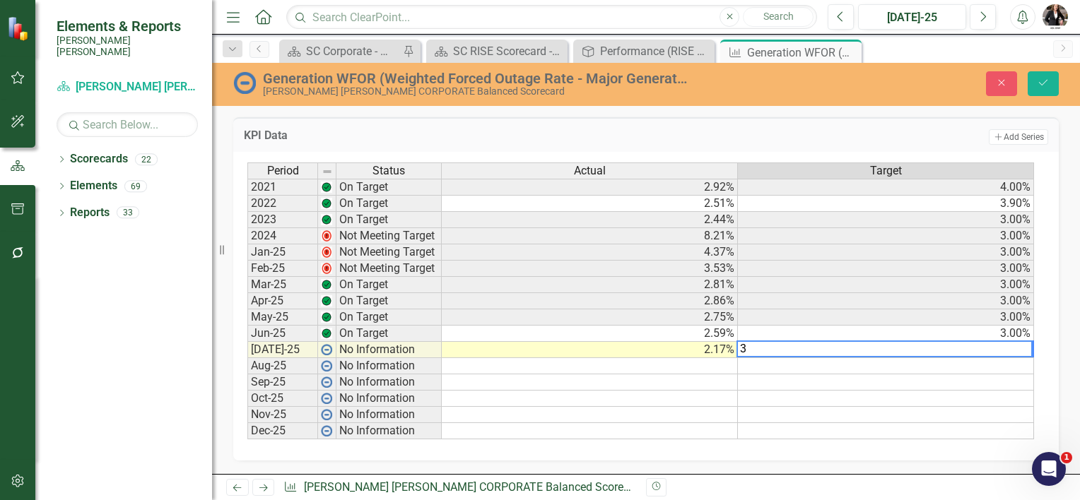
type textarea "3."
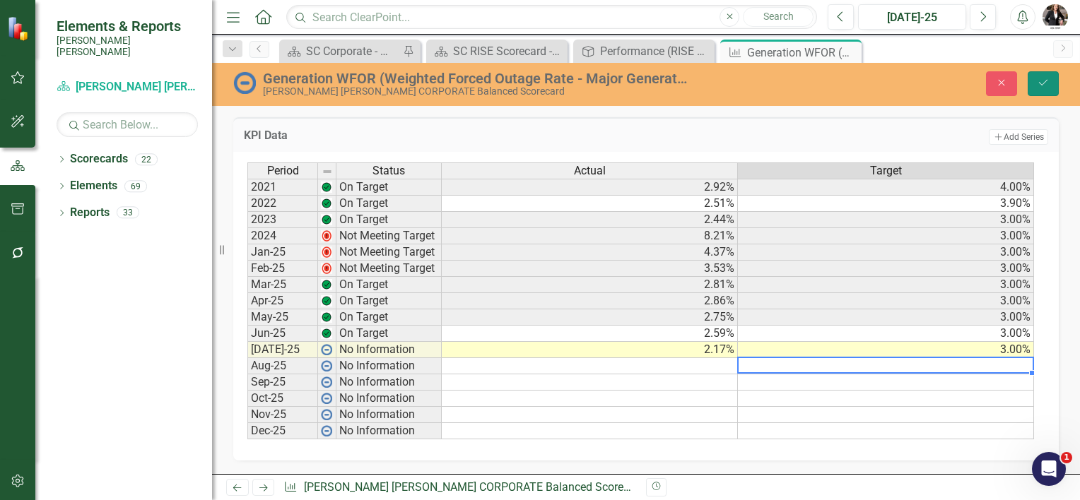
click at [1043, 79] on icon "Save" at bounding box center [1043, 83] width 13 height 10
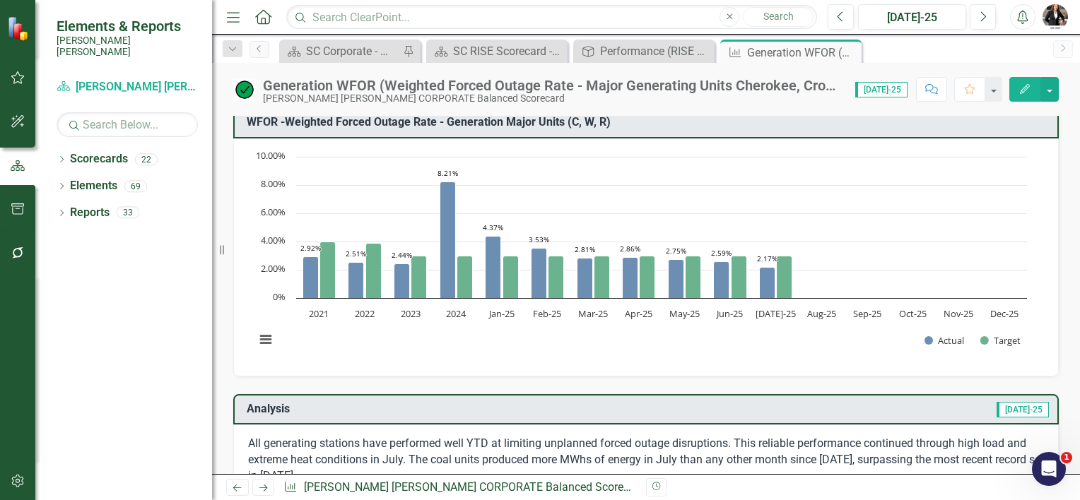
scroll to position [0, 0]
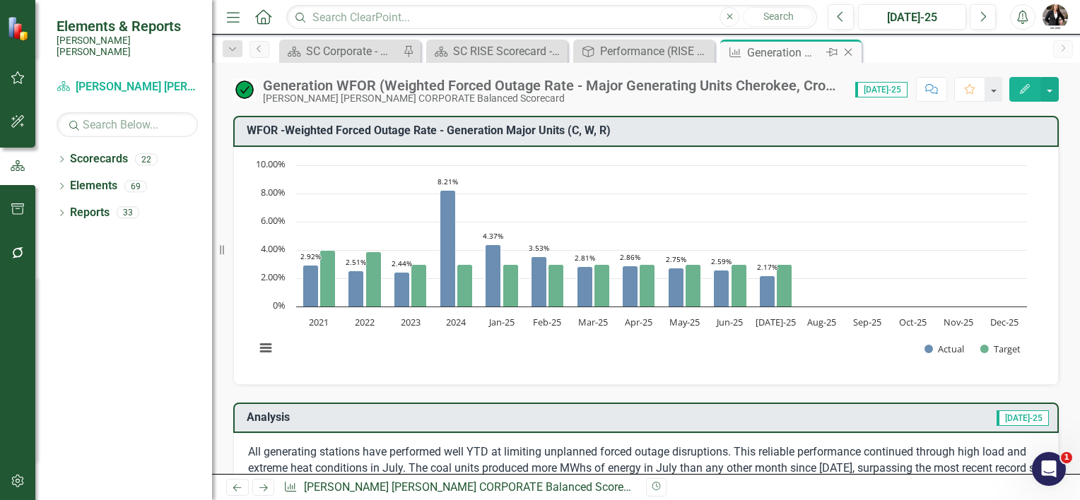
click at [848, 54] on icon "Close" at bounding box center [848, 52] width 14 height 11
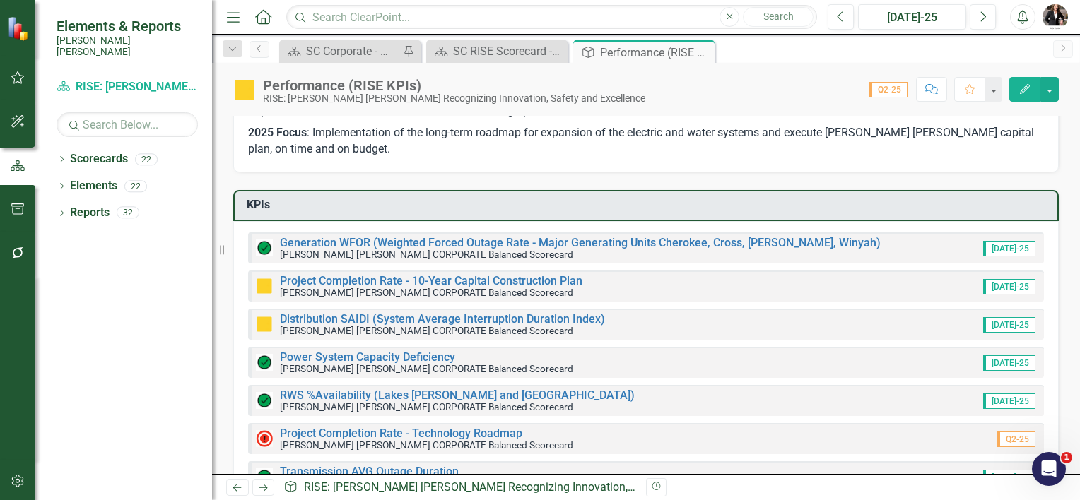
scroll to position [141, 0]
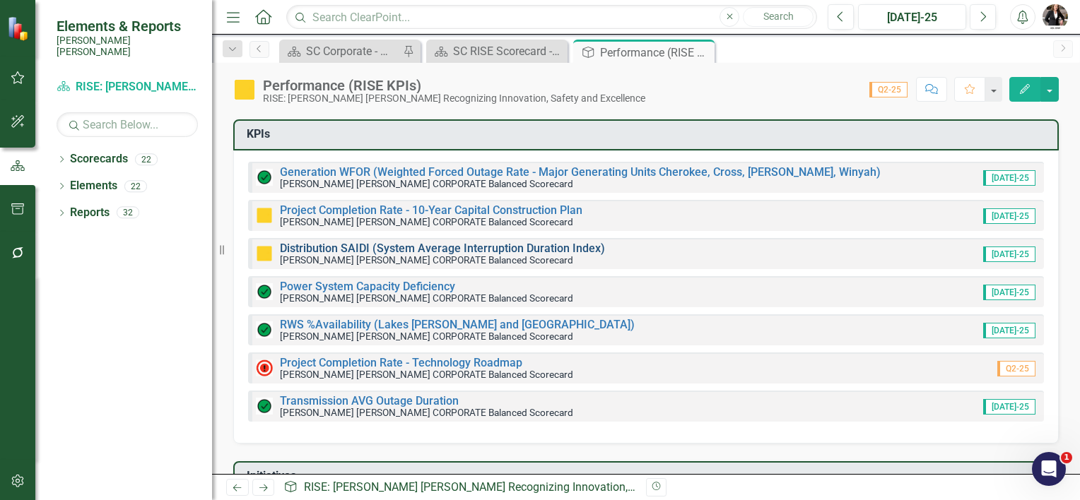
click at [336, 247] on link "Distribution SAIDI (System Average Interruption Duration Index)" at bounding box center [442, 248] width 325 height 13
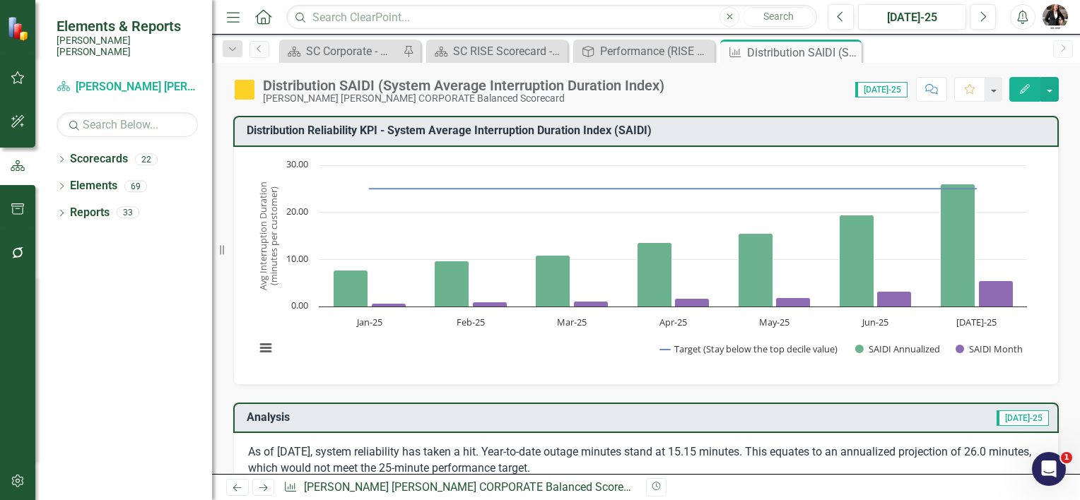
drag, startPoint x: 848, startPoint y: 49, endPoint x: 796, endPoint y: 104, distance: 75.0
click at [0, 0] on icon "Close" at bounding box center [0, 0] width 0 height 0
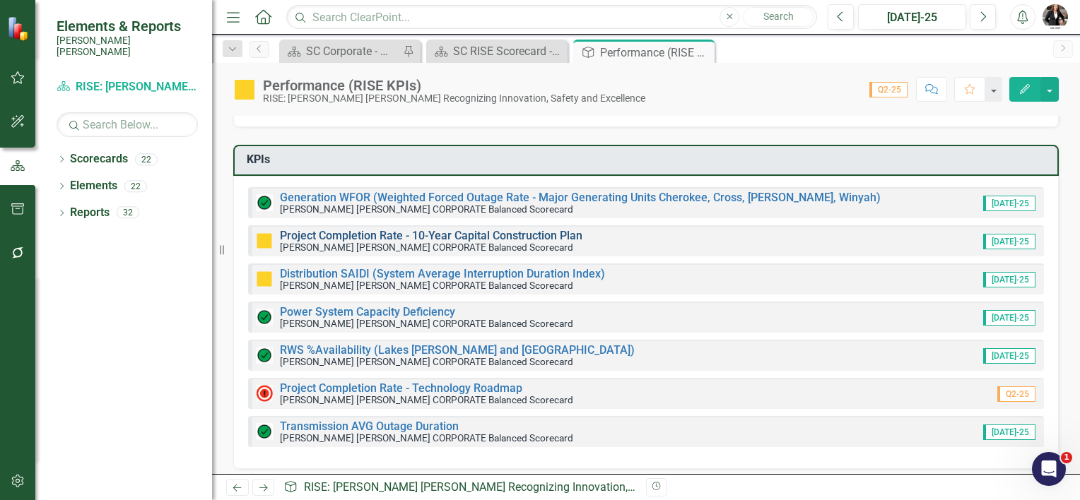
scroll to position [141, 0]
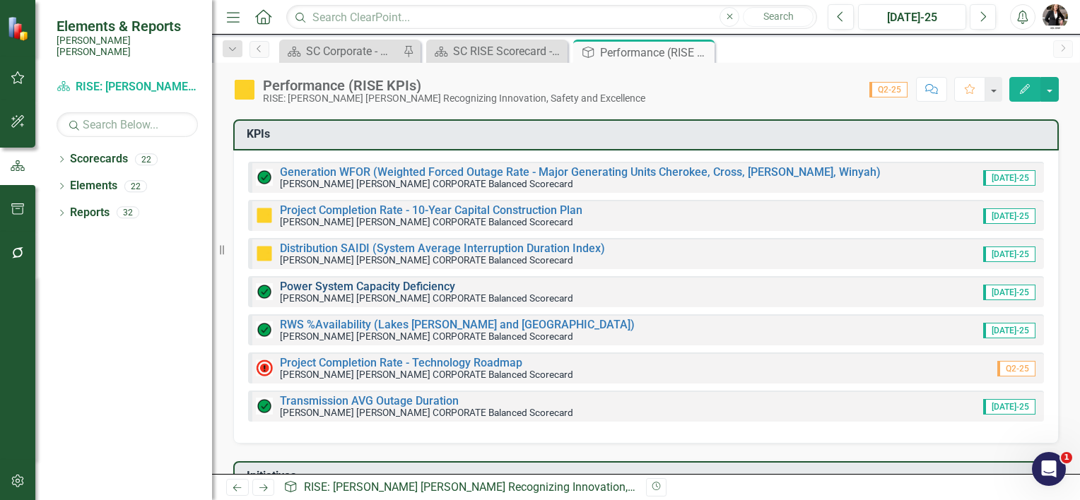
click at [328, 281] on link "Power System Capacity Deficiency" at bounding box center [367, 286] width 175 height 13
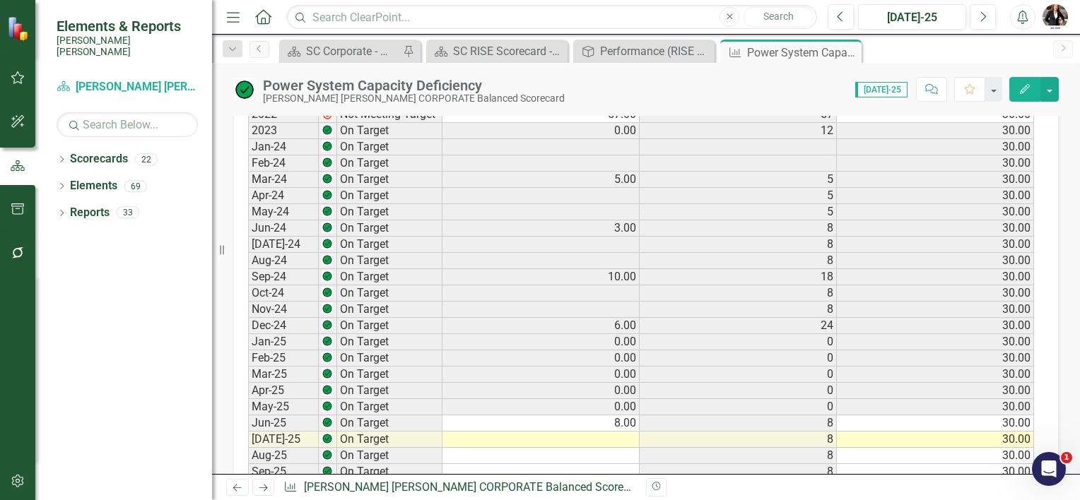
scroll to position [848, 0]
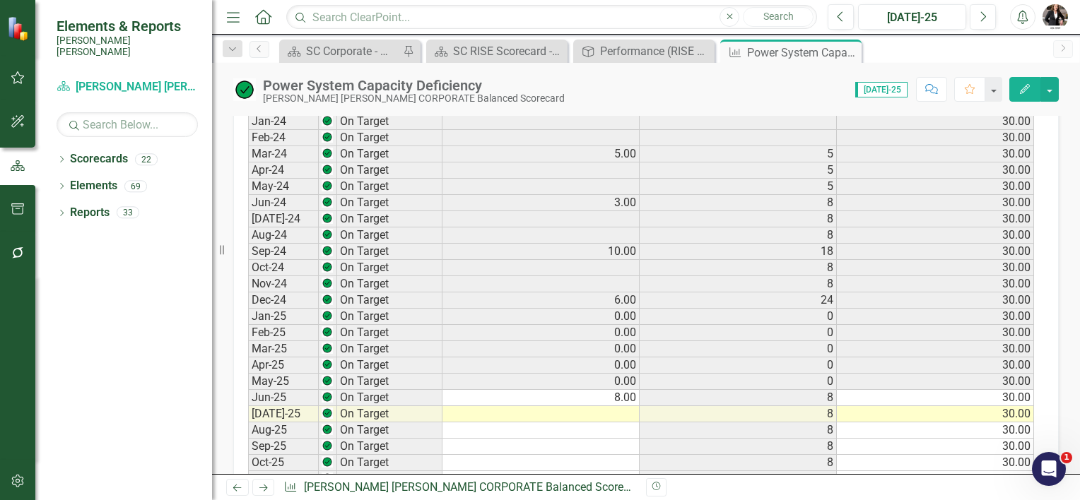
click at [551, 406] on td at bounding box center [540, 414] width 197 height 16
type textarea "0"
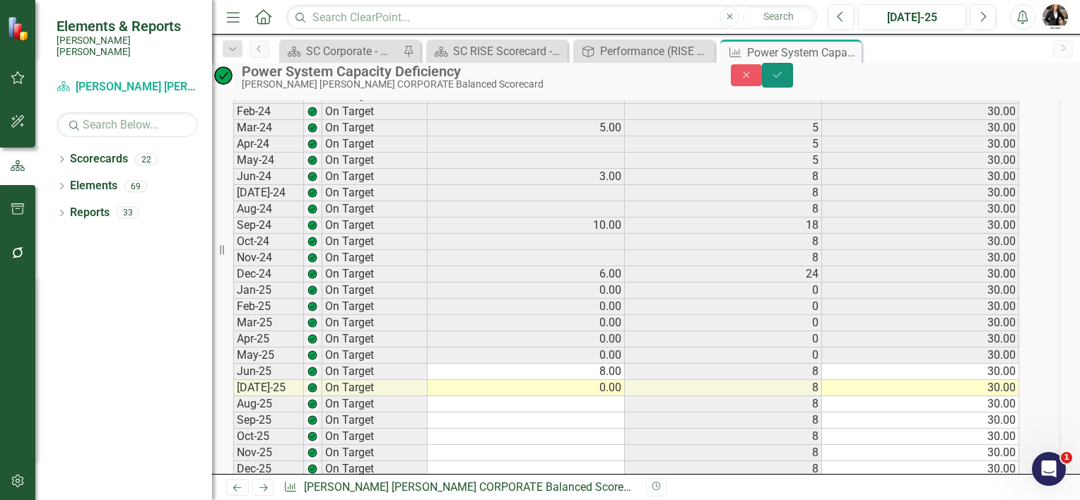
click at [793, 76] on button "Save" at bounding box center [777, 75] width 31 height 25
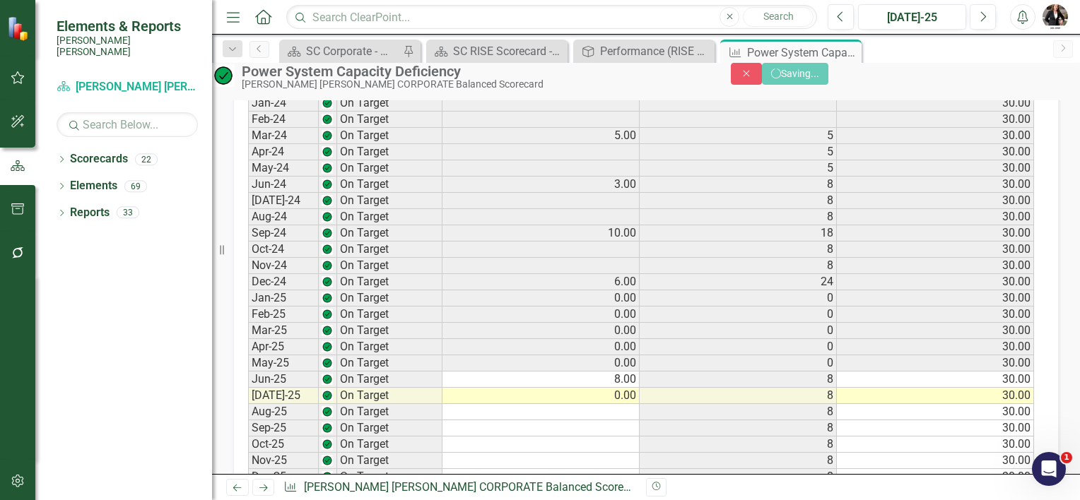
scroll to position [848, 0]
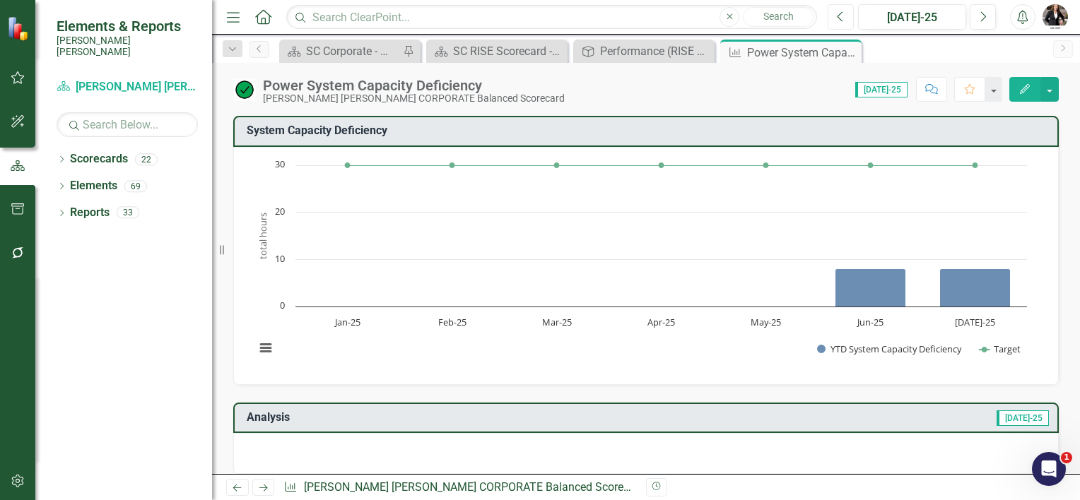
click at [837, 15] on button "Previous" at bounding box center [840, 16] width 26 height 25
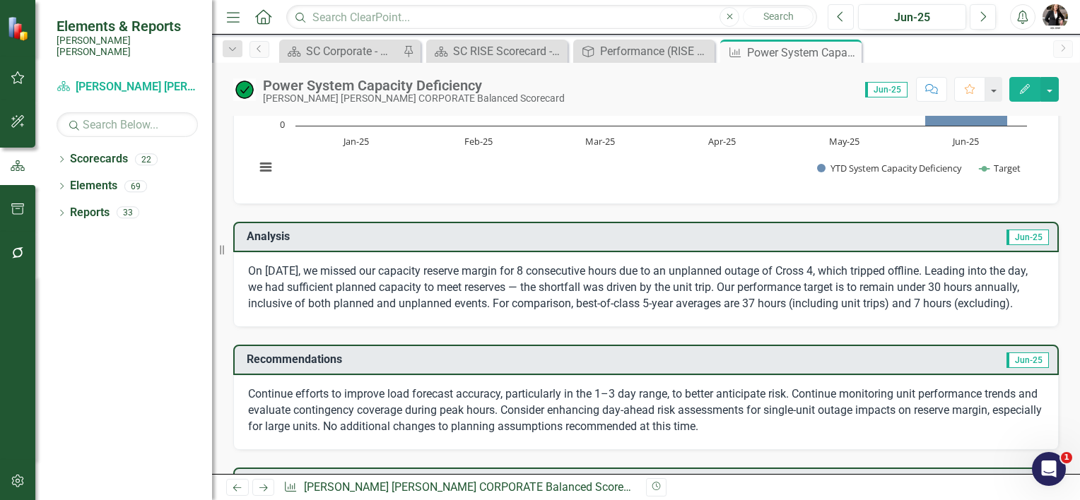
scroll to position [71, 0]
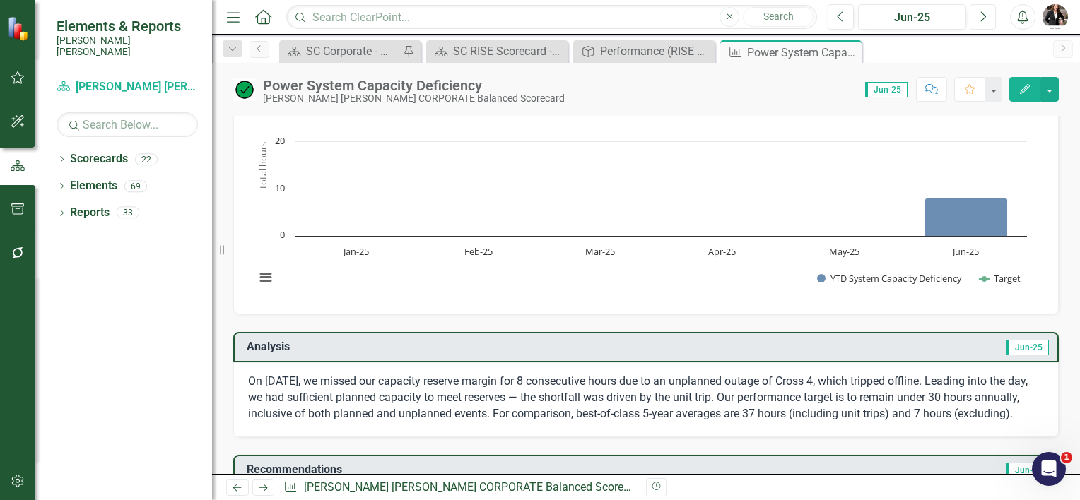
click at [982, 11] on icon "Next" at bounding box center [983, 17] width 8 height 13
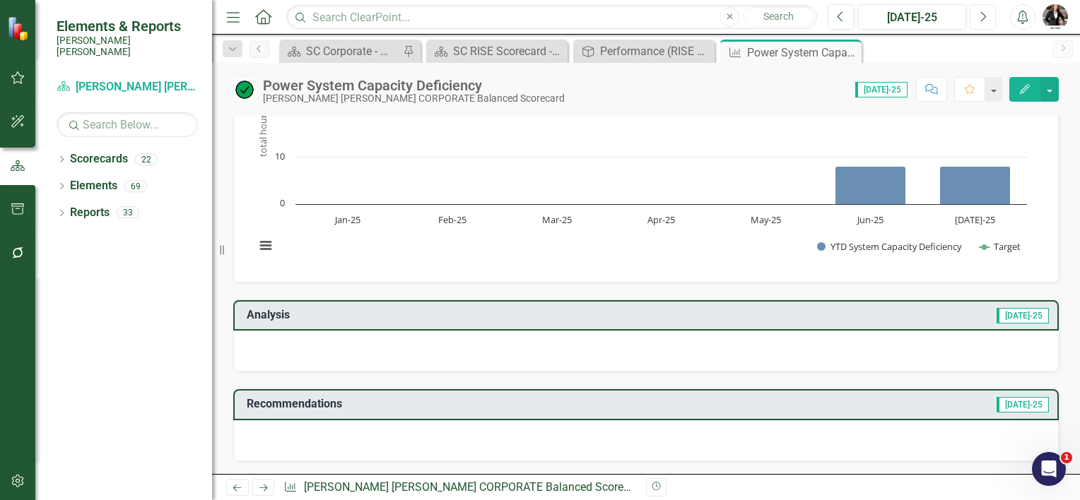
scroll to position [71, 0]
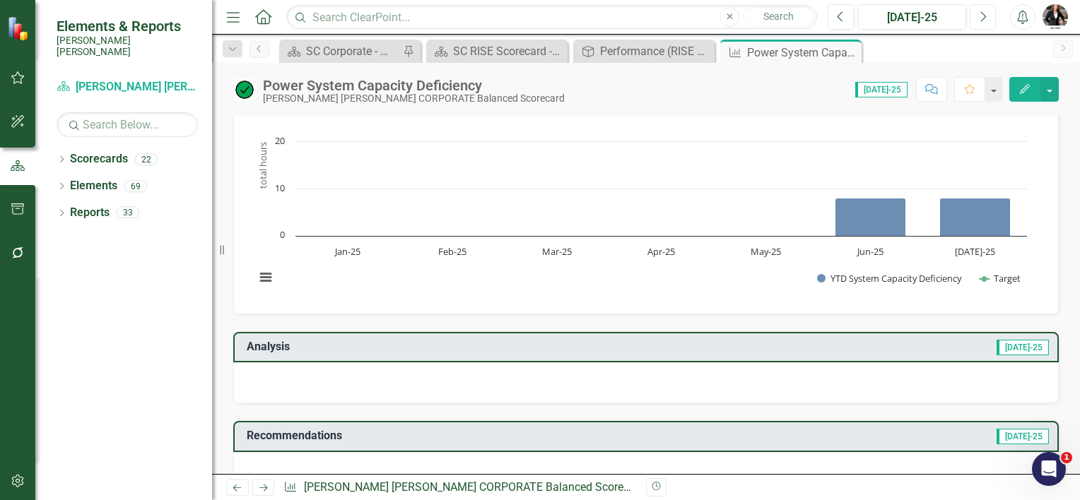
click at [984, 19] on icon "Next" at bounding box center [983, 17] width 8 height 13
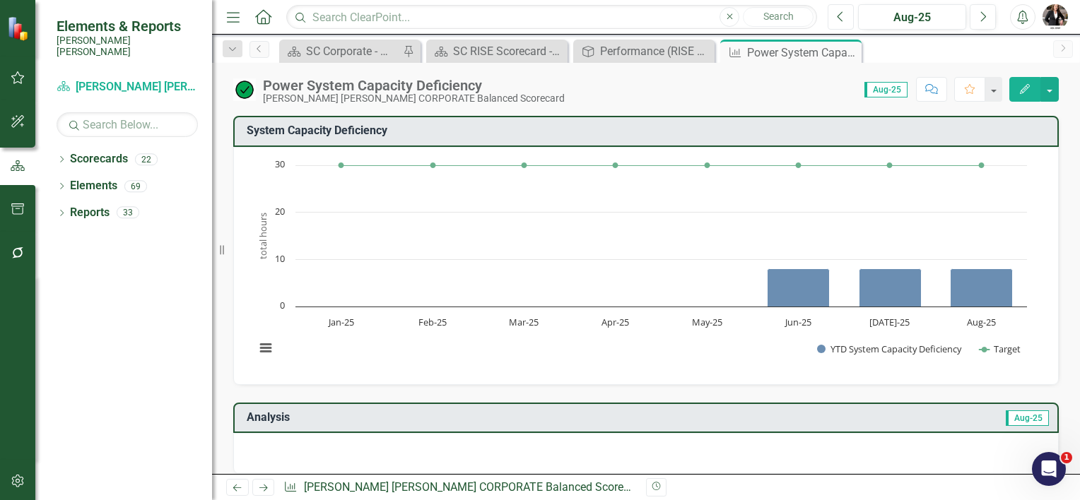
click at [839, 18] on icon "button" at bounding box center [840, 16] width 6 height 10
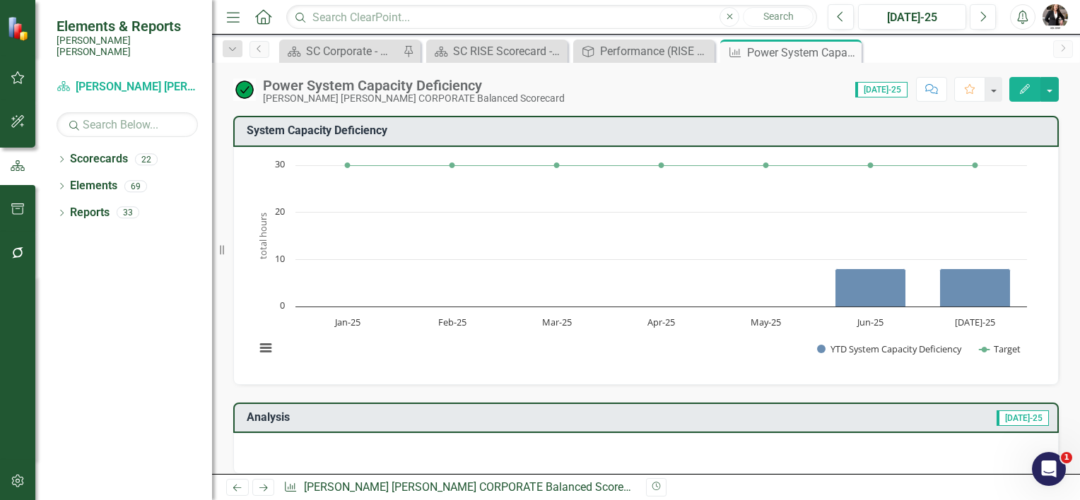
drag, startPoint x: 850, startPoint y: 49, endPoint x: 784, endPoint y: 61, distance: 67.5
click at [0, 0] on icon at bounding box center [0, 0] width 0 height 0
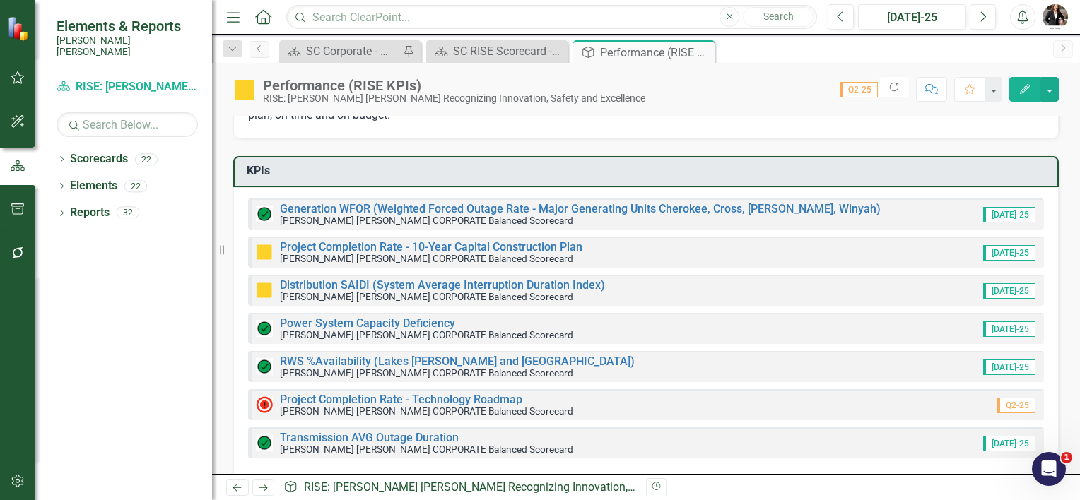
scroll to position [141, 0]
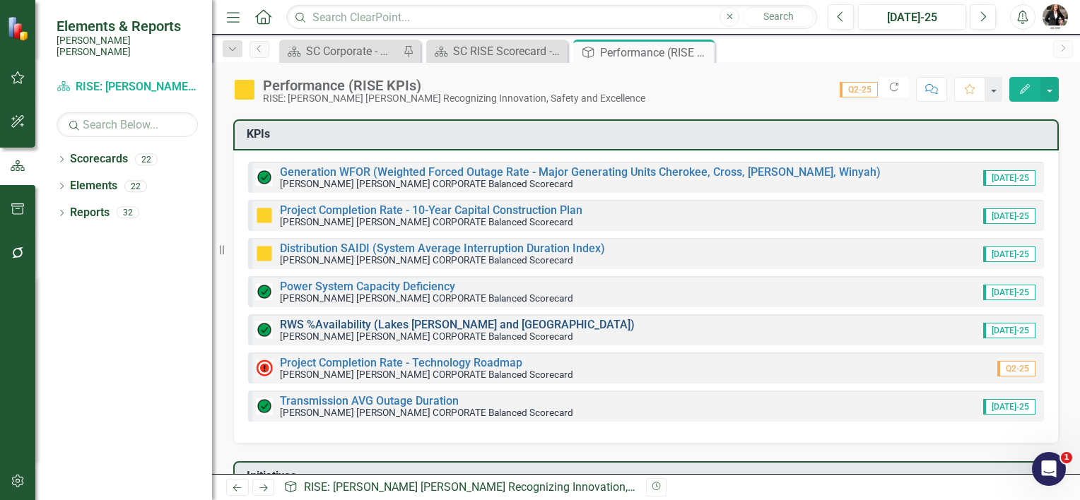
click at [348, 322] on link "RWS %Availability (Lakes [PERSON_NAME] and [GEOGRAPHIC_DATA])" at bounding box center [457, 324] width 355 height 13
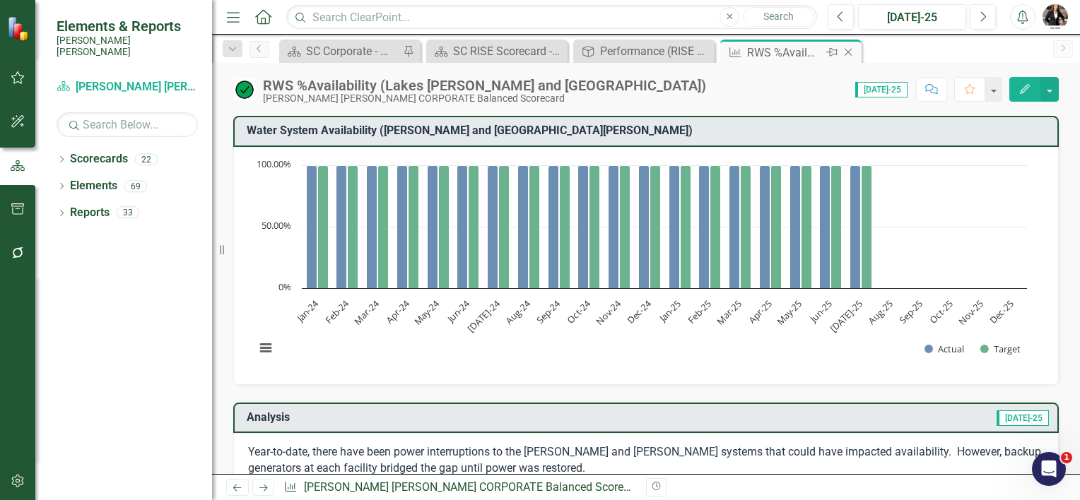
click at [848, 50] on icon "Close" at bounding box center [848, 52] width 14 height 11
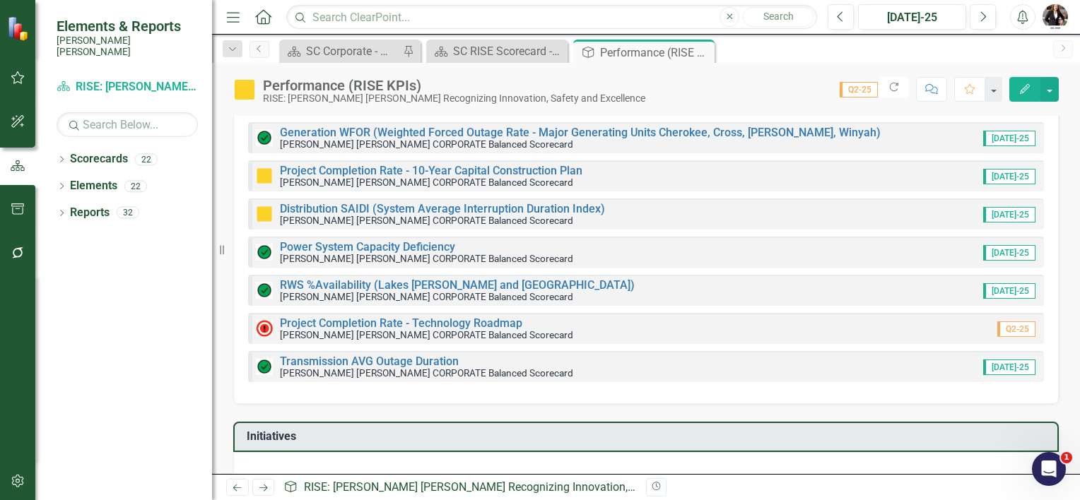
scroll to position [212, 0]
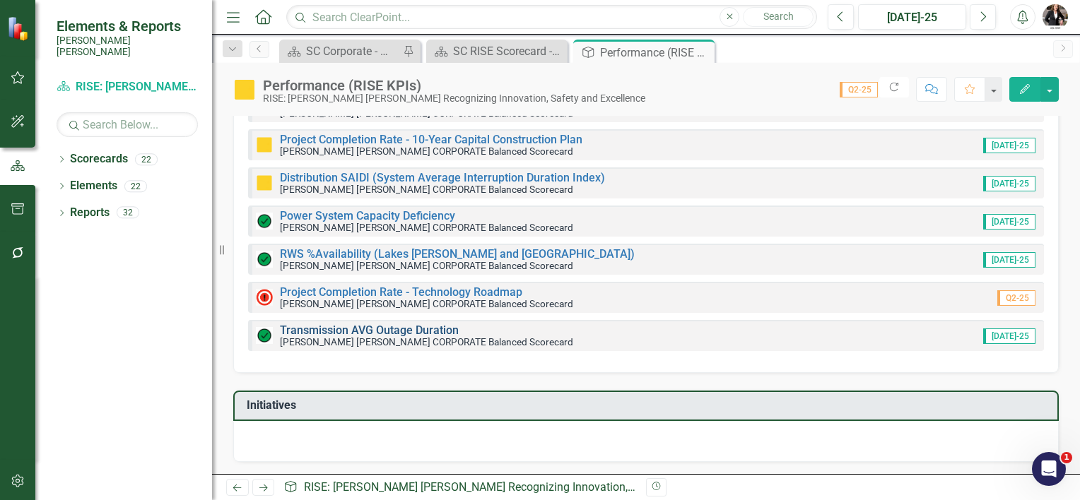
click at [335, 329] on link "Transmission AVG Outage Duration" at bounding box center [369, 330] width 179 height 13
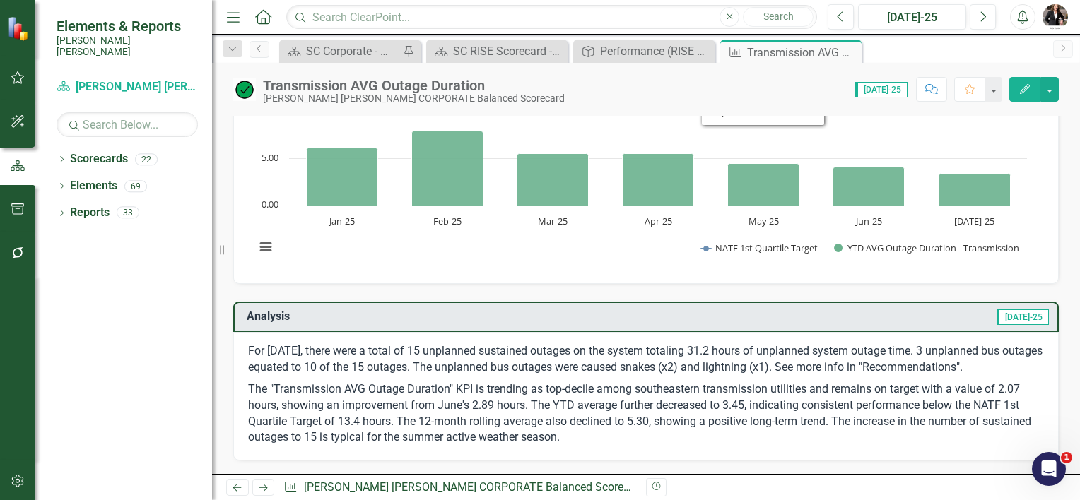
scroll to position [71, 0]
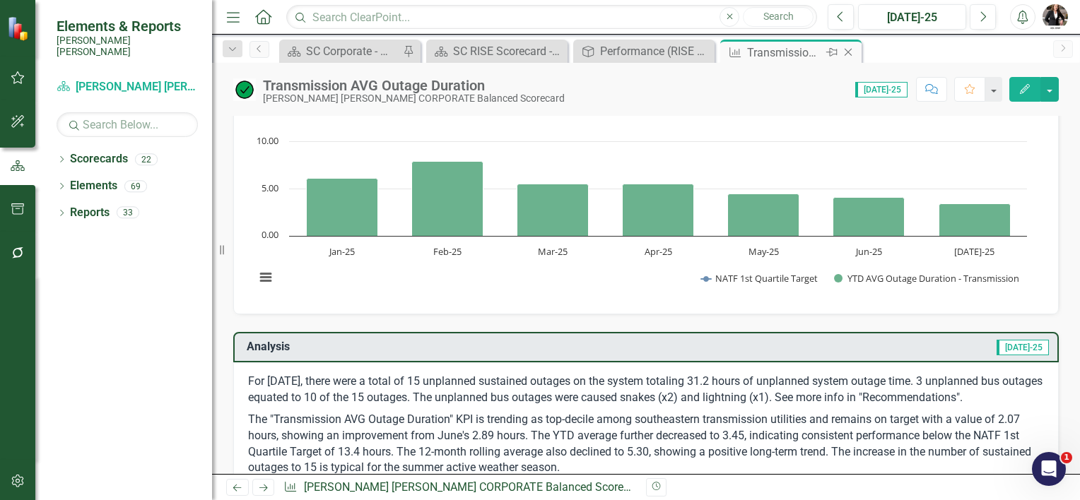
click at [848, 53] on icon "Close" at bounding box center [848, 52] width 14 height 11
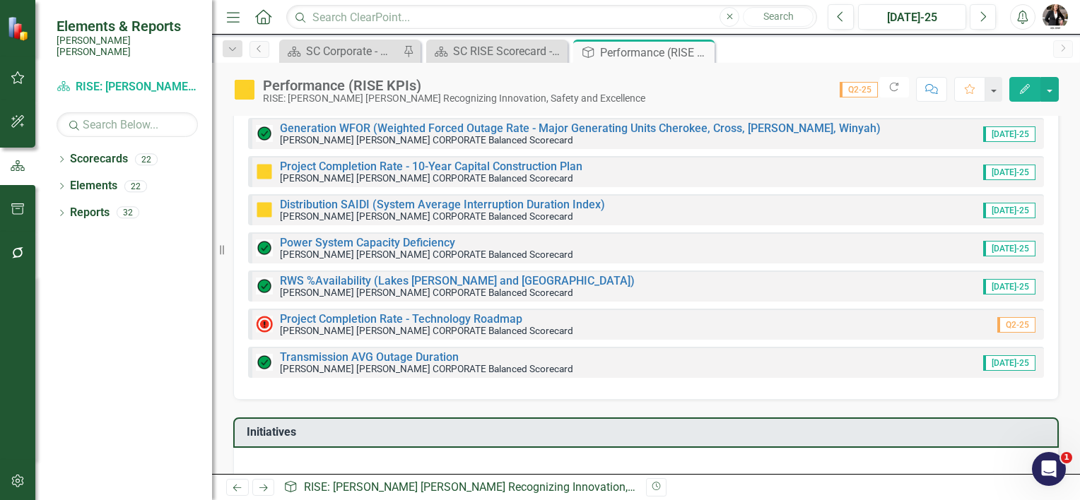
scroll to position [212, 0]
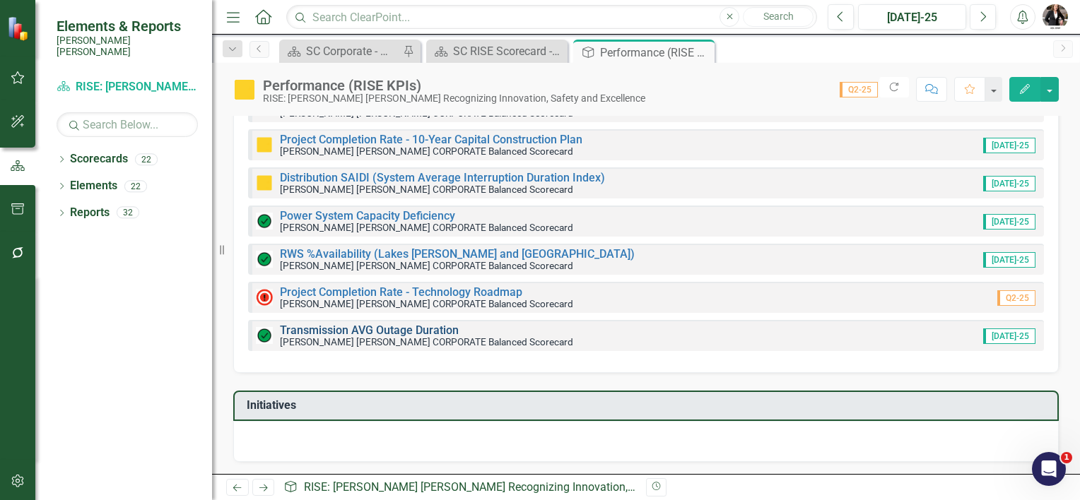
click at [382, 326] on link "Transmission AVG Outage Duration" at bounding box center [369, 330] width 179 height 13
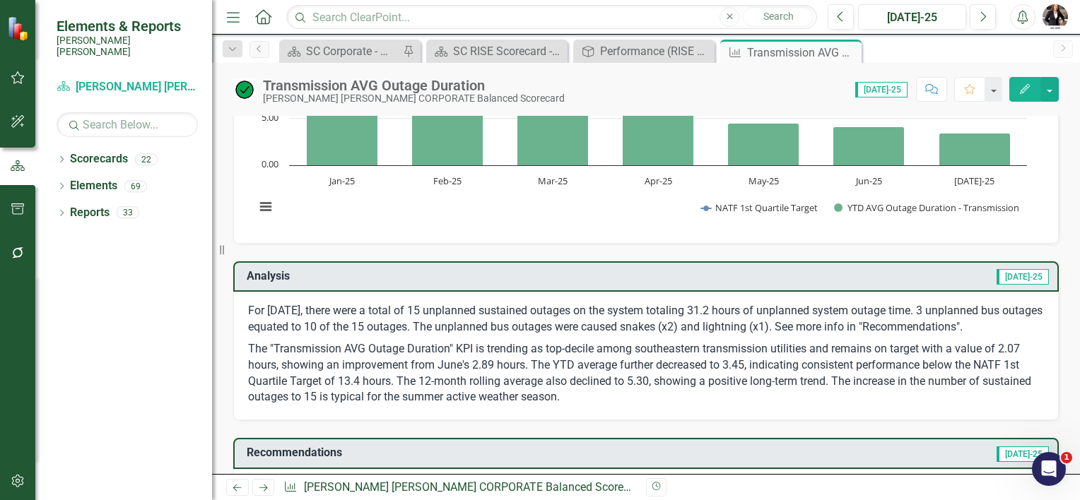
scroll to position [212, 0]
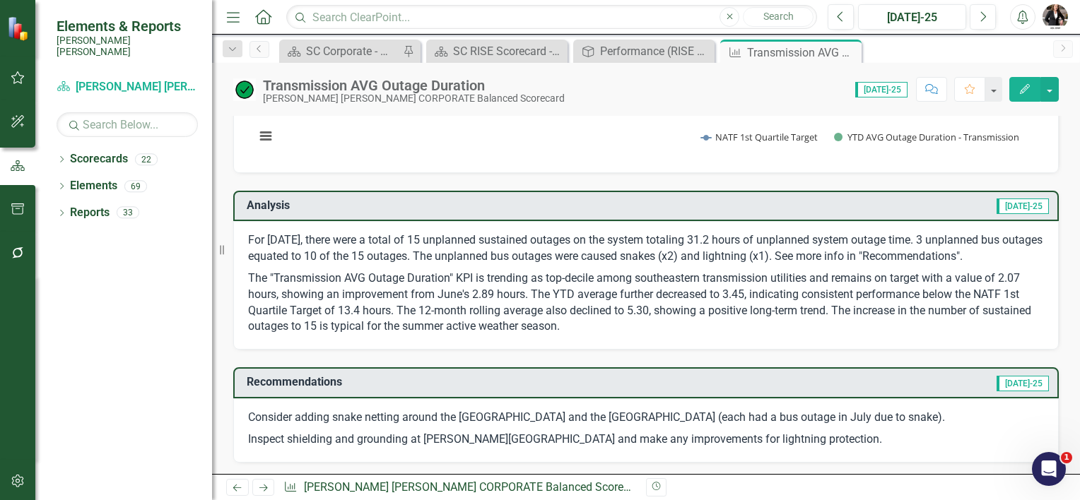
click at [964, 414] on p "Consider adding snake netting around the Darlington Substation and the Bamberg …" at bounding box center [646, 419] width 796 height 19
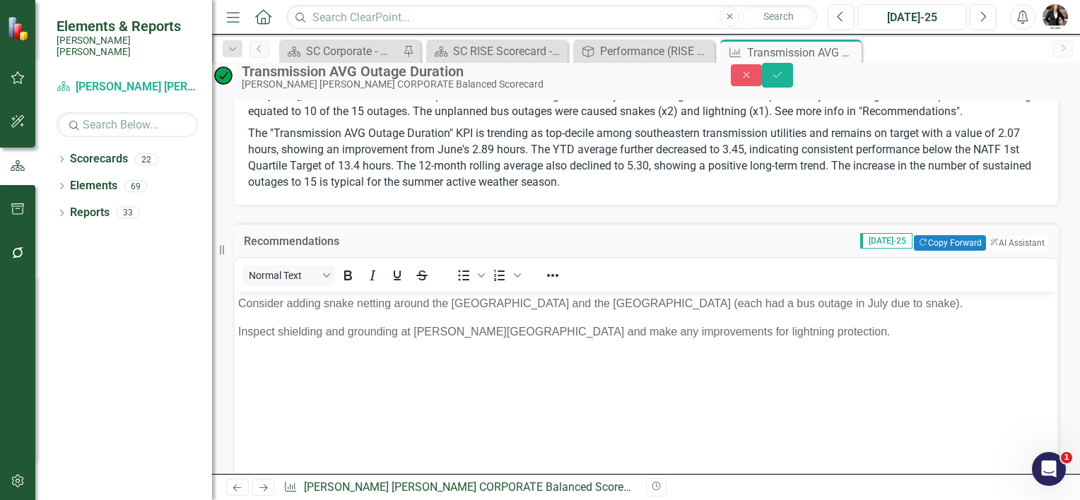
scroll to position [353, 0]
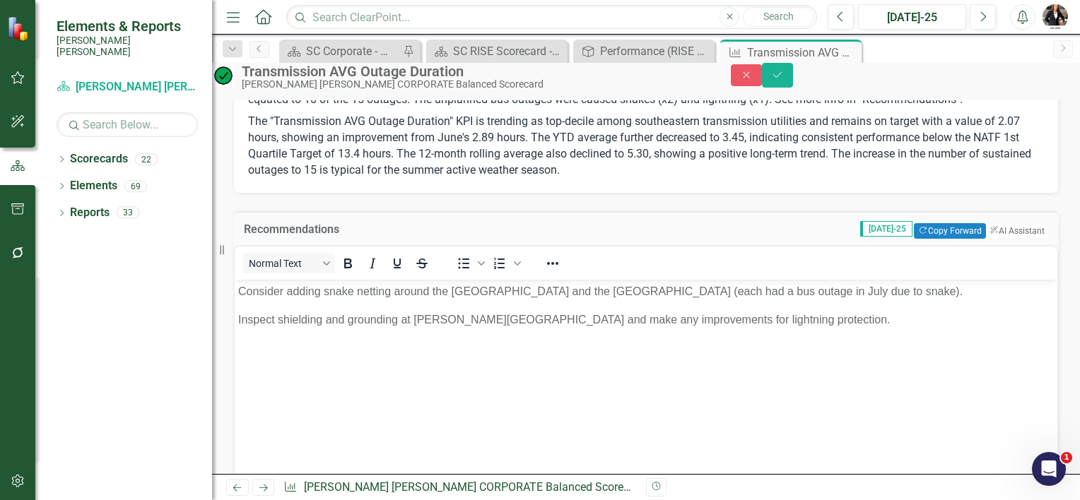
click at [964, 291] on p "Consider adding snake netting around the Darlington Substation and the Bamberg …" at bounding box center [645, 291] width 815 height 17
click at [784, 78] on icon "Save" at bounding box center [777, 75] width 13 height 10
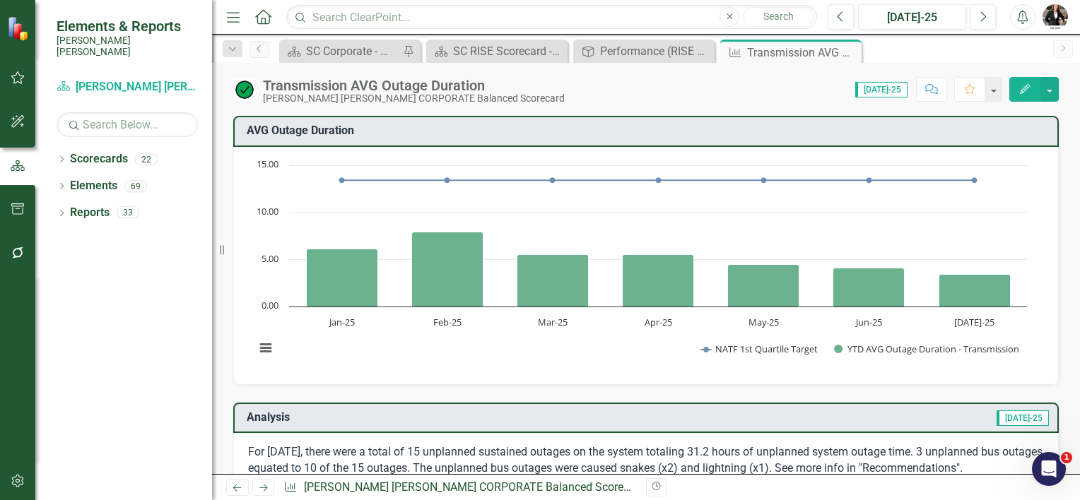
drag, startPoint x: 844, startPoint y: 48, endPoint x: 836, endPoint y: 62, distance: 16.1
click at [0, 0] on icon "Close" at bounding box center [0, 0] width 0 height 0
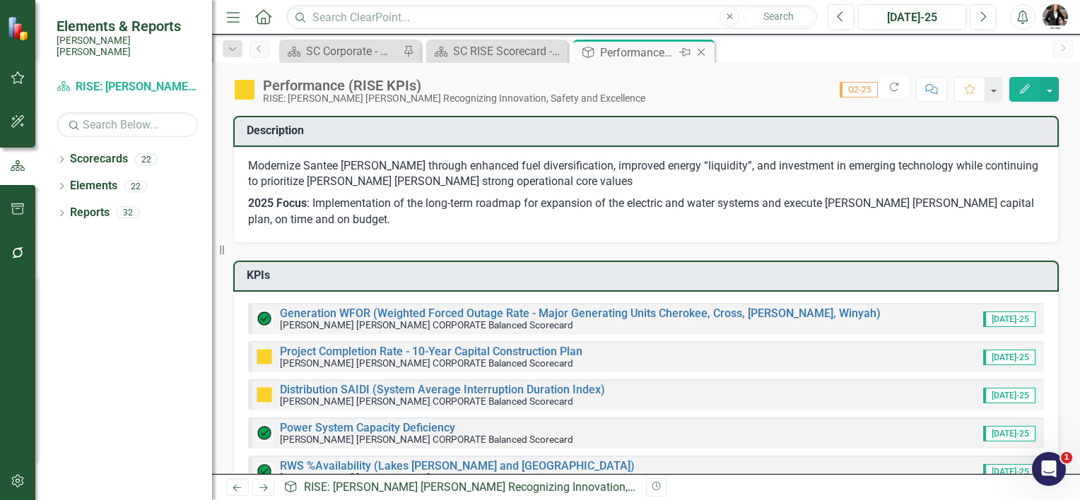
click at [700, 51] on icon at bounding box center [701, 53] width 8 height 8
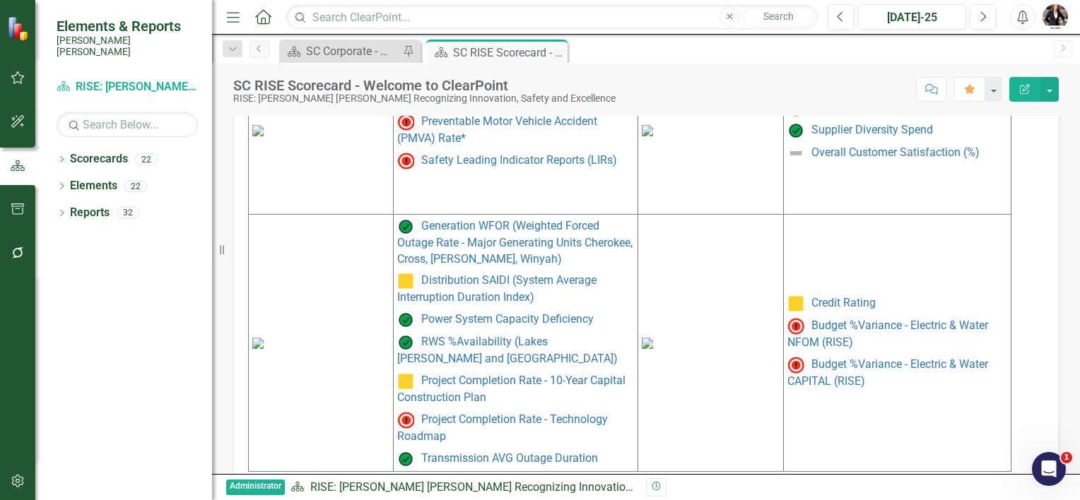
scroll to position [803, 0]
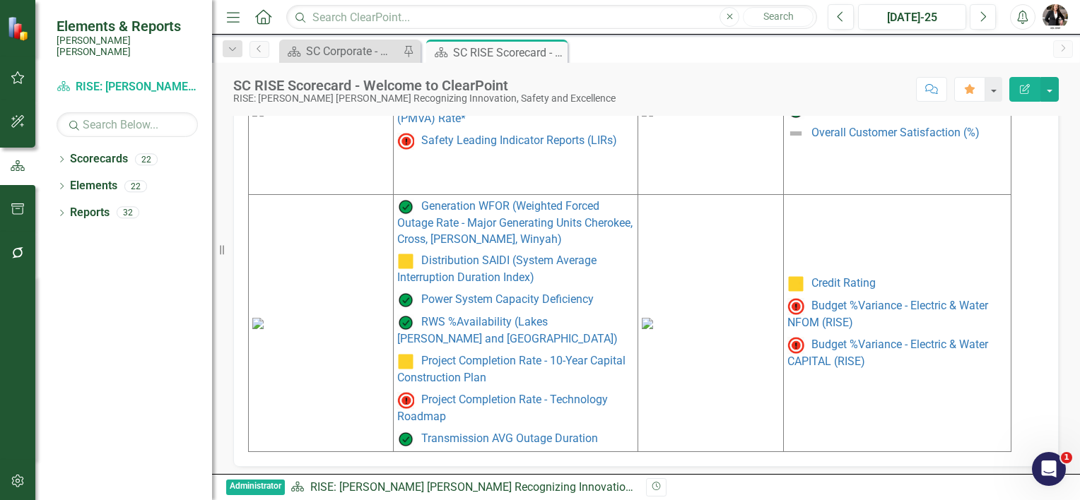
click at [653, 318] on img at bounding box center [647, 323] width 11 height 11
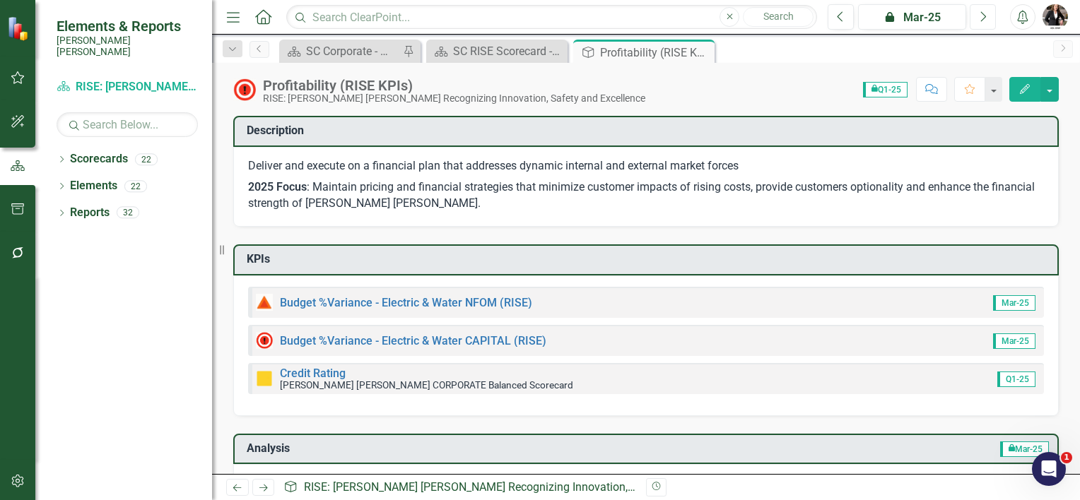
click at [984, 14] on icon "button" at bounding box center [984, 16] width 6 height 10
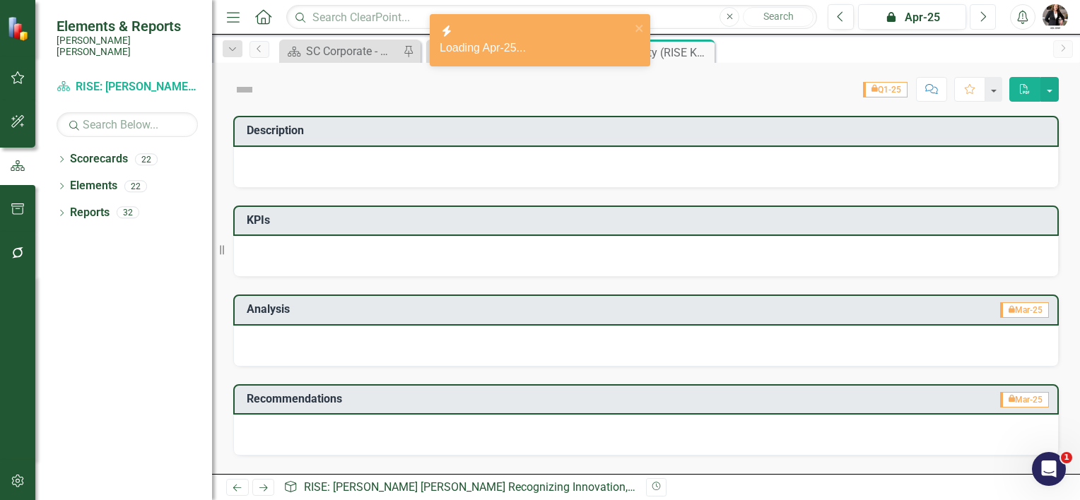
click at [984, 14] on icon "button" at bounding box center [984, 16] width 6 height 10
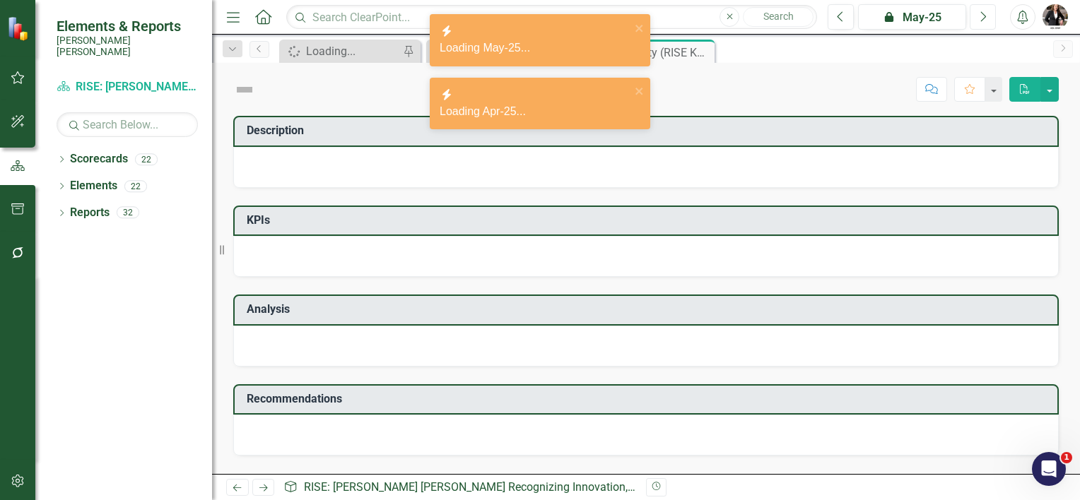
click at [984, 14] on icon "button" at bounding box center [984, 16] width 6 height 10
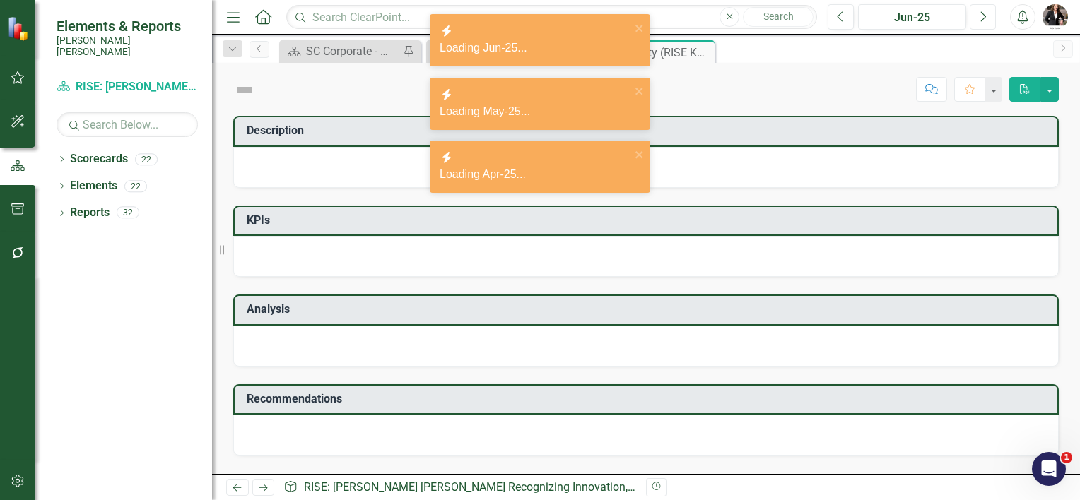
click at [984, 14] on icon "button" at bounding box center [984, 16] width 6 height 10
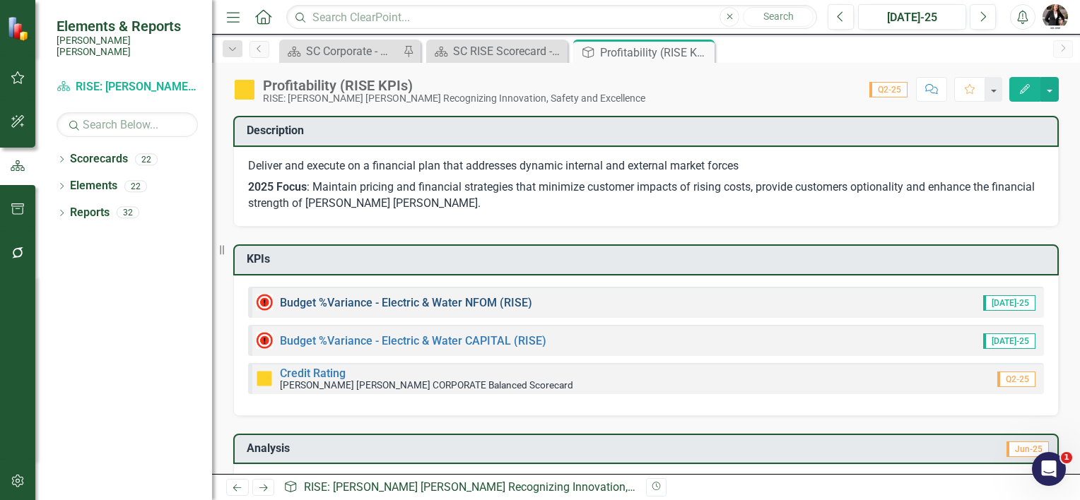
click at [430, 300] on link "Budget %Variance - Electric & Water NFOM (RISE)" at bounding box center [406, 302] width 252 height 13
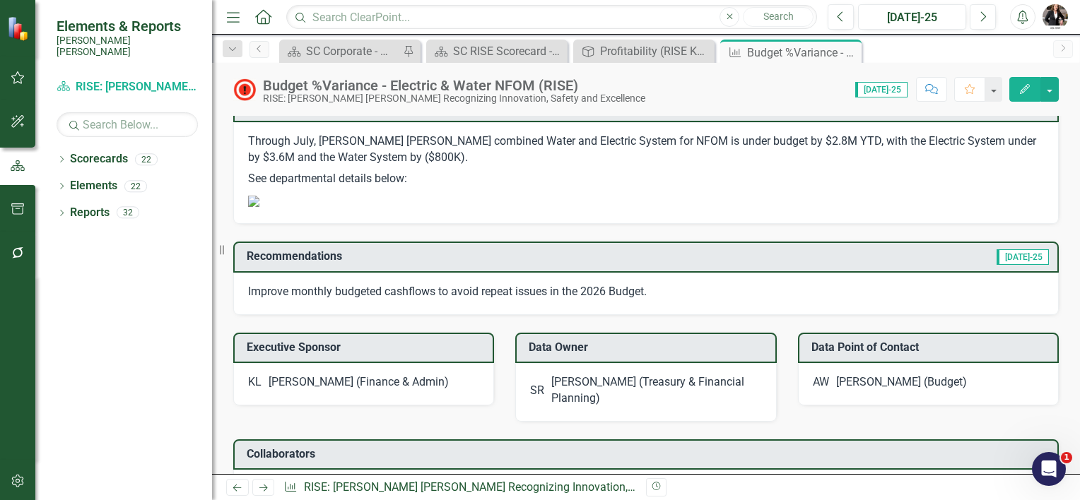
scroll to position [777, 0]
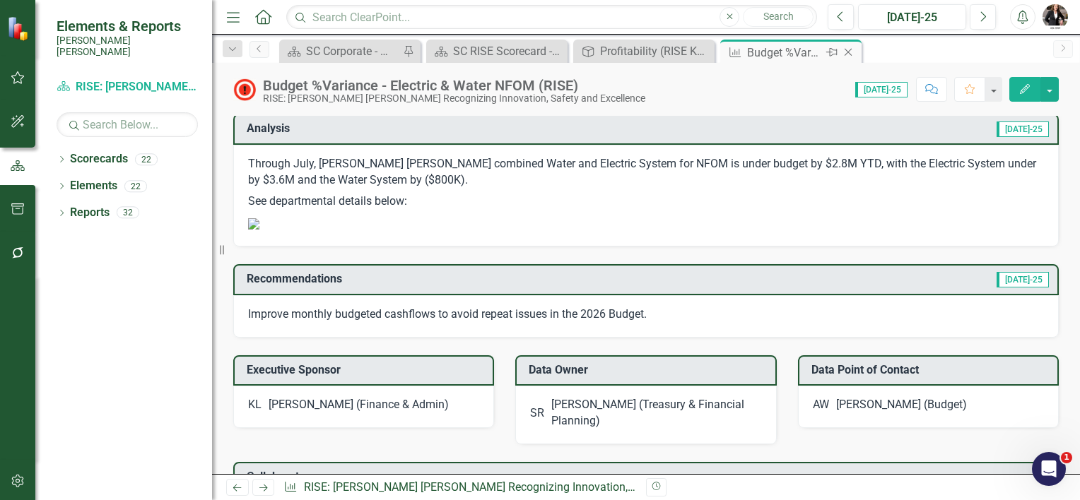
click at [849, 53] on icon at bounding box center [848, 53] width 8 height 8
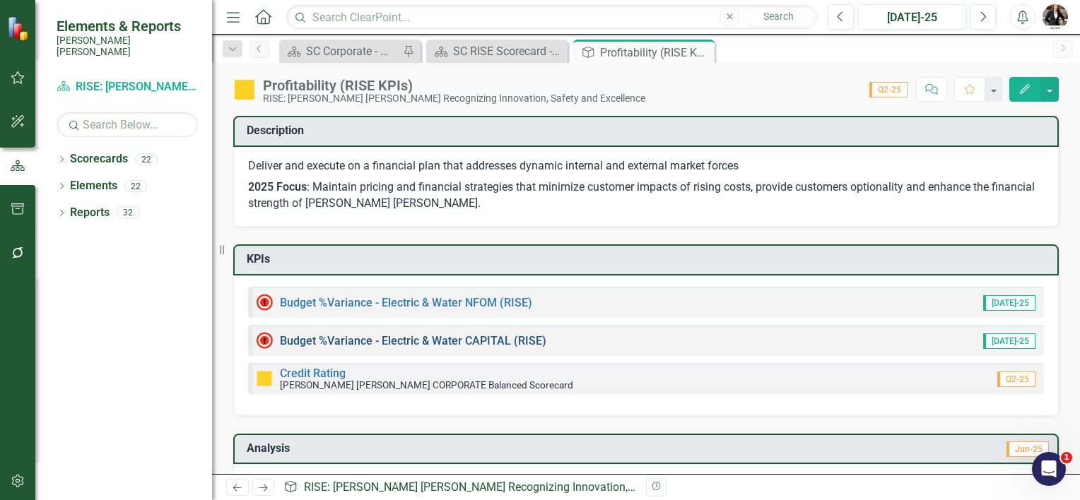
click at [414, 340] on link "Budget %Variance - Electric & Water CAPITAL (RISE)" at bounding box center [413, 340] width 266 height 13
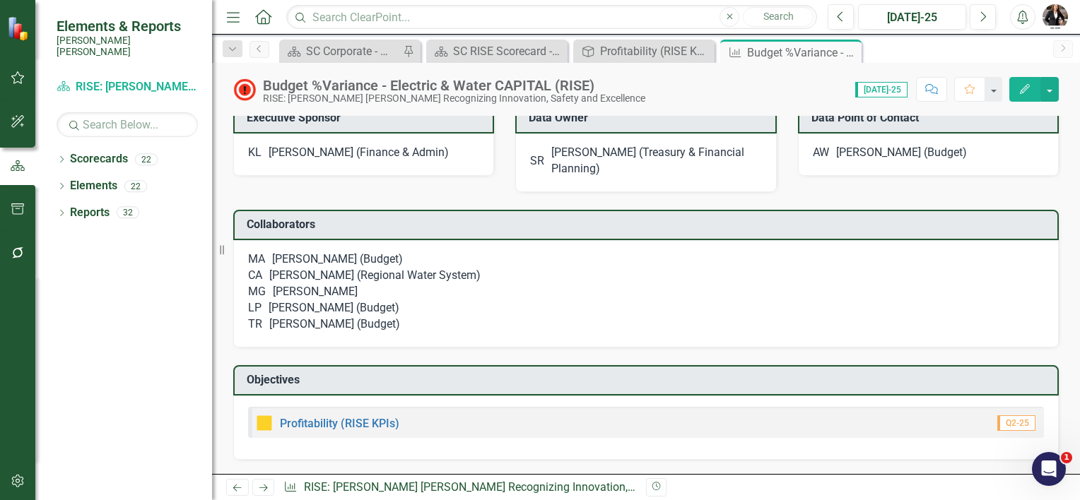
scroll to position [1060, 0]
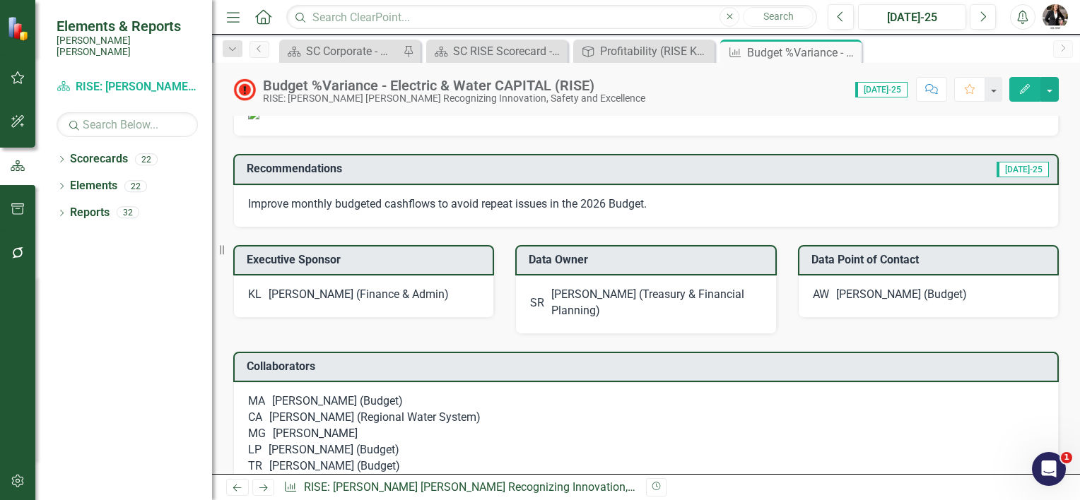
scroll to position [777, 0]
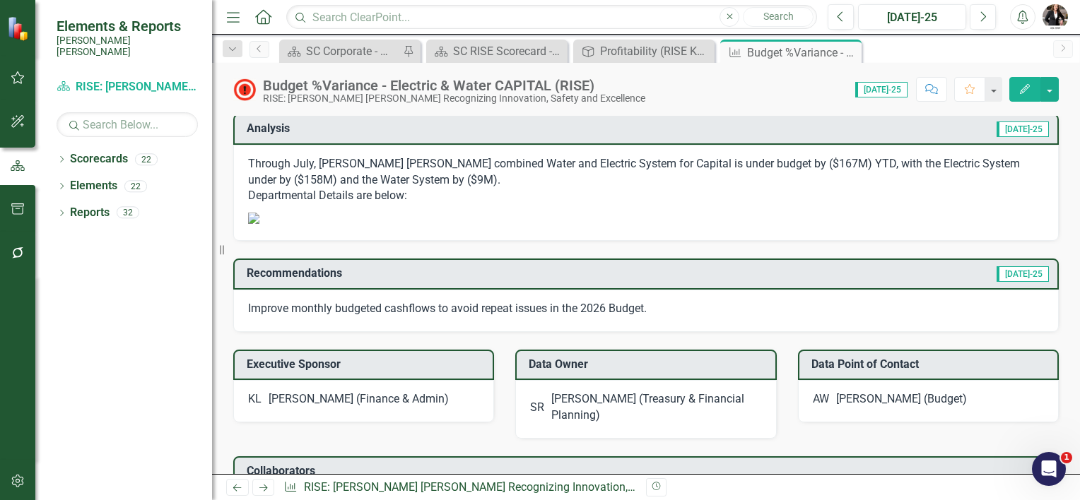
drag, startPoint x: 851, startPoint y: 49, endPoint x: 844, endPoint y: 58, distance: 11.0
click at [0, 0] on icon "Close" at bounding box center [0, 0] width 0 height 0
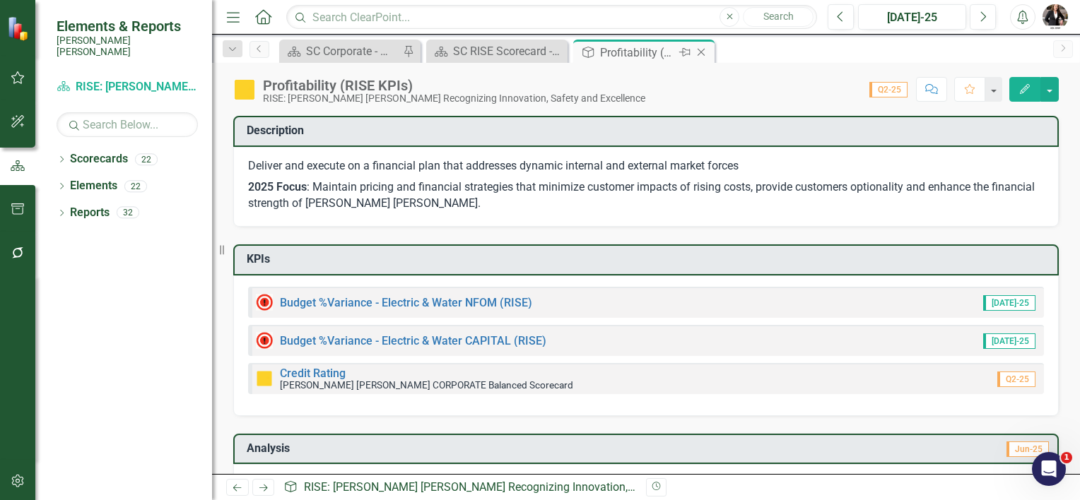
click at [701, 50] on icon "Close" at bounding box center [701, 52] width 14 height 11
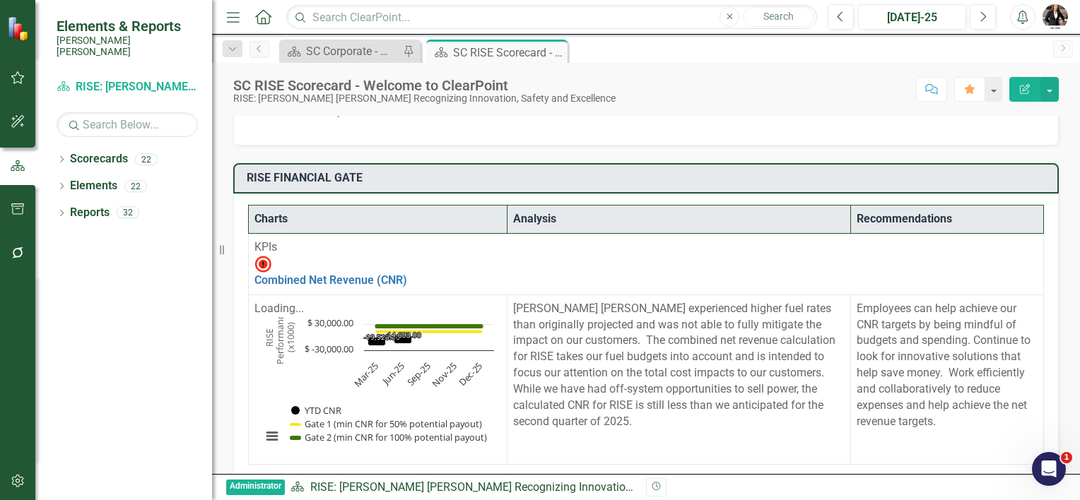
scroll to position [238, 0]
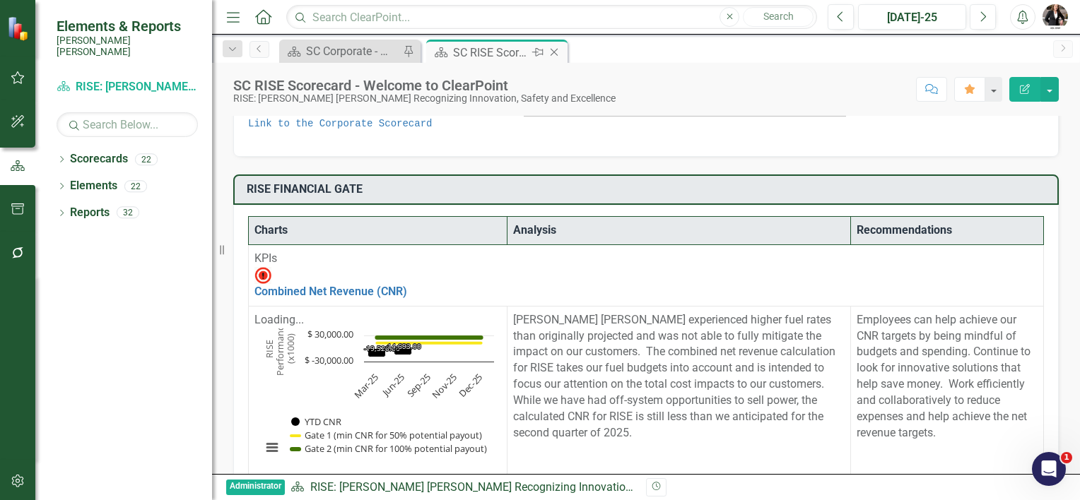
click at [550, 54] on icon at bounding box center [554, 53] width 8 height 8
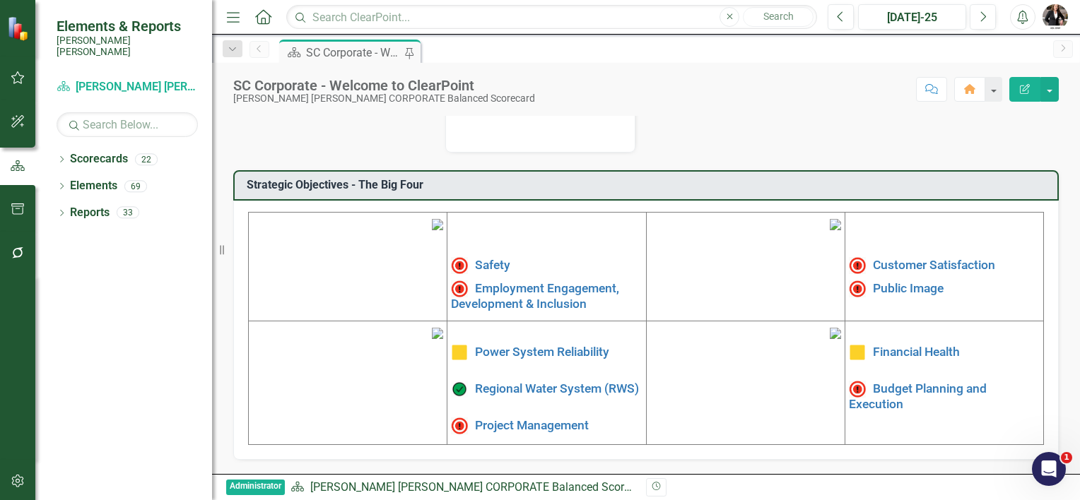
scroll to position [384, 0]
click at [490, 258] on link "Safety" at bounding box center [492, 265] width 35 height 14
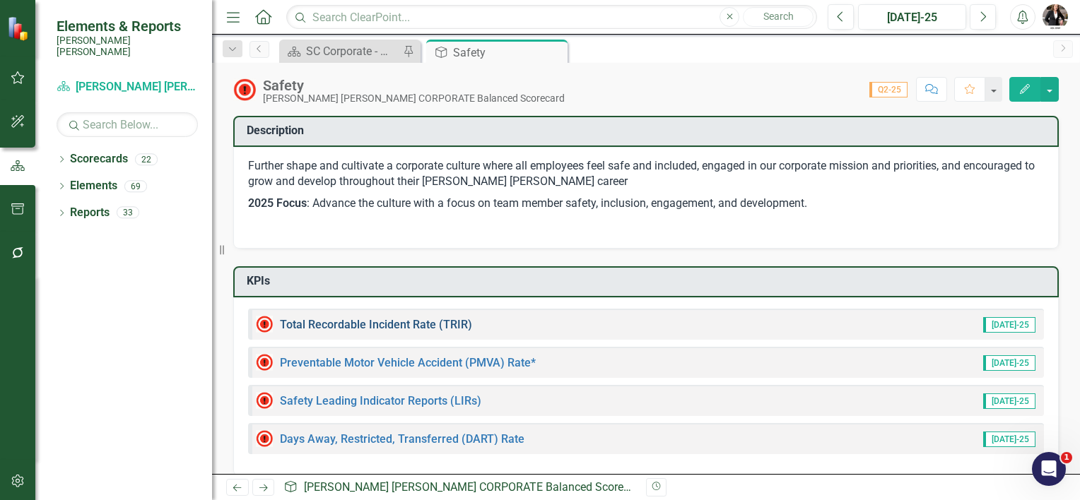
click at [343, 328] on link "Total Recordable Incident Rate (TRIR)" at bounding box center [376, 324] width 192 height 13
